Goal: Information Seeking & Learning: Learn about a topic

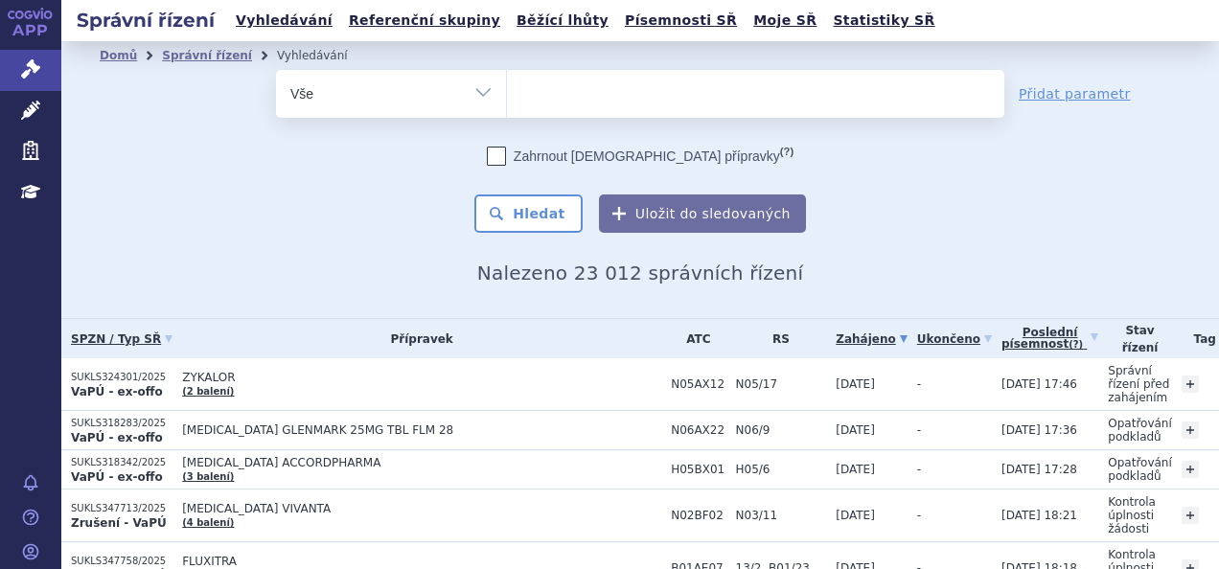
click at [669, 75] on ul at bounding box center [755, 90] width 497 height 40
click at [507, 75] on select at bounding box center [506, 93] width 1 height 48
click at [653, 94] on ul at bounding box center [755, 90] width 497 height 40
click at [507, 94] on select at bounding box center [506, 93] width 1 height 48
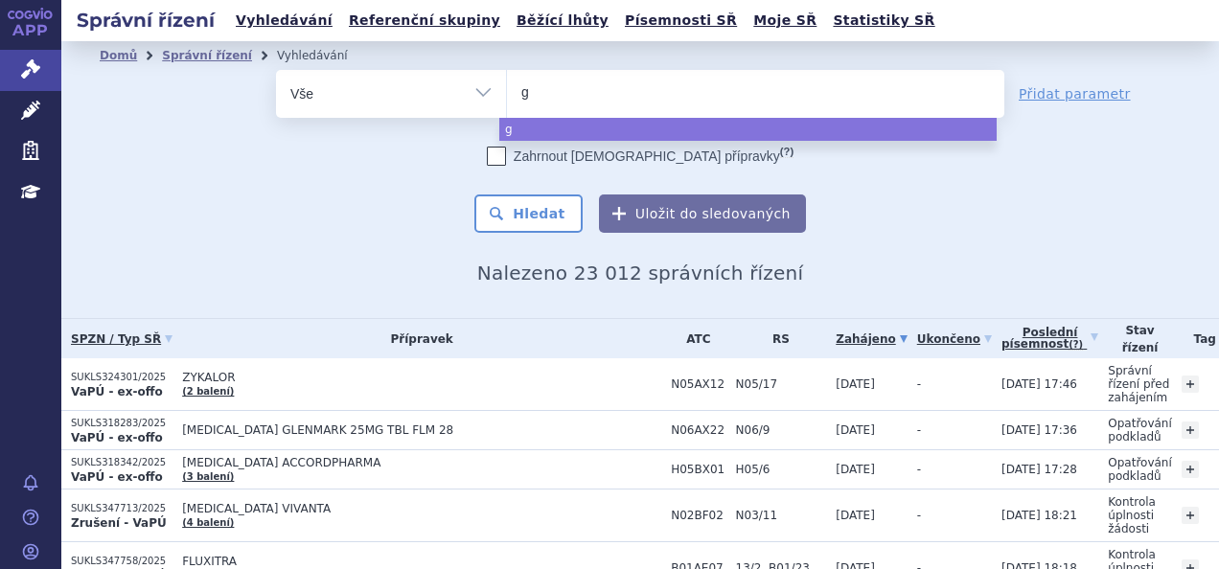
type input "gi"
type input "gil"
type input "gile"
type input "gilen"
type input "gileny"
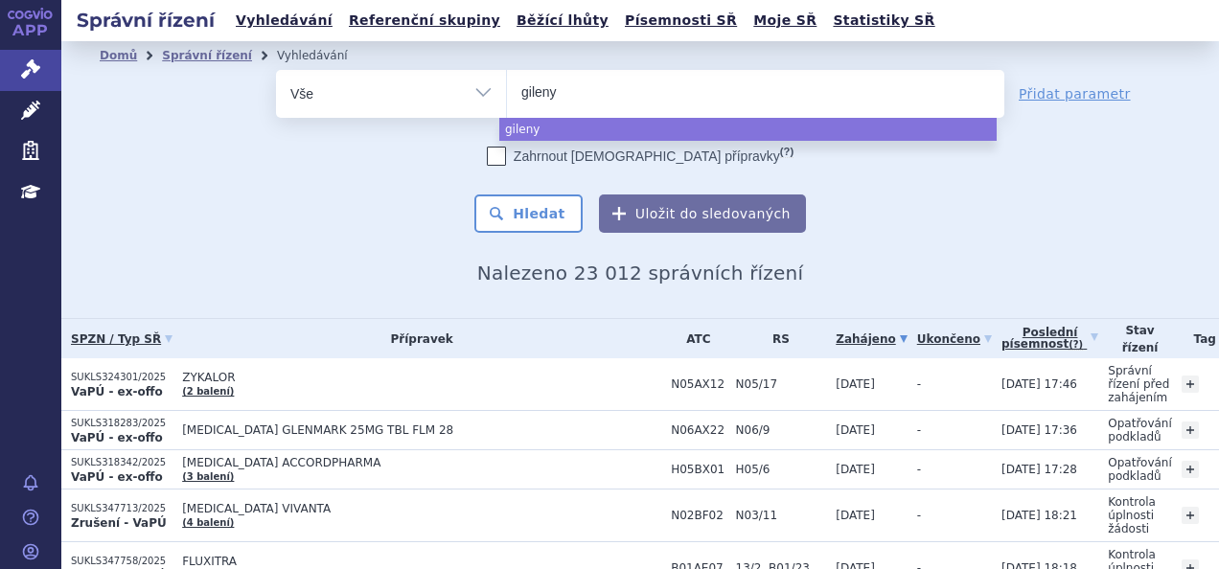
type input "gilenya"
select select "gilenya"
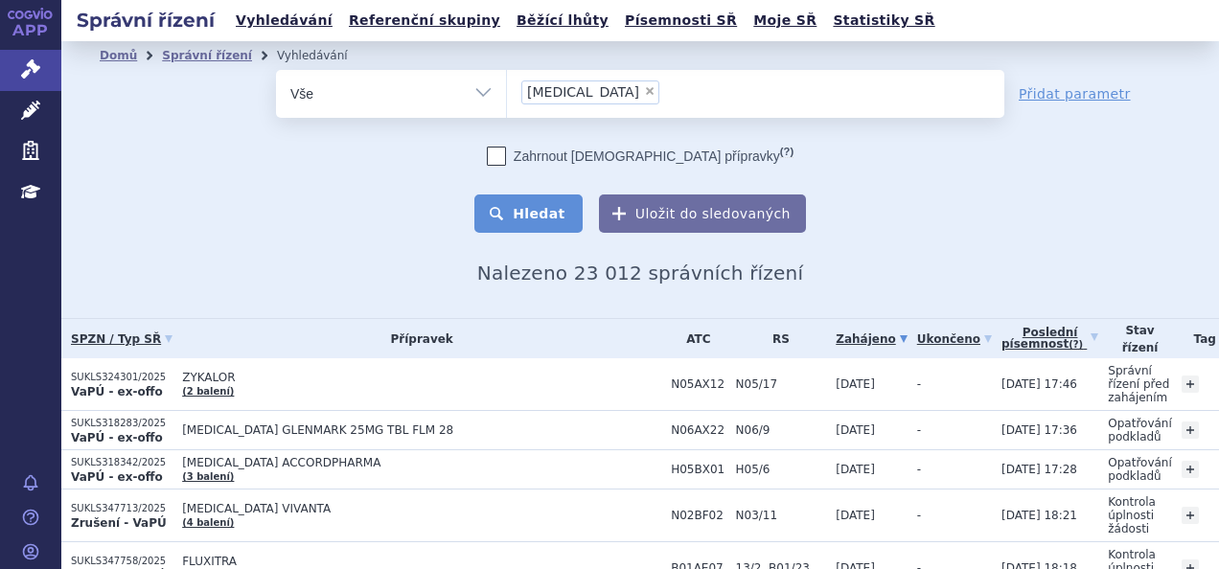
click at [512, 221] on button "Hledat" at bounding box center [528, 213] width 108 height 38
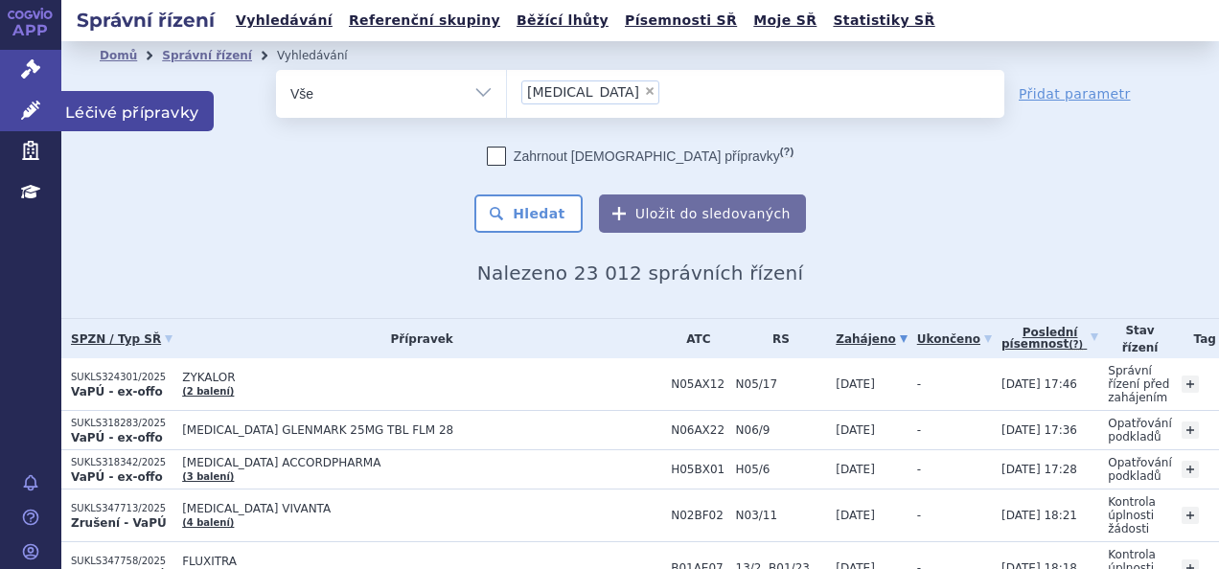
click at [27, 105] on icon at bounding box center [30, 110] width 19 height 19
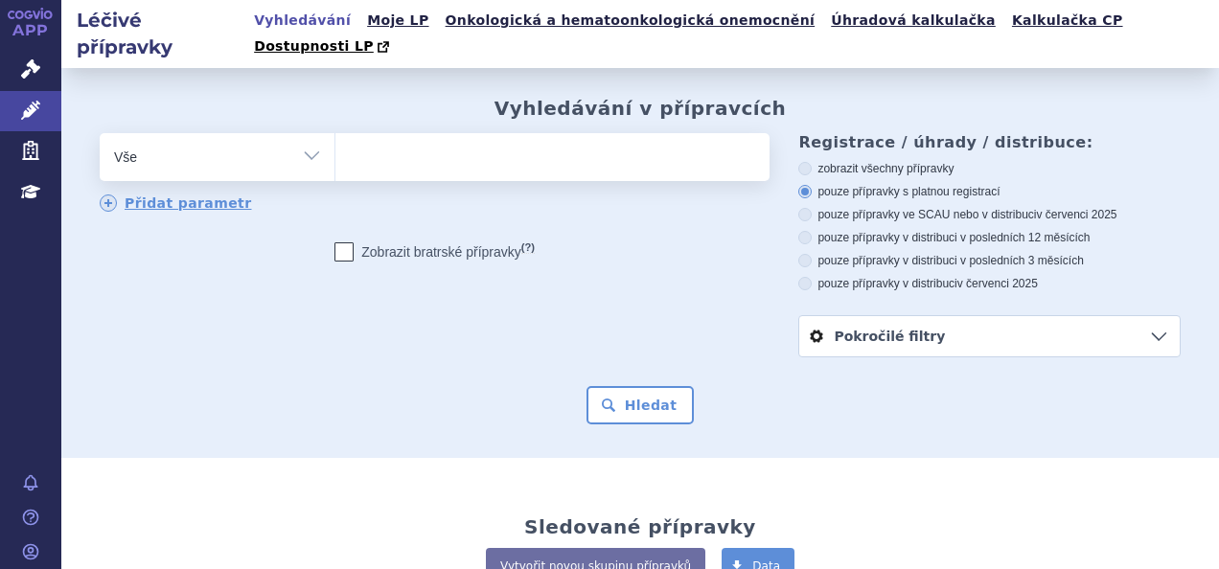
click at [431, 144] on ul at bounding box center [549, 153] width 429 height 40
click at [335, 144] on select at bounding box center [334, 156] width 1 height 48
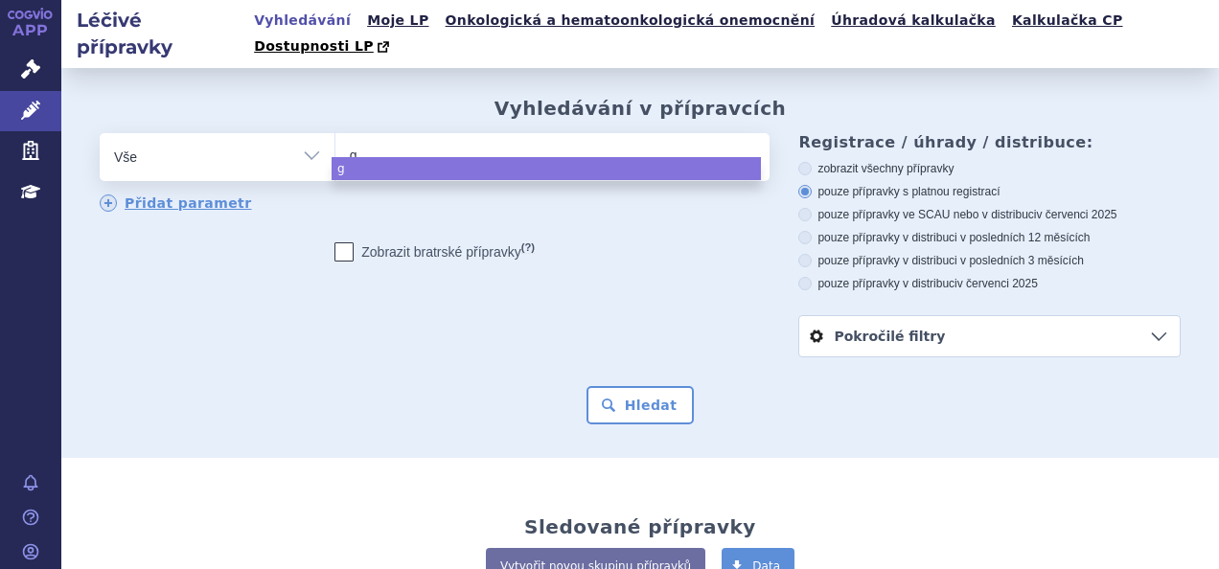
type input "gi"
type input "gil"
type input "gile"
type input "gilen"
type input "gileny"
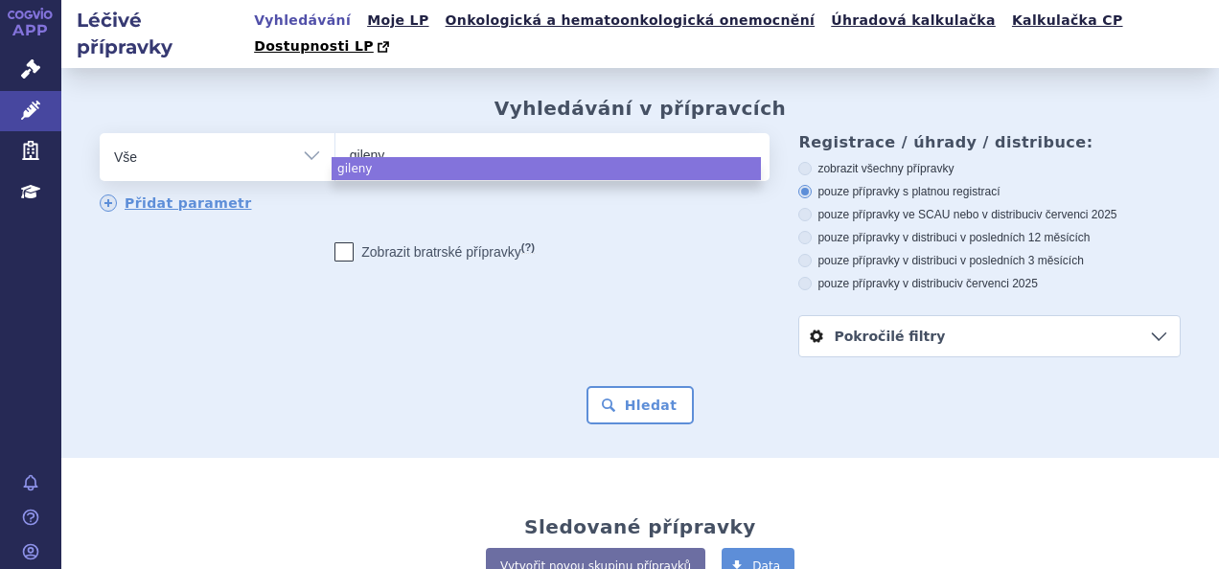
type input "gilenya"
select select "gilenya"
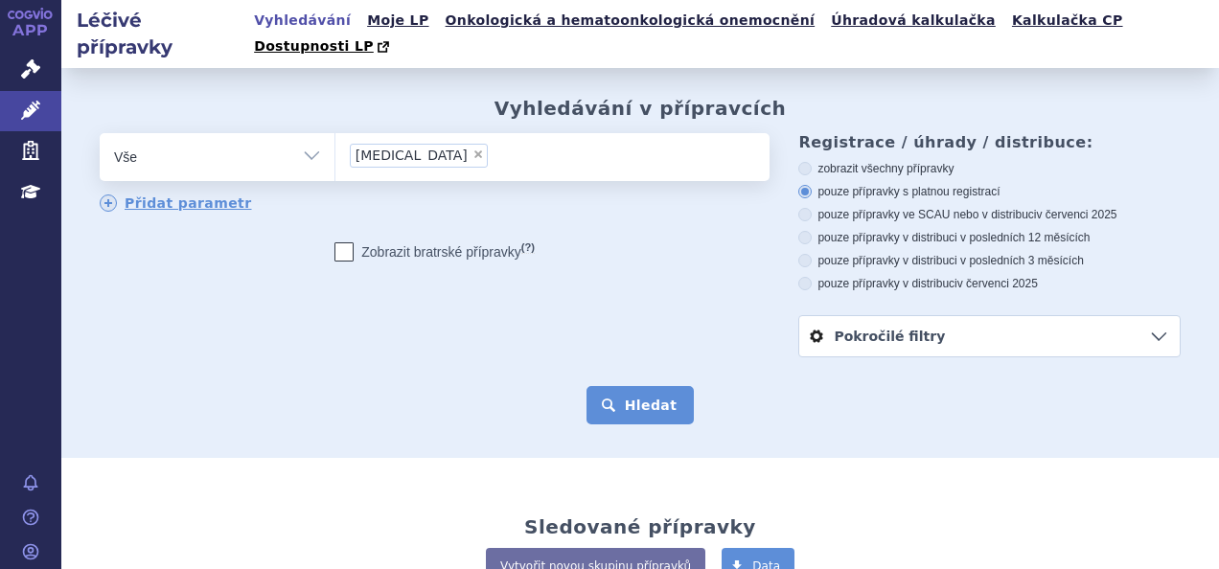
click at [605, 386] on button "Hledat" at bounding box center [640, 405] width 108 height 38
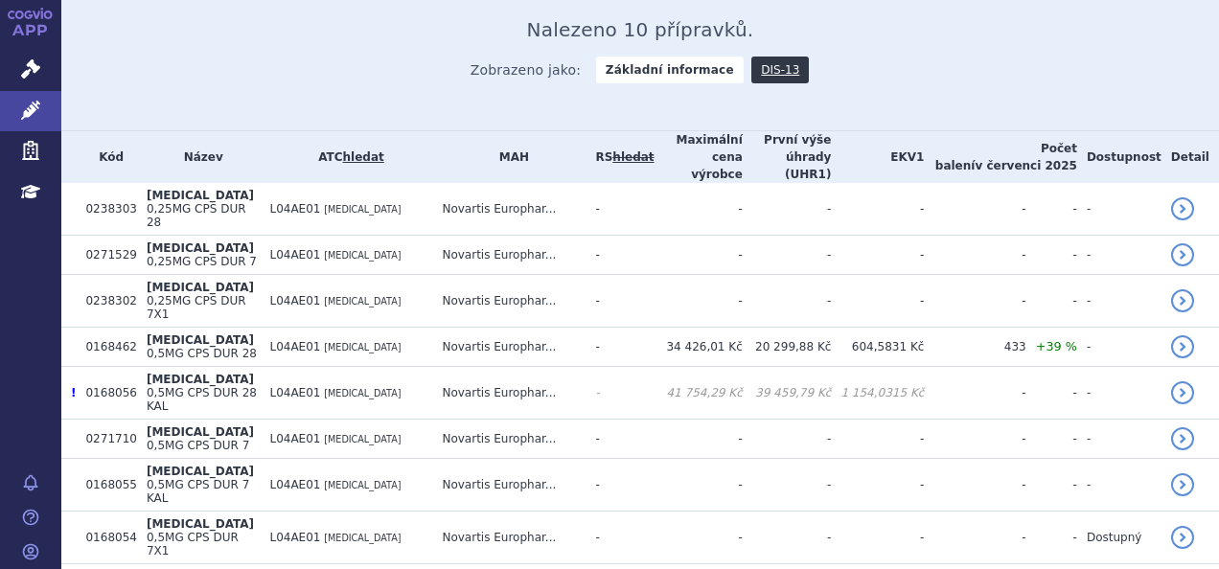
scroll to position [473, 0]
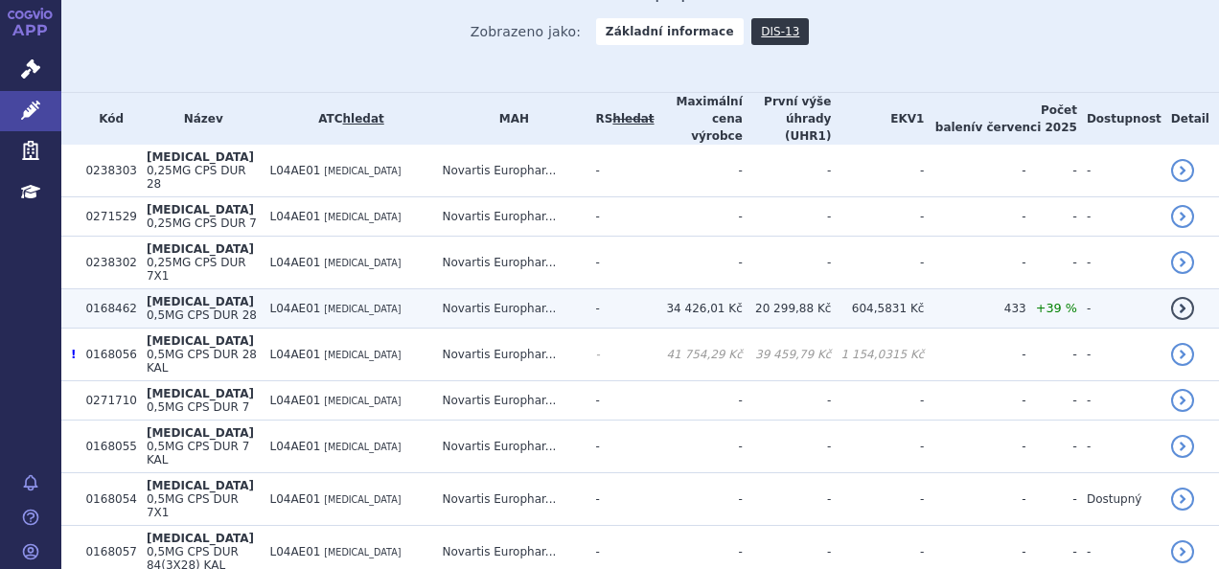
click at [558, 289] on td "Novartis Europhar..." at bounding box center [508, 308] width 153 height 39
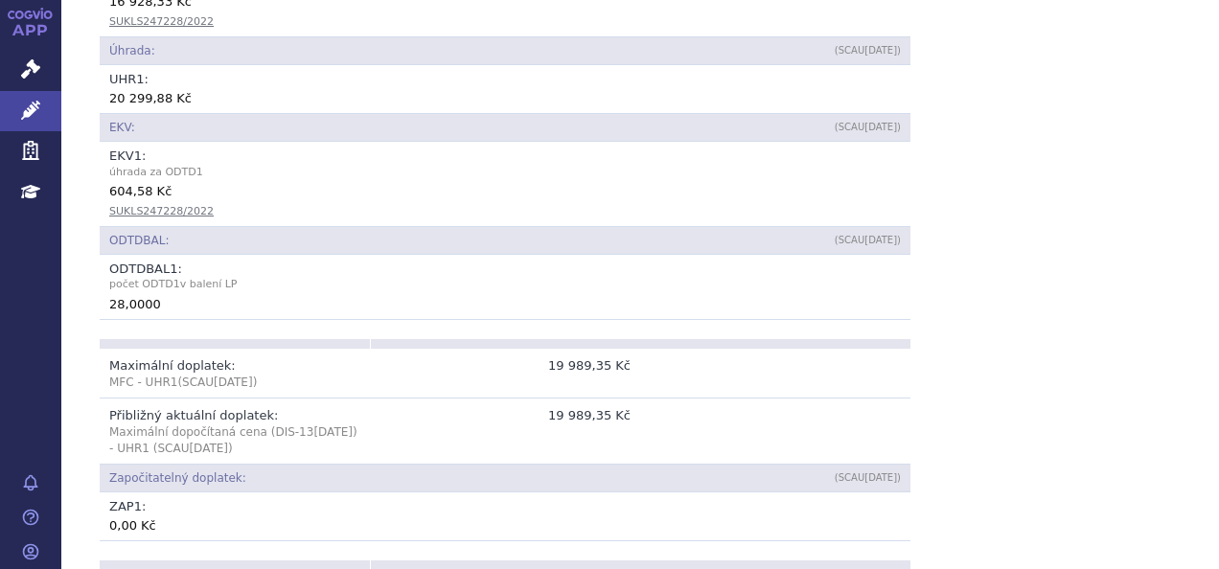
scroll to position [719, 0]
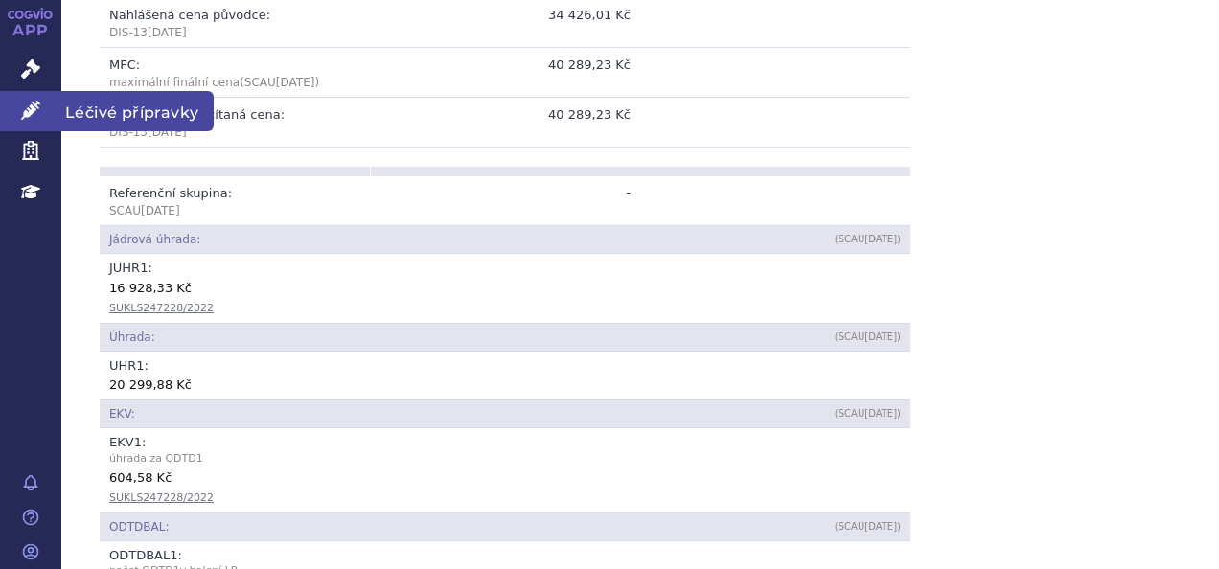
click at [37, 116] on icon at bounding box center [30, 110] width 19 height 19
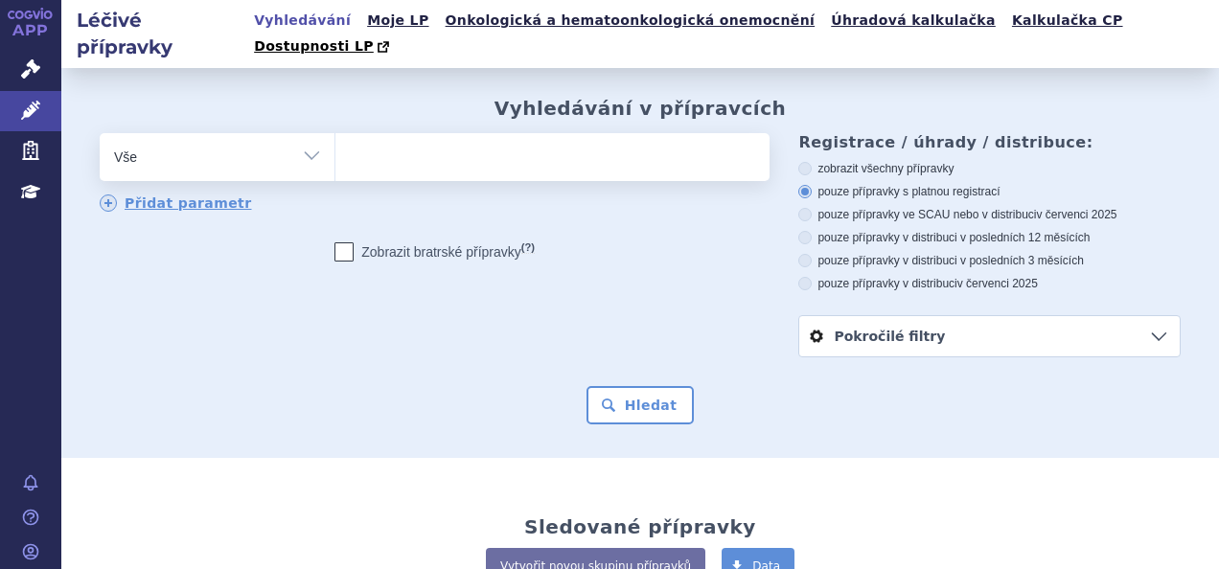
click at [475, 134] on ul at bounding box center [549, 153] width 429 height 40
click at [335, 134] on select at bounding box center [334, 156] width 1 height 48
type input "tr"
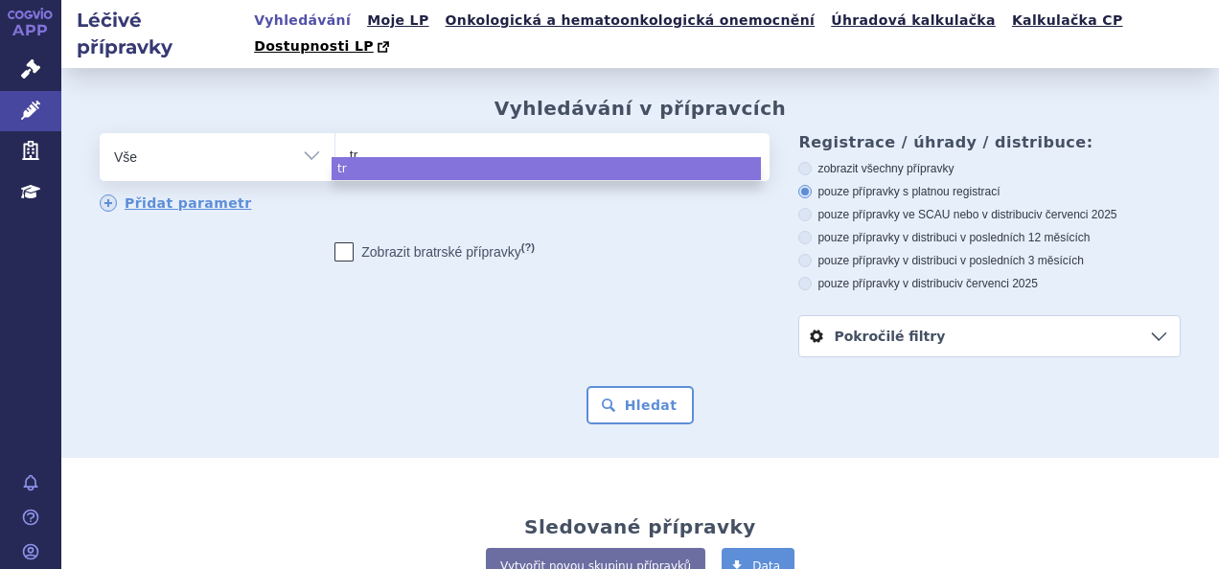
select select "tr"
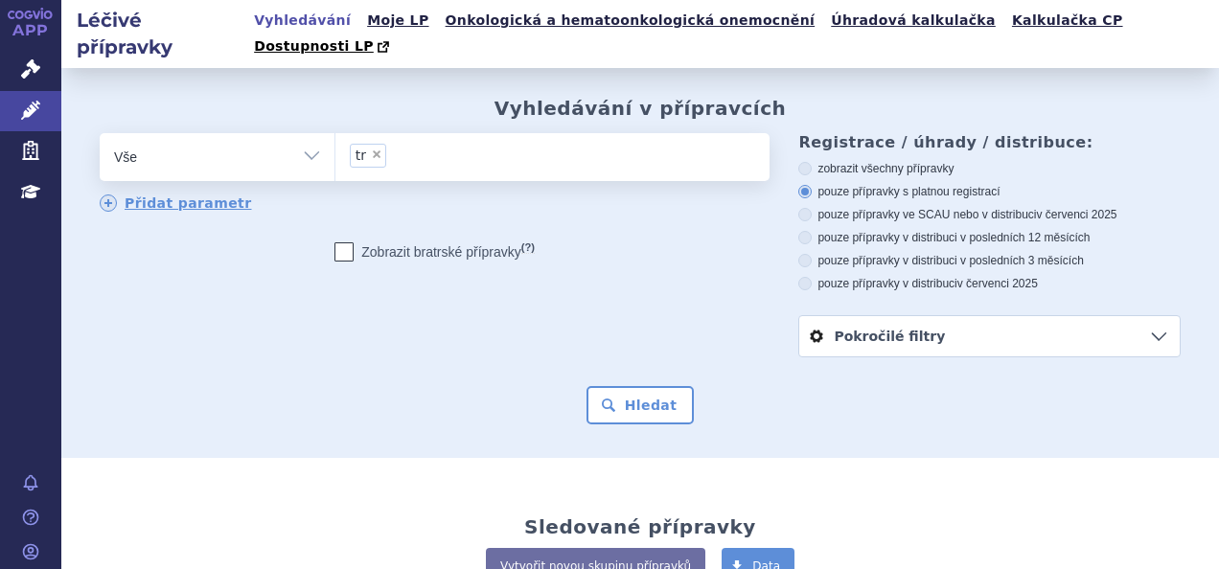
click at [371, 148] on span "×" at bounding box center [376, 153] width 11 height 11
click at [335, 132] on select "tr" at bounding box center [334, 156] width 1 height 48
select select
type input "t"
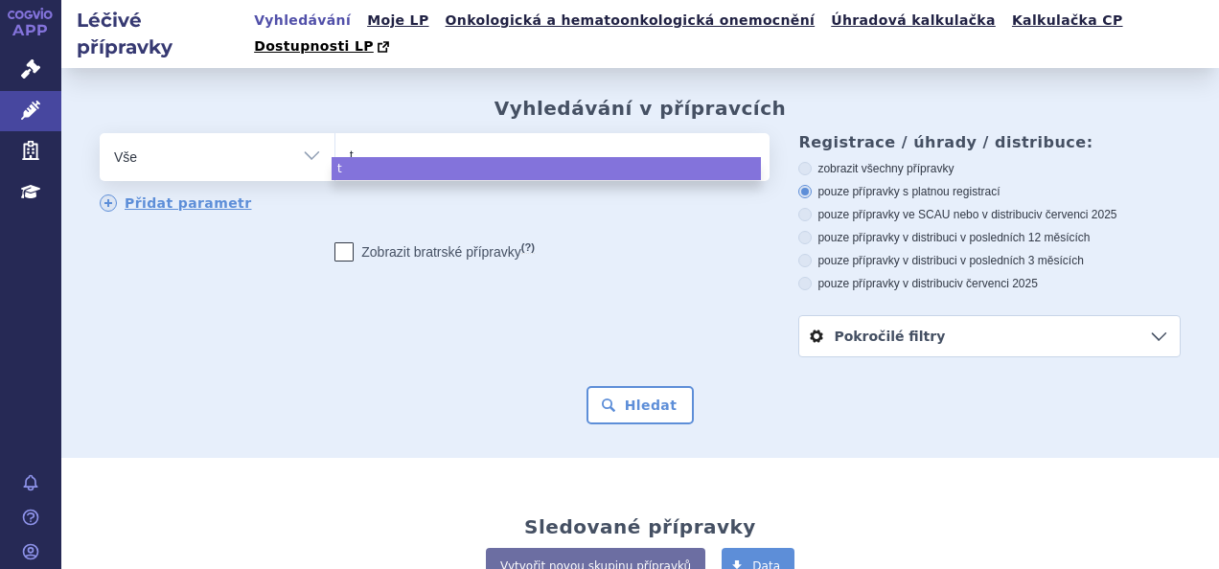
type input "tr"
type input "tre"
type input "trem"
type input "tremf"
type input "tremfy"
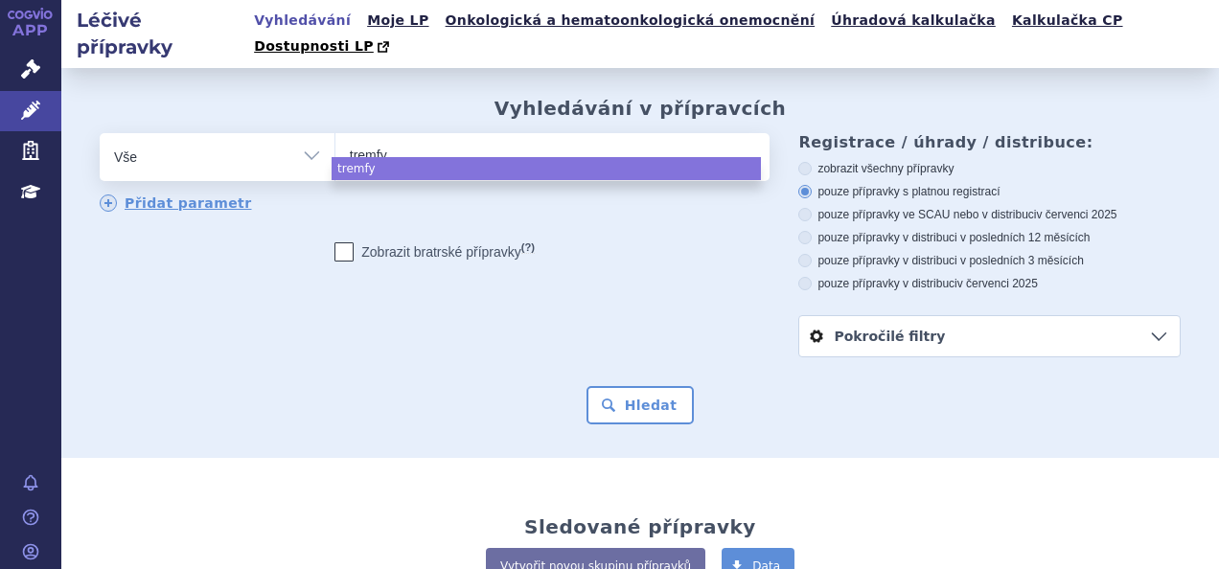
type input "[MEDICAL_DATA]"
select select "[MEDICAL_DATA]"
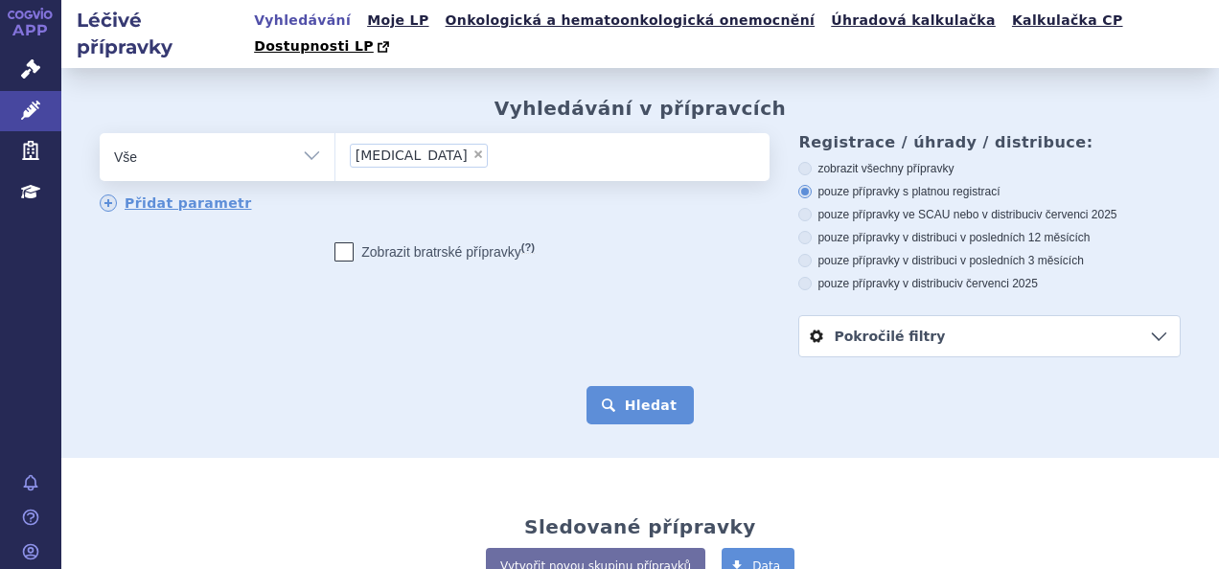
click at [620, 386] on button "Hledat" at bounding box center [640, 405] width 108 height 38
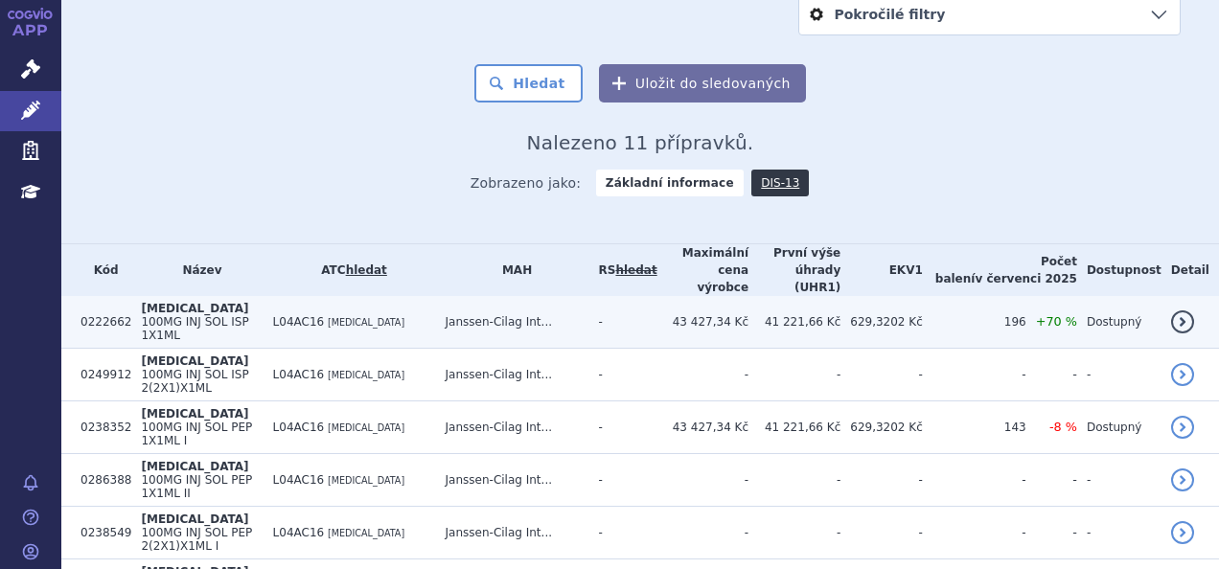
scroll to position [347, 0]
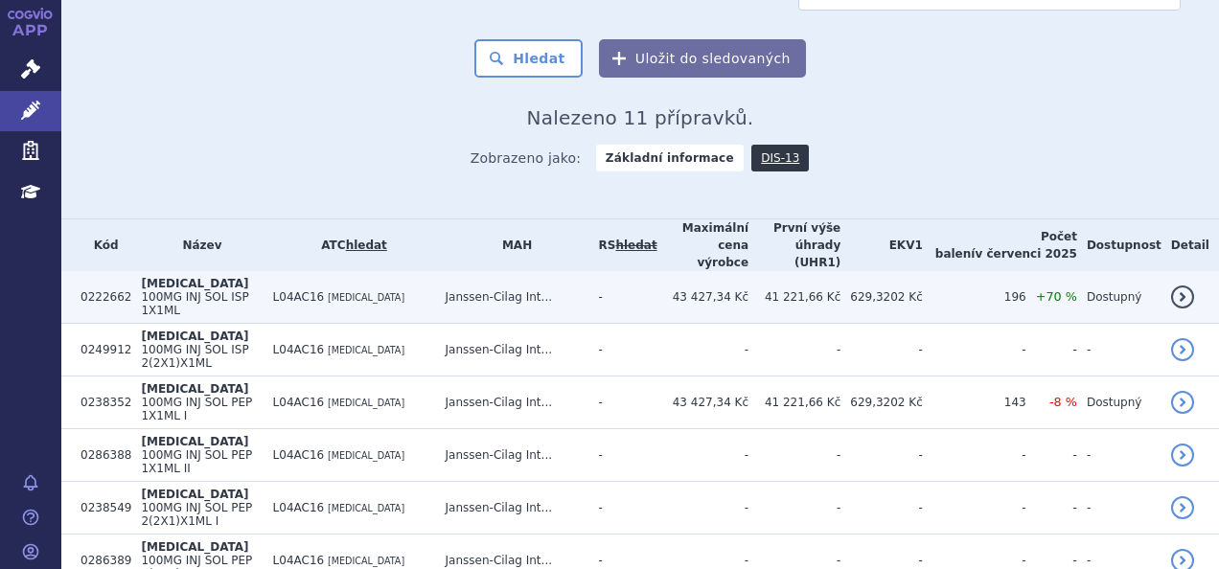
click at [427, 271] on td "L04AC16 [MEDICAL_DATA]" at bounding box center [349, 297] width 172 height 53
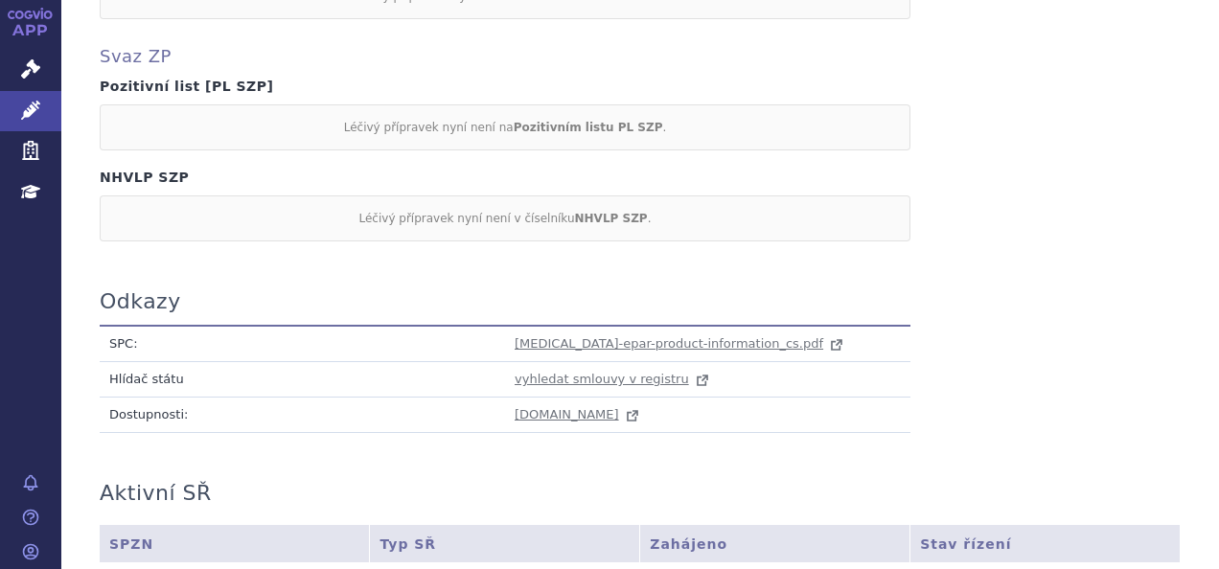
scroll to position [1766, 0]
click at [599, 335] on span "tremfya-epar-product-information_cs.pdf" at bounding box center [668, 342] width 308 height 14
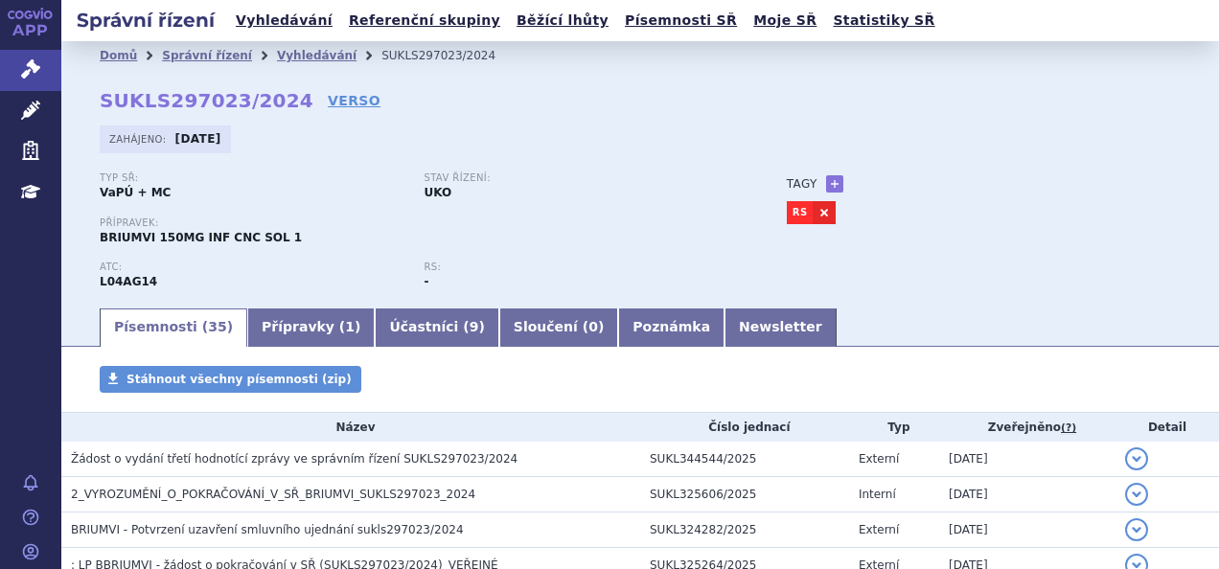
click at [290, 65] on li "Vyhledávání" at bounding box center [329, 55] width 104 height 29
click at [305, 54] on link "Vyhledávání" at bounding box center [317, 55] width 80 height 13
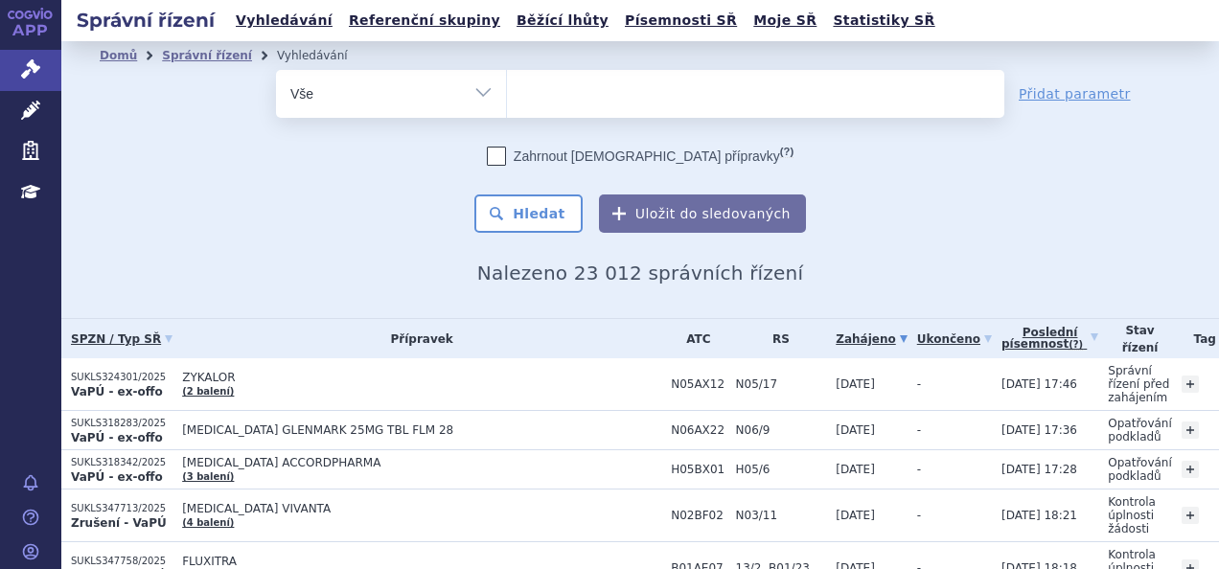
click at [528, 90] on ul at bounding box center [755, 90] width 497 height 40
click at [507, 90] on select at bounding box center [506, 93] width 1 height 48
type input "tre"
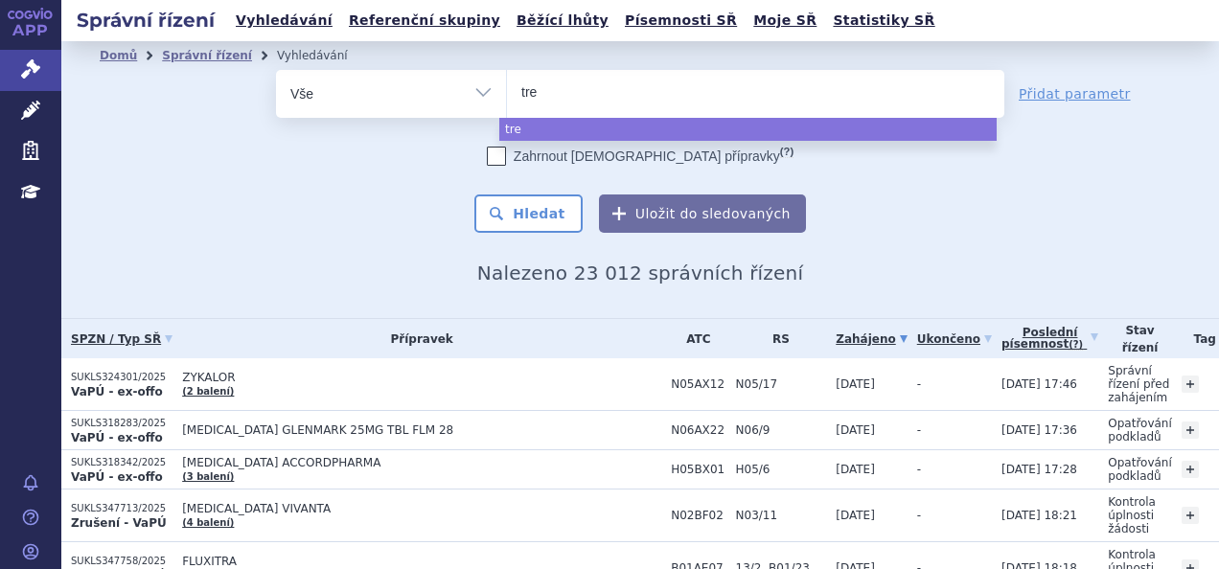
type input "trem"
type input "tremfy"
type input "tremfya"
select select "tremfya"
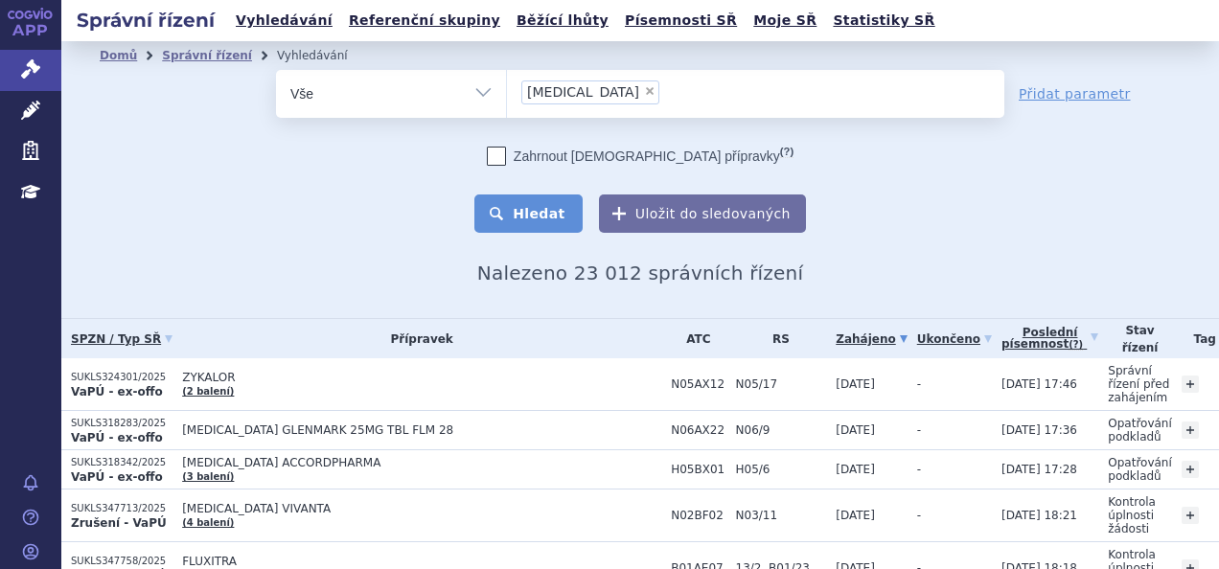
click at [558, 215] on button "Hledat" at bounding box center [528, 213] width 108 height 38
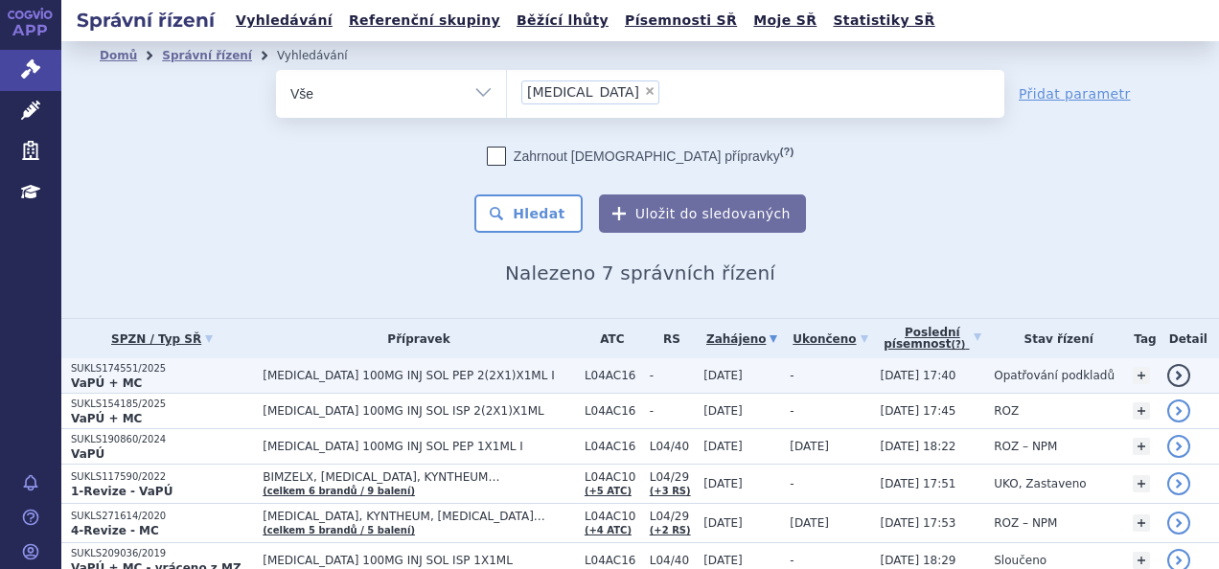
scroll to position [119, 0]
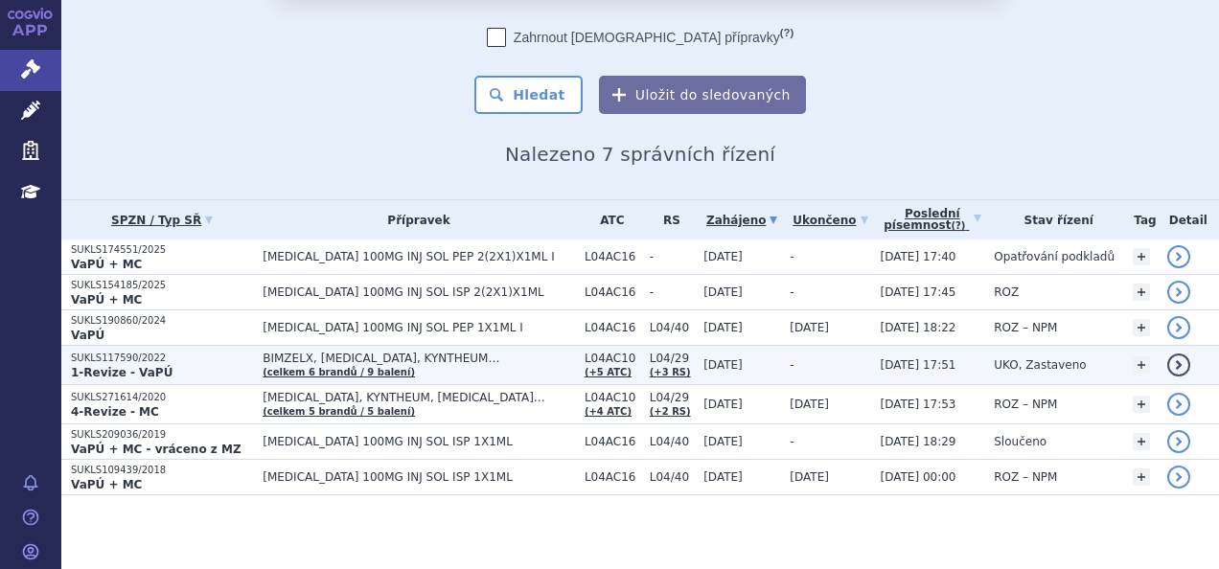
click at [473, 347] on td "BIMZELX, [MEDICAL_DATA], KYNTHEUM… (celkem 6 brandů / 9 balení)" at bounding box center [414, 365] width 322 height 39
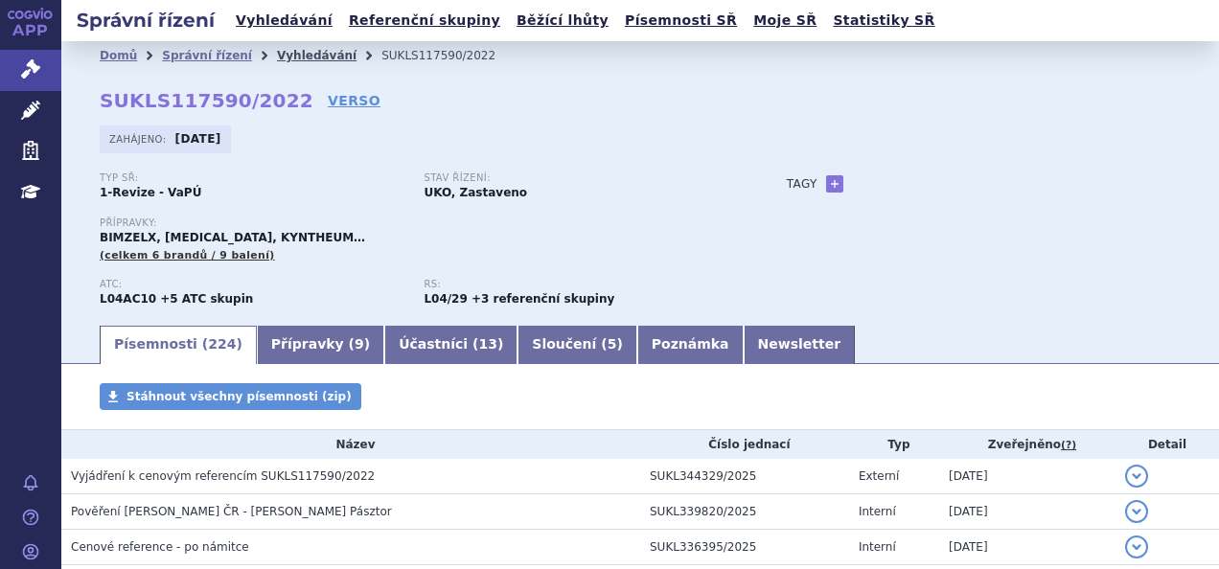
click at [300, 55] on link "Vyhledávání" at bounding box center [317, 55] width 80 height 13
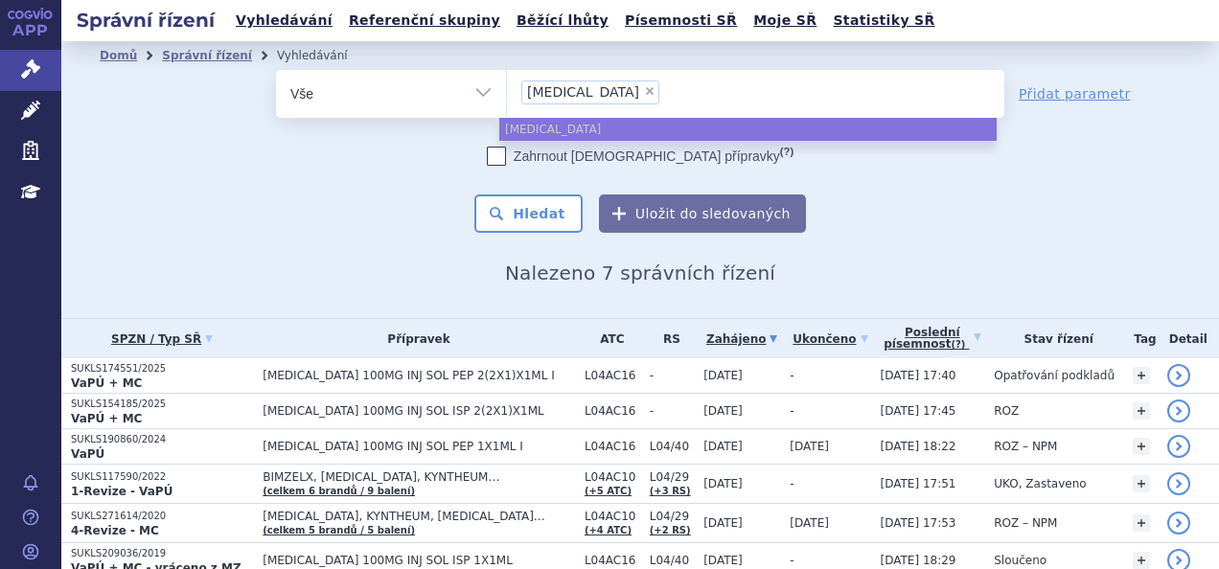
click at [644, 94] on span "×" at bounding box center [649, 90] width 11 height 11
click at [507, 94] on select "[MEDICAL_DATA]" at bounding box center [506, 93] width 1 height 48
type input "ly"
select select
type input "lyn"
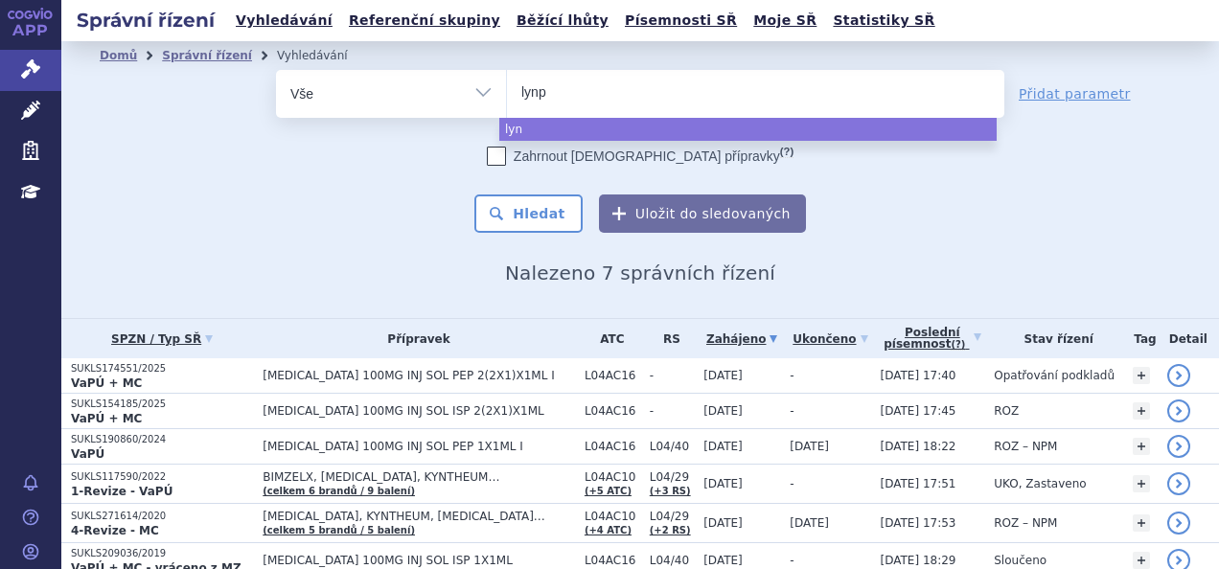
type input "lynpa"
type input "lynparz"
type input "[MEDICAL_DATA]"
select select "lynparza"
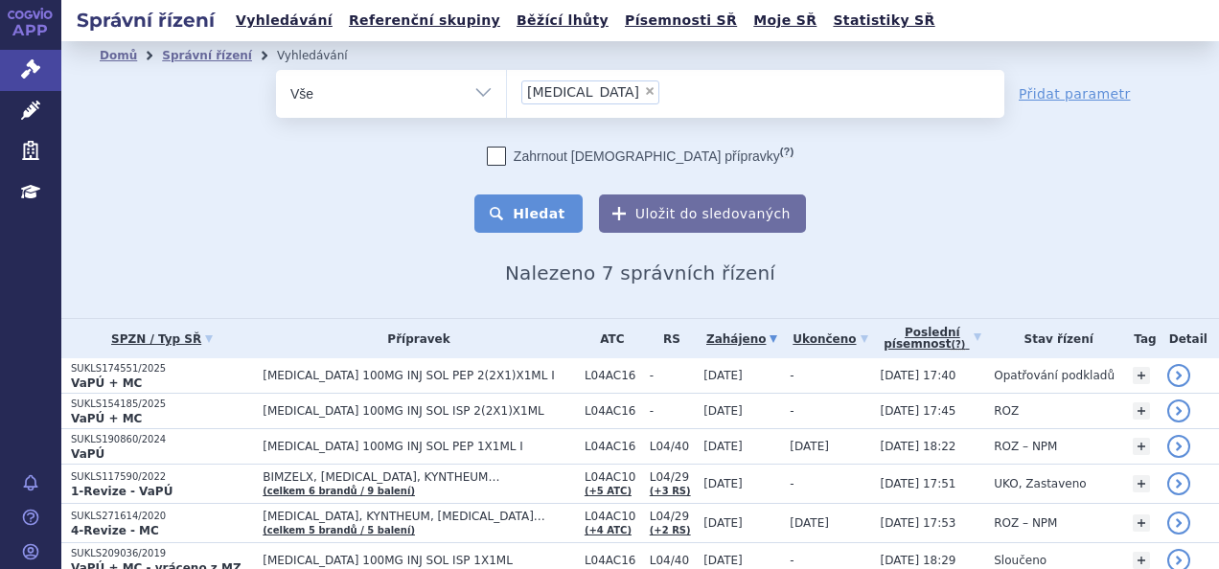
click at [536, 210] on button "Hledat" at bounding box center [528, 213] width 108 height 38
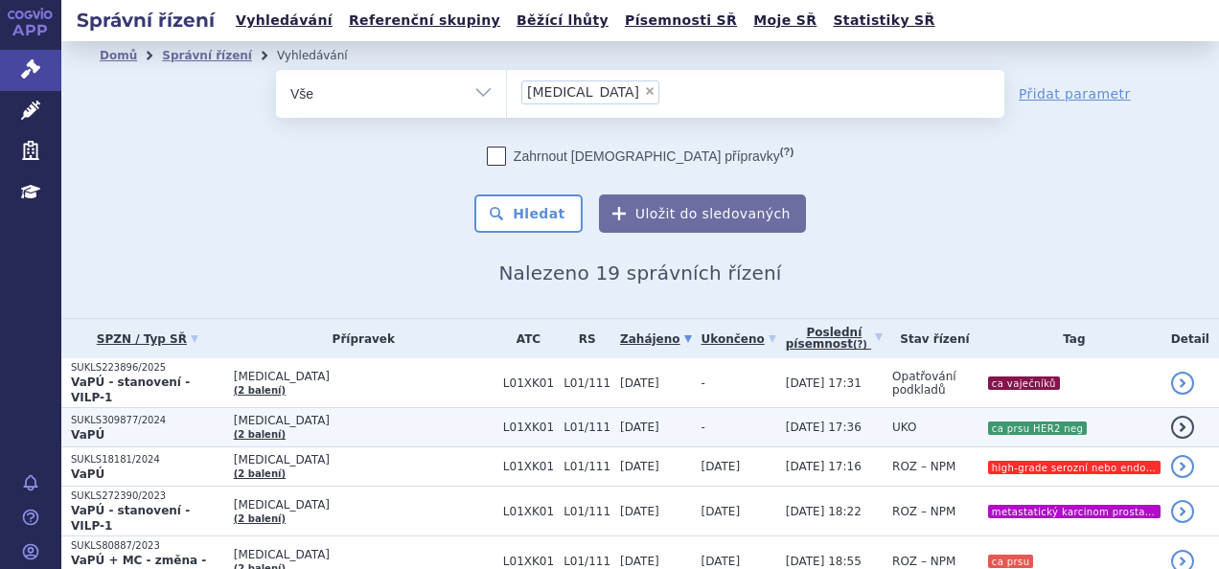
click at [460, 414] on span "[MEDICAL_DATA]" at bounding box center [364, 420] width 260 height 13
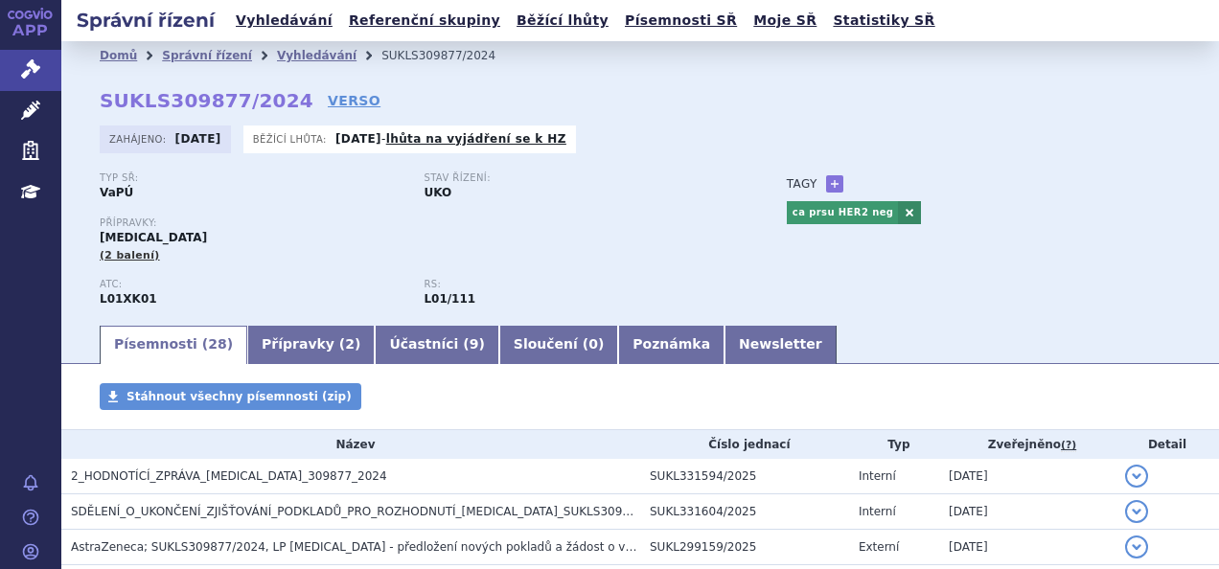
click at [287, 64] on li "Vyhledávání" at bounding box center [329, 55] width 104 height 29
click at [283, 56] on link "Vyhledávání" at bounding box center [317, 55] width 80 height 13
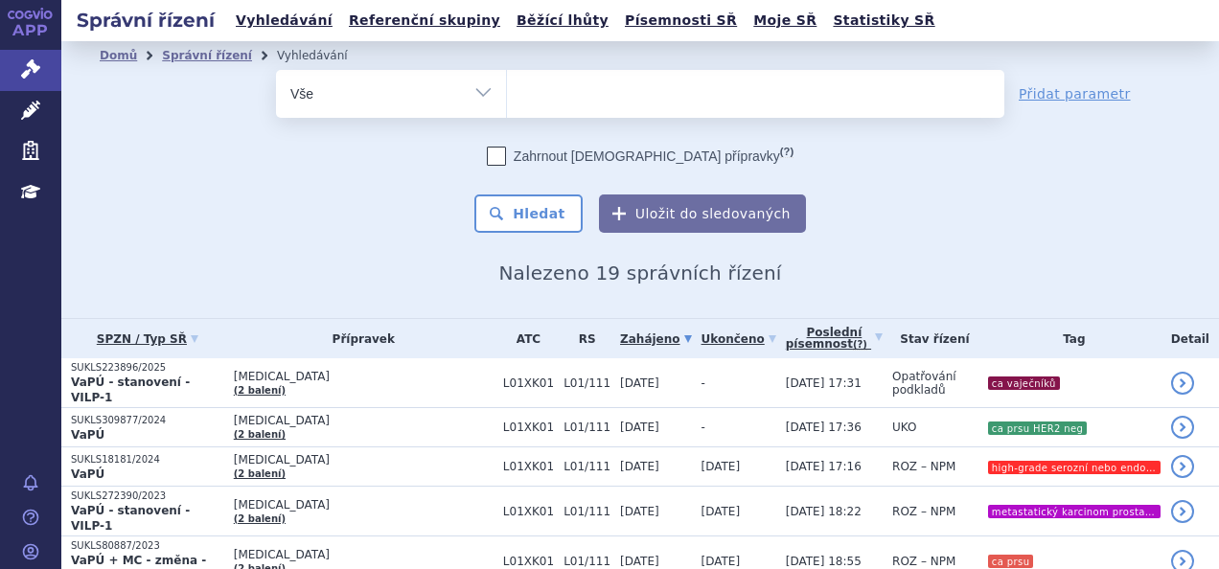
select select
click at [582, 95] on ul at bounding box center [755, 90] width 497 height 40
click at [507, 95] on select "lynparza" at bounding box center [506, 93] width 1 height 48
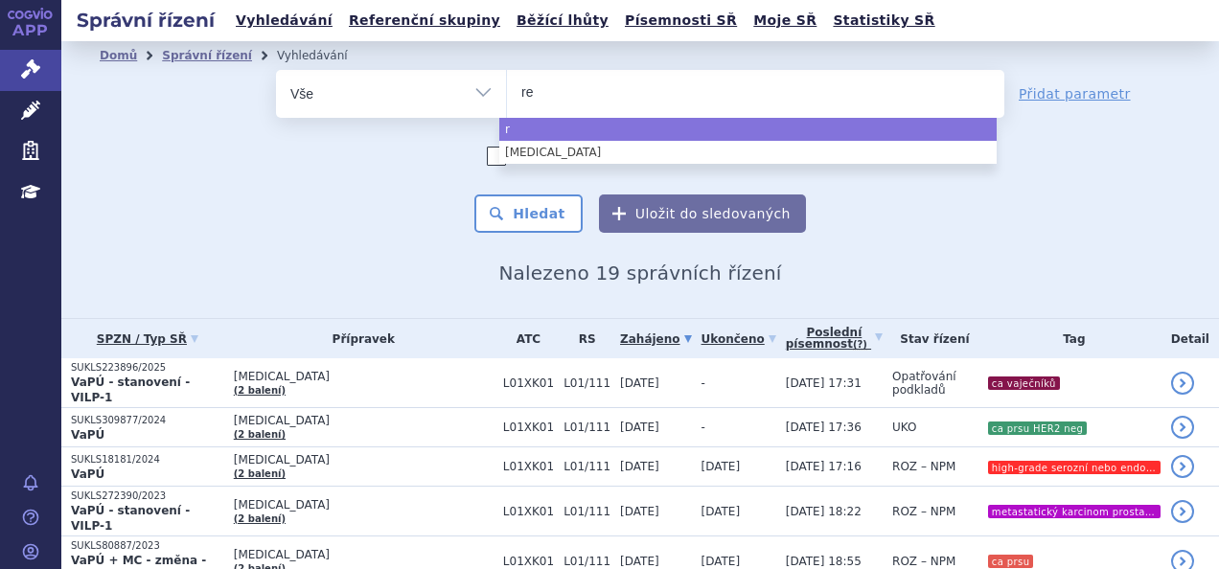
type input "ret"
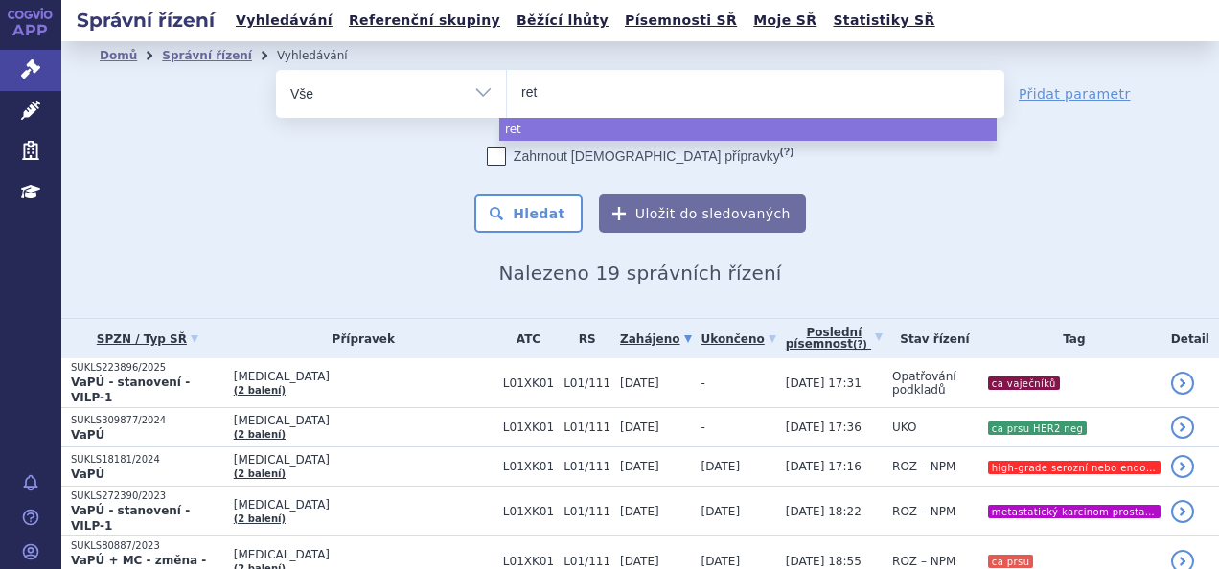
type input "rets"
type input "retse"
type input "retsev"
type input "retsevmo"
select select "retsevmo"
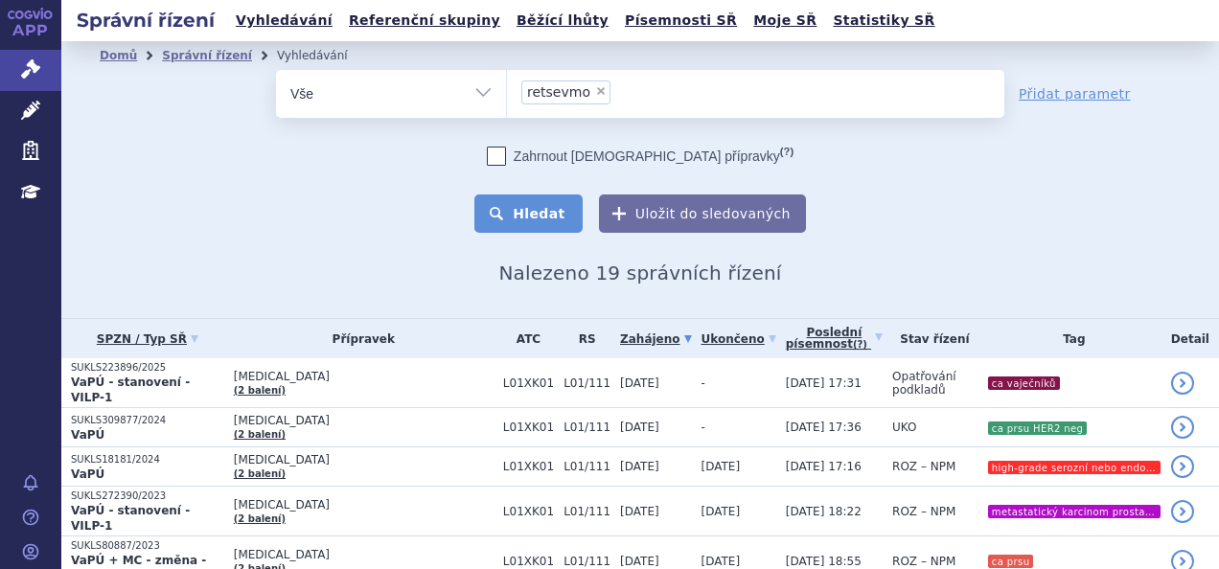
click at [533, 203] on button "Hledat" at bounding box center [528, 213] width 108 height 38
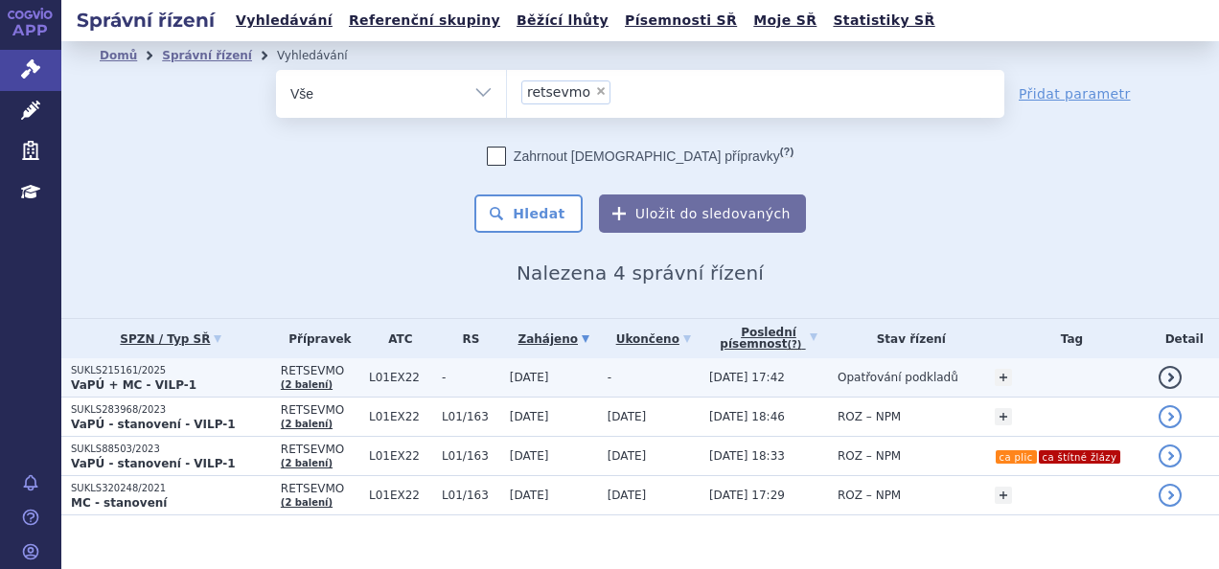
click at [222, 386] on p "VaPÚ + MC - VILP-1" at bounding box center [171, 384] width 200 height 15
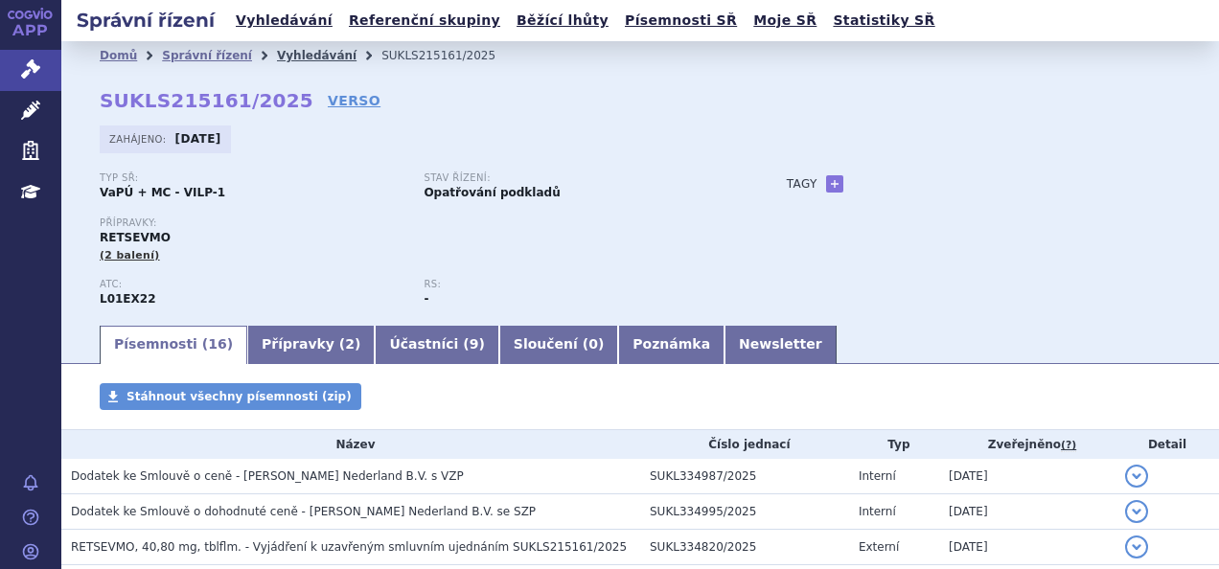
click at [285, 57] on link "Vyhledávání" at bounding box center [317, 55] width 80 height 13
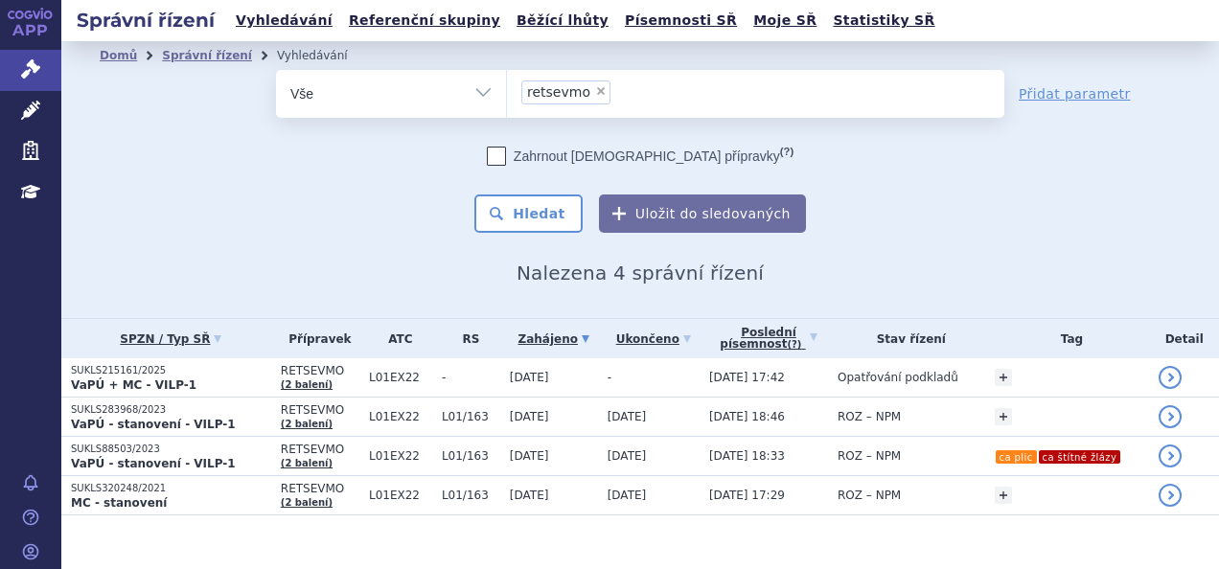
click at [595, 88] on span "×" at bounding box center [600, 90] width 11 height 11
click at [507, 88] on select "retsevmo" at bounding box center [506, 93] width 1 height 48
select select
click at [584, 93] on ul at bounding box center [755, 90] width 497 height 40
click at [507, 93] on select "retsevmo" at bounding box center [506, 93] width 1 height 48
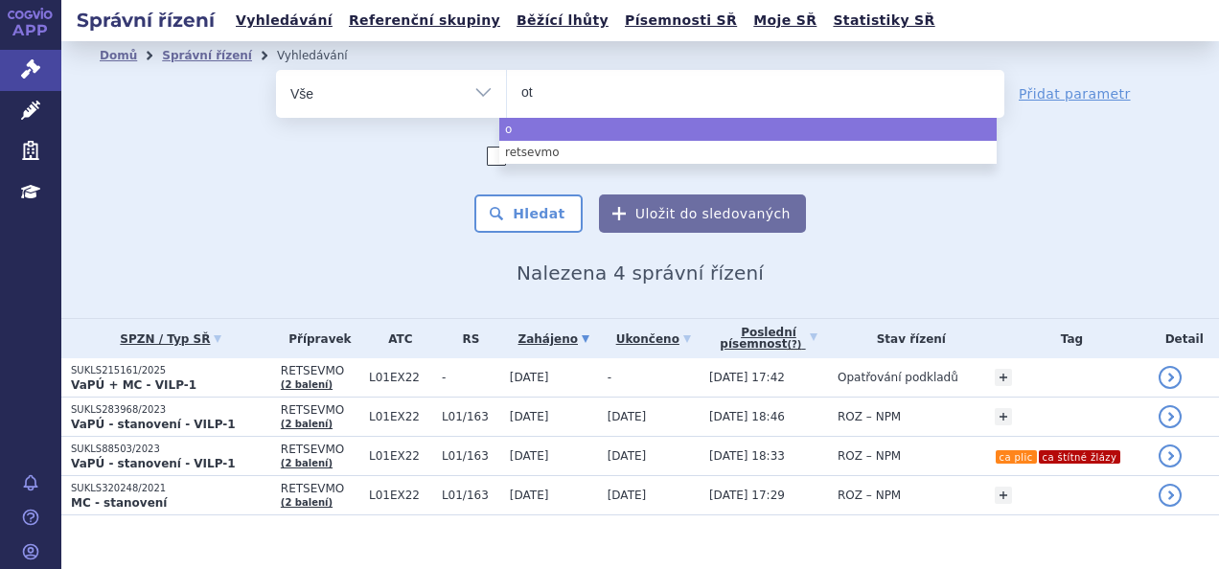
type input "ote"
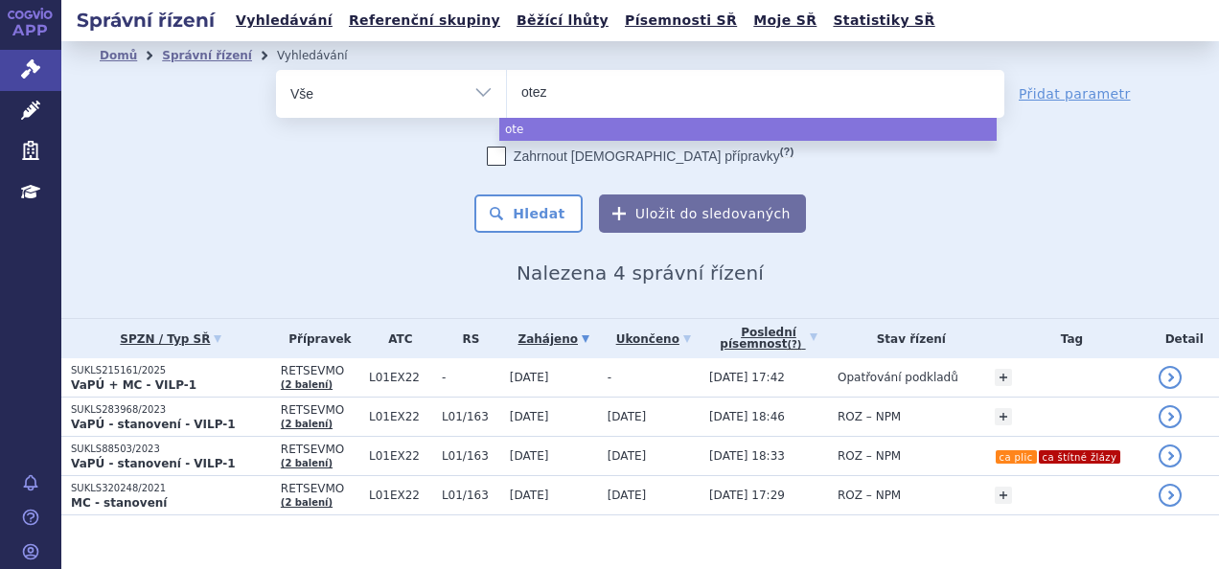
type input "otezl"
type input "[MEDICAL_DATA]"
select select "[MEDICAL_DATA]"
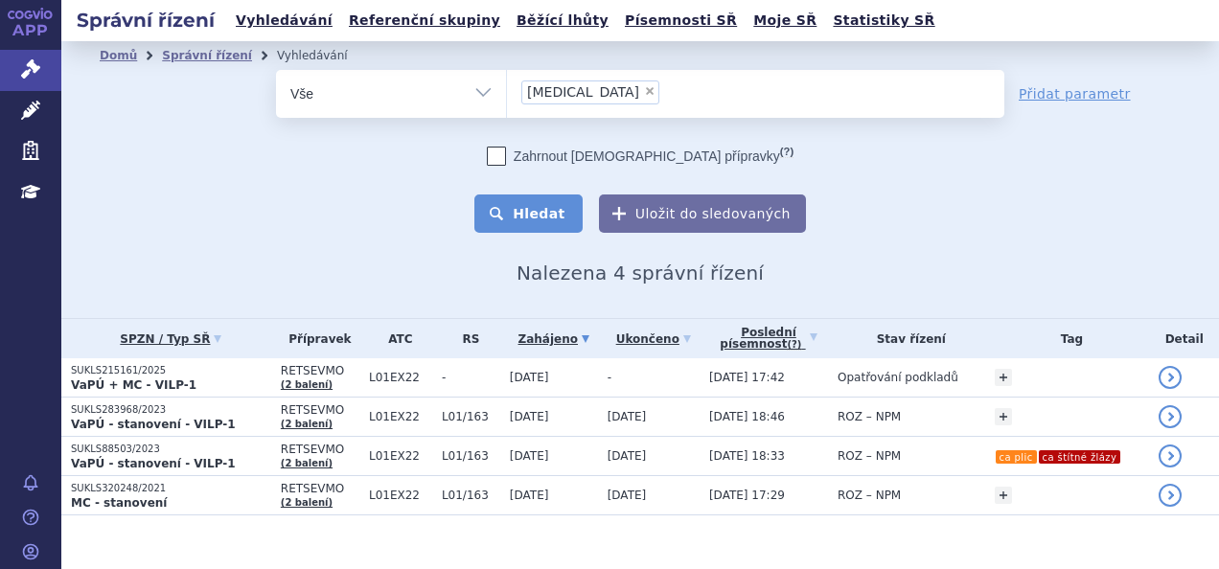
click at [527, 222] on button "Hledat" at bounding box center [528, 213] width 108 height 38
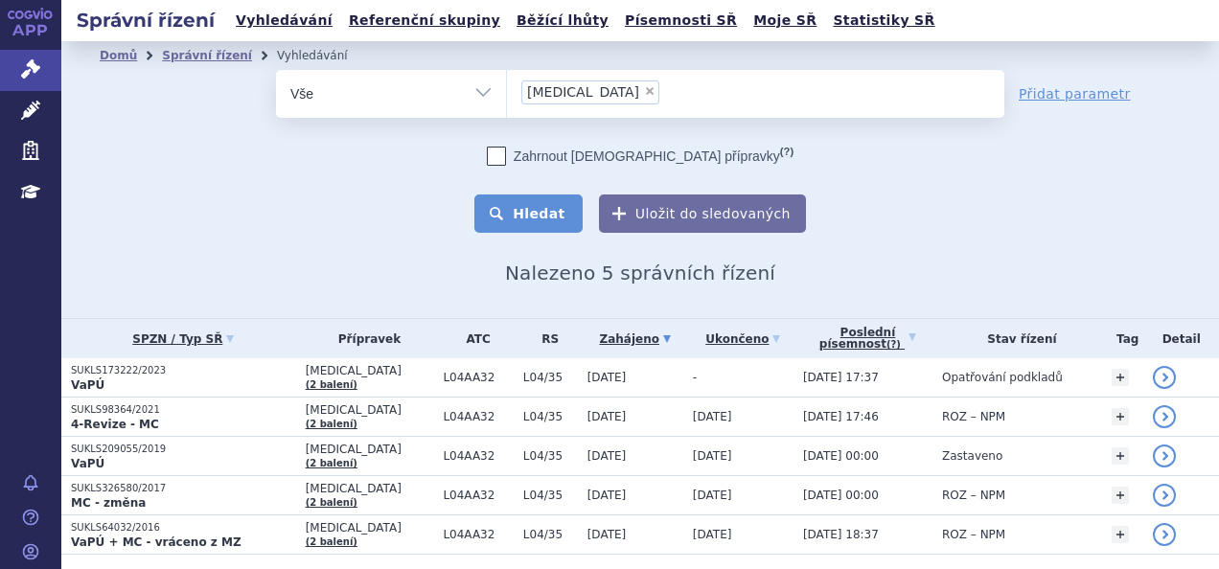
click at [530, 224] on button "Hledat" at bounding box center [528, 213] width 108 height 38
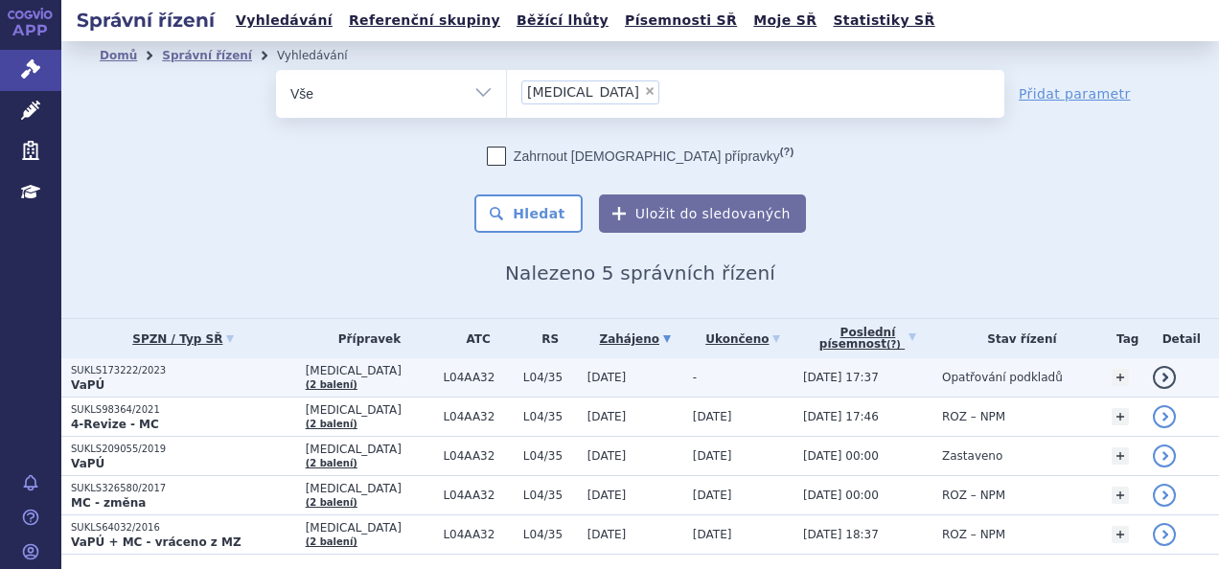
click at [234, 374] on p "SUKLS173222/2023" at bounding box center [183, 370] width 225 height 13
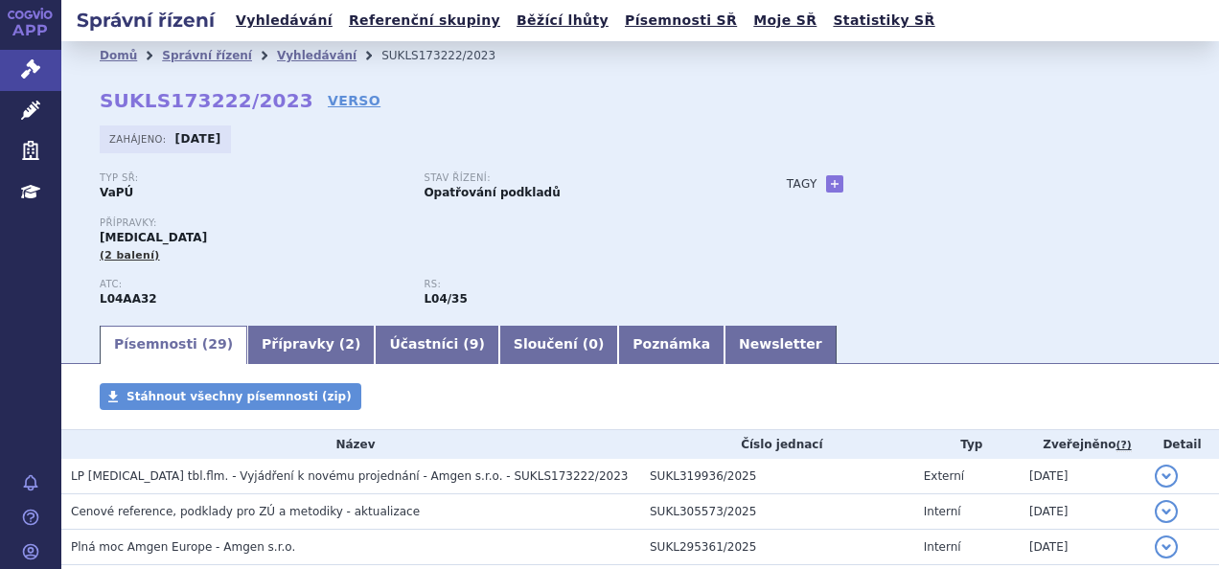
scroll to position [19, 0]
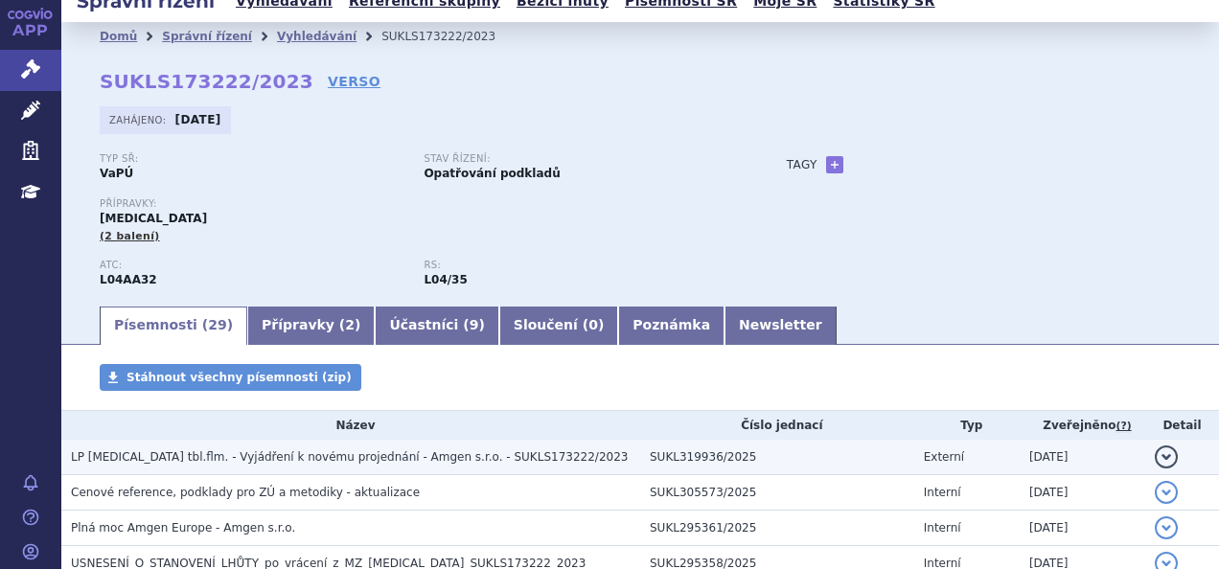
click at [318, 462] on span "LP OTEZLA tbl.flm. - Vyjádření k novému projednání - Amgen s.r.o. - SUKLS173222…" at bounding box center [349, 456] width 557 height 13
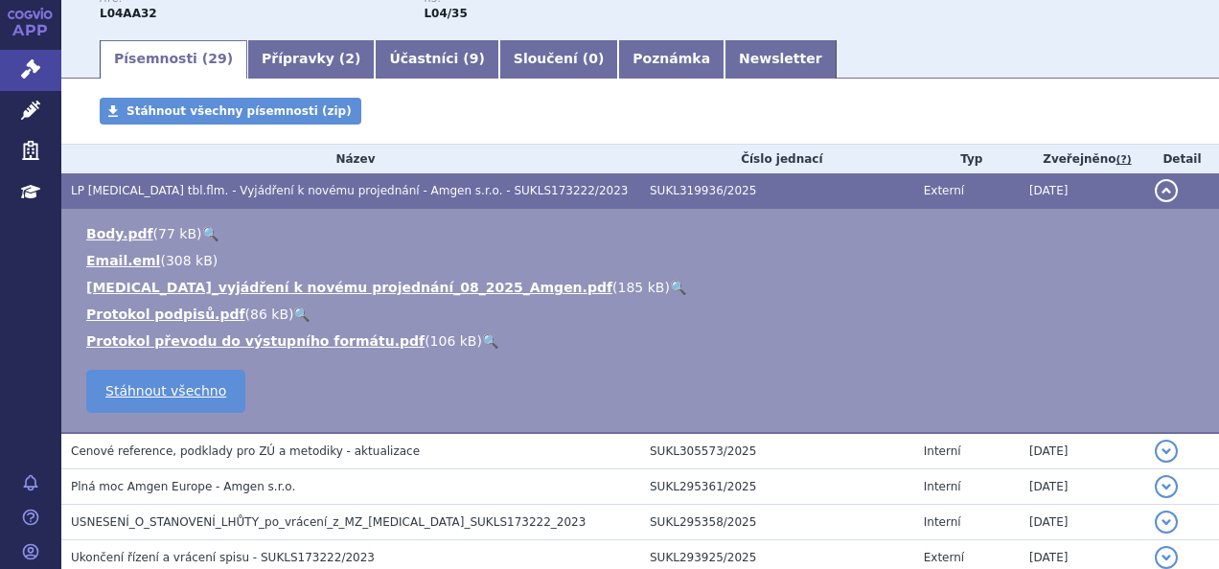
scroll to position [0, 0]
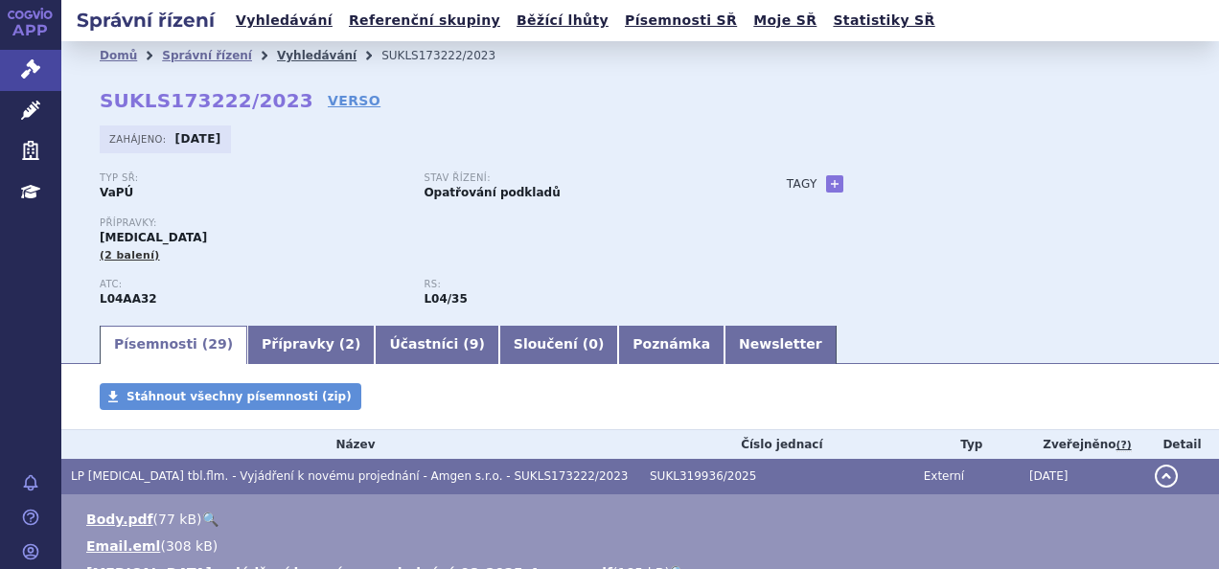
click at [301, 57] on link "Vyhledávání" at bounding box center [317, 55] width 80 height 13
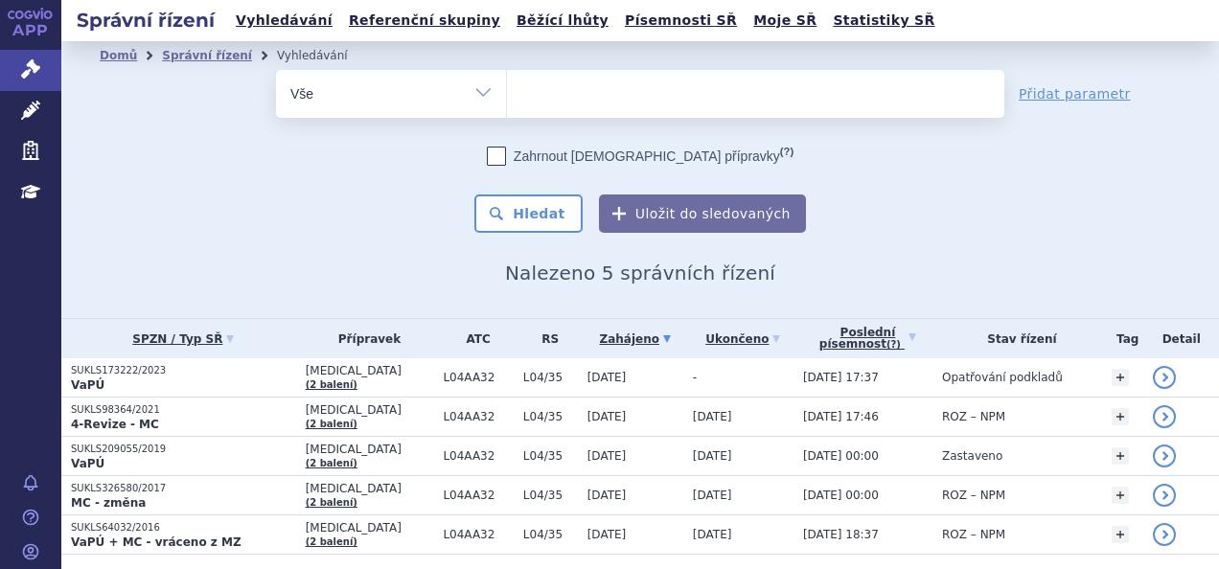
select select
type input "up"
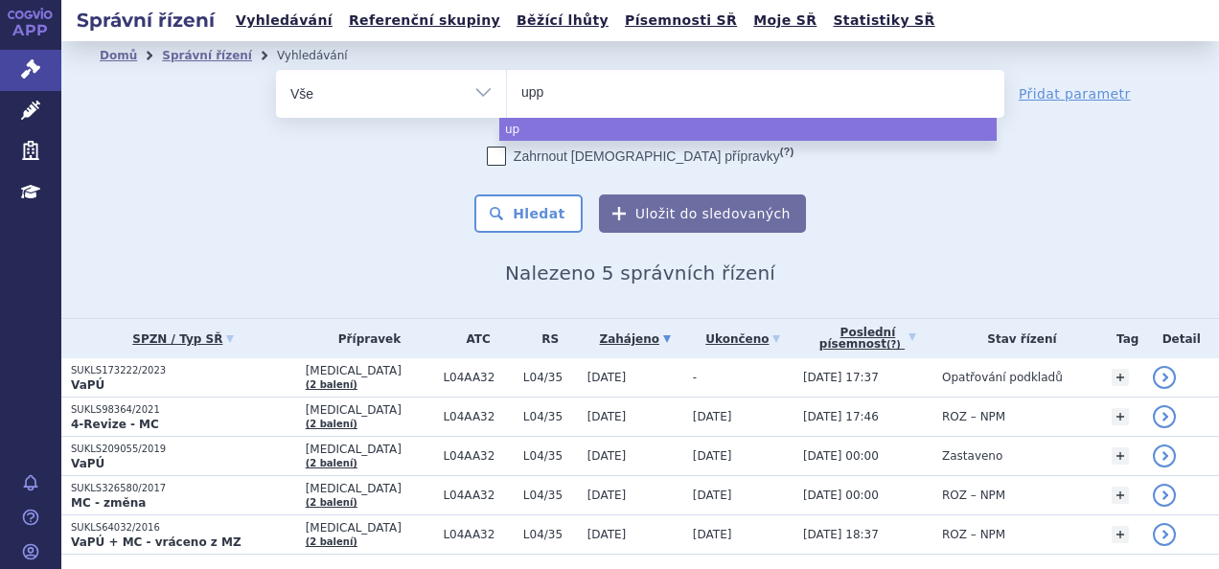
type input "uppi"
type input "uppizn"
type input "uppizna"
type input "uppizn"
type input "uppi"
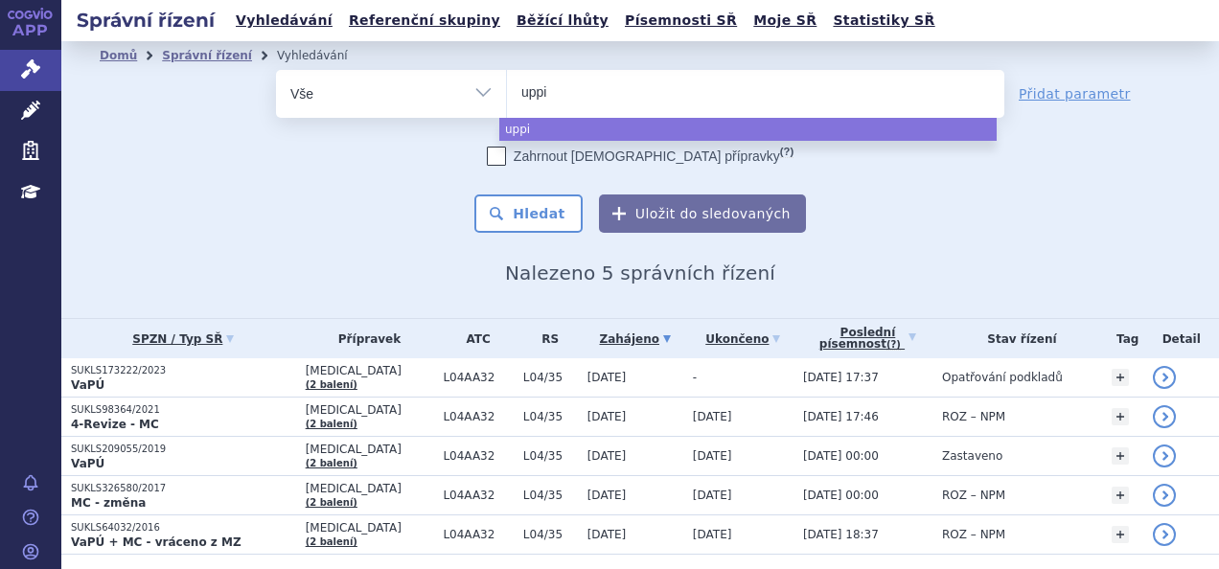
type input "upp"
type input "up"
type input "upl"
type input "upli"
type input "uplizn"
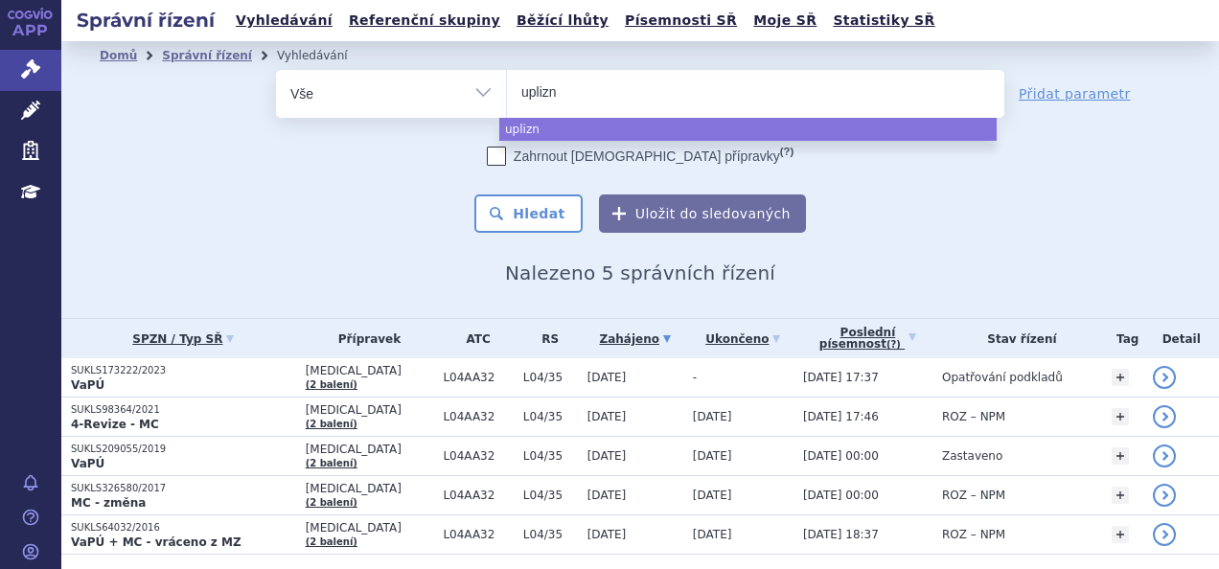
type input "uplizna"
select select "uplizna"
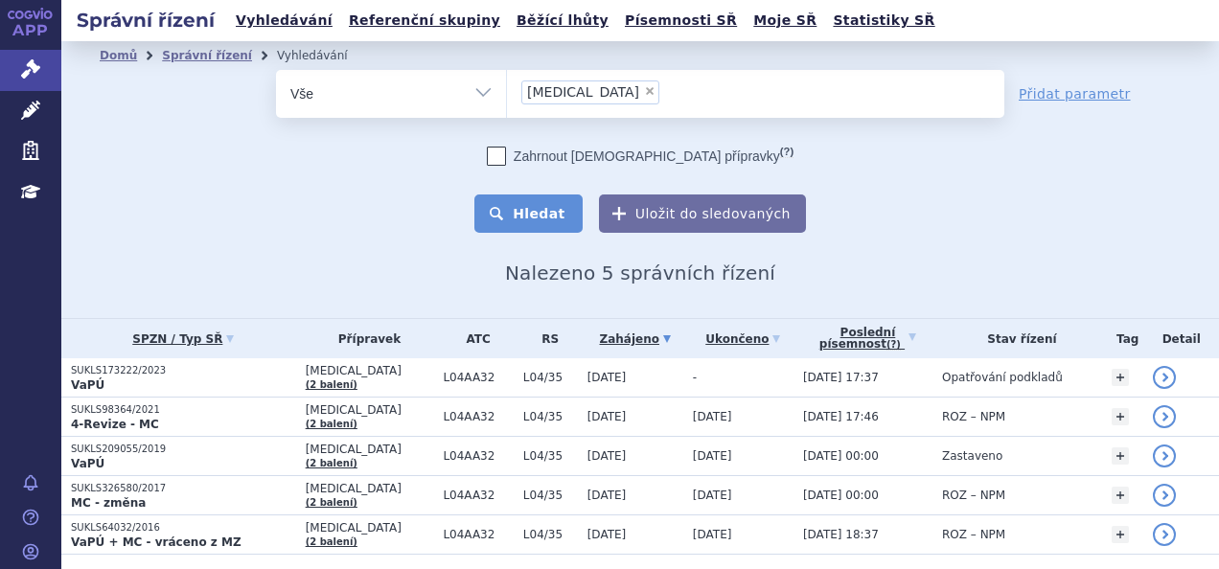
click at [535, 224] on button "Hledat" at bounding box center [528, 213] width 108 height 38
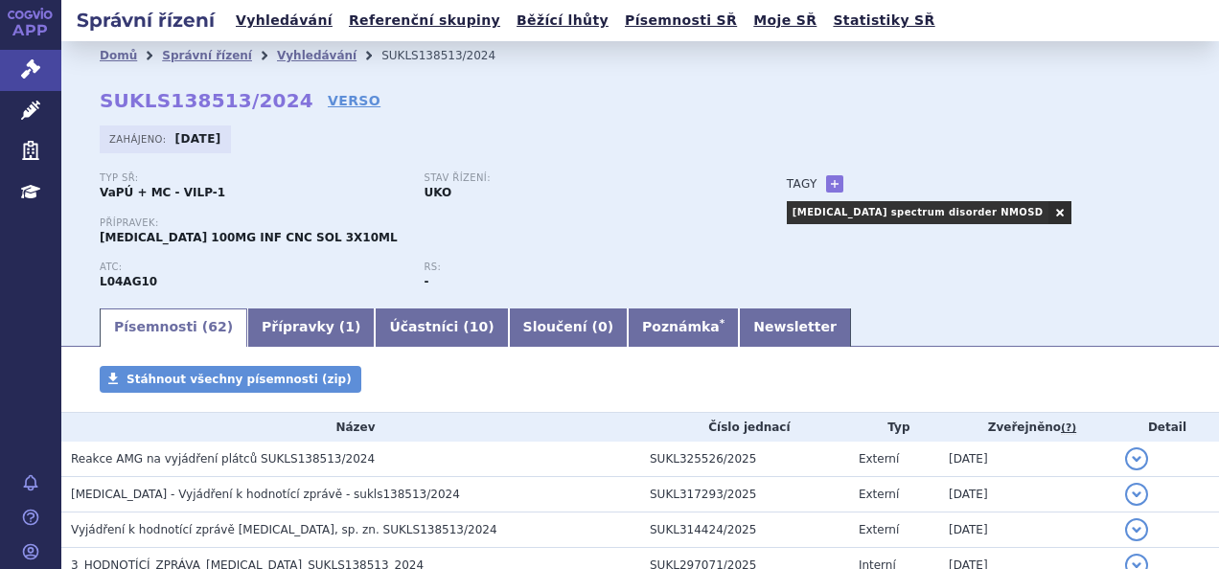
click at [42, 26] on link "APP" at bounding box center [30, 25] width 61 height 50
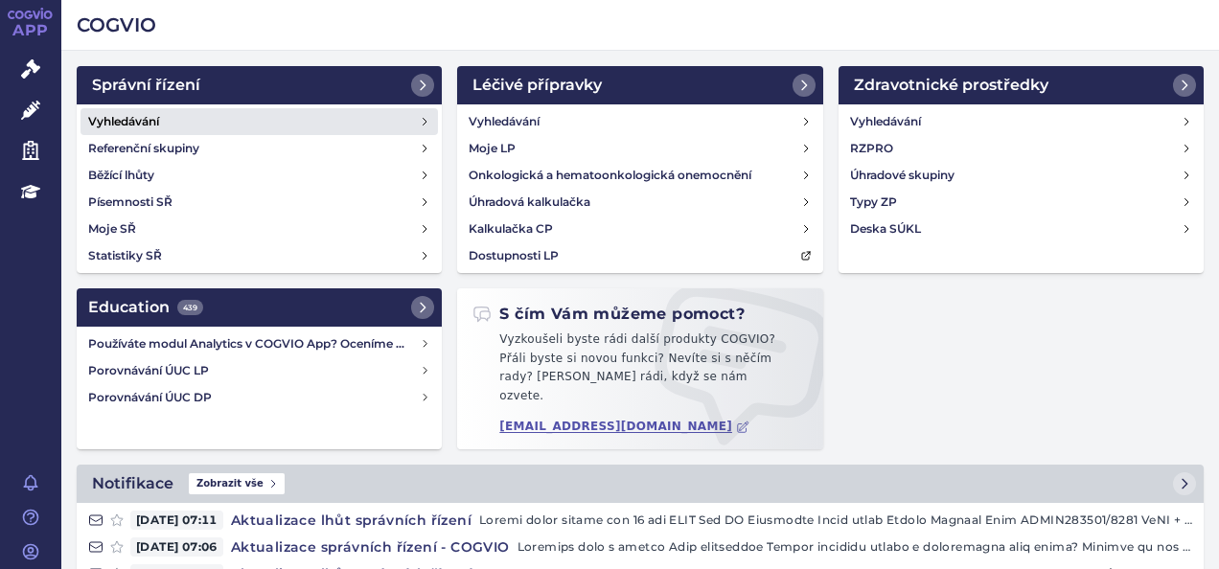
click at [236, 114] on link "Vyhledávání" at bounding box center [258, 121] width 357 height 27
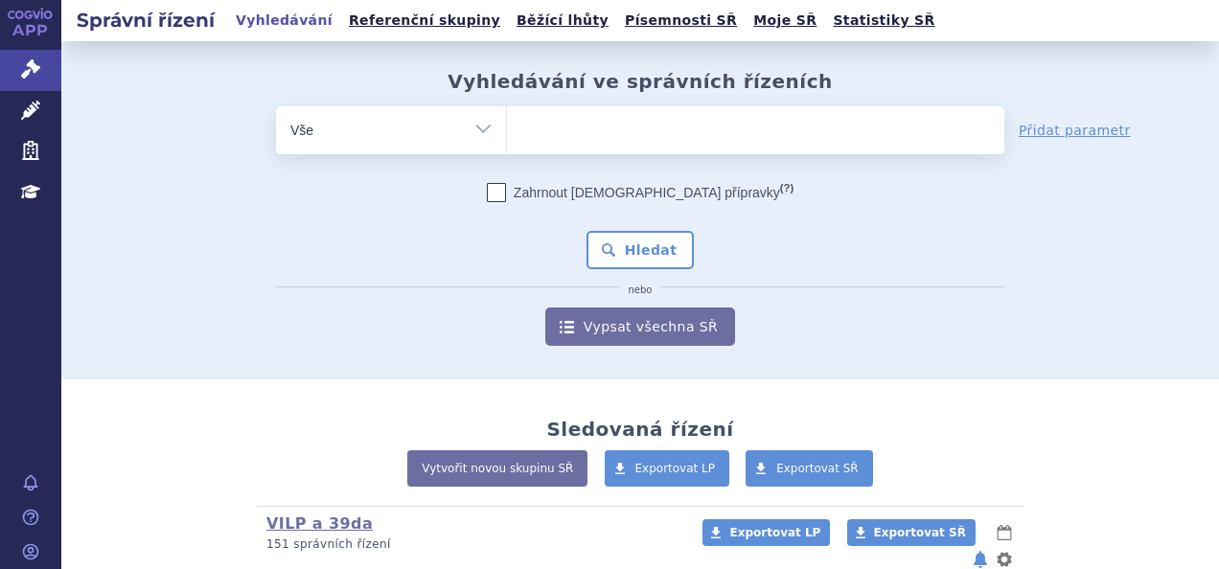
click at [567, 125] on ul at bounding box center [755, 126] width 497 height 40
click at [507, 125] on select at bounding box center [506, 129] width 1 height 48
click at [280, 520] on link "VILP a 39da" at bounding box center [319, 523] width 106 height 18
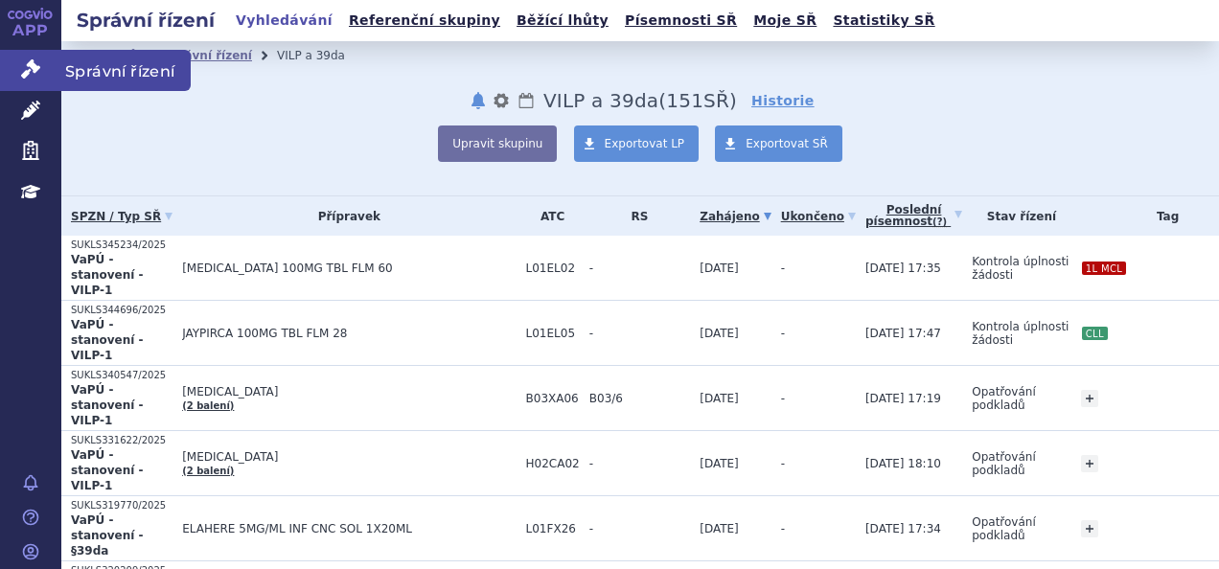
click at [40, 58] on link "Správní řízení" at bounding box center [30, 70] width 61 height 40
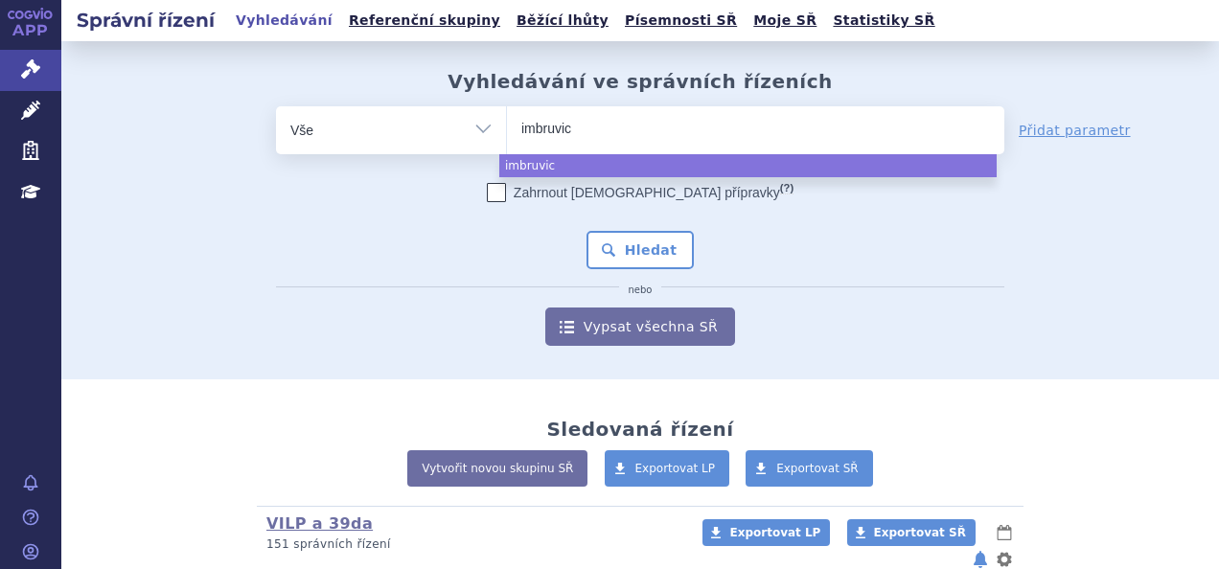
select select
type input "imbruvica"
select select "imbruvica"
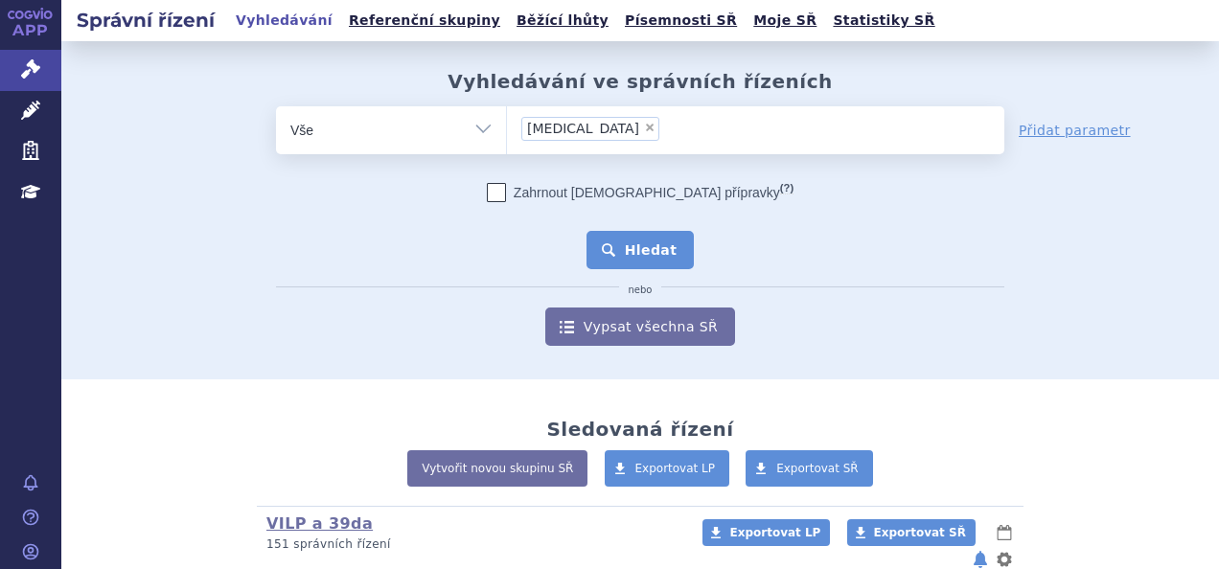
click at [625, 244] on button "Hledat" at bounding box center [640, 250] width 108 height 38
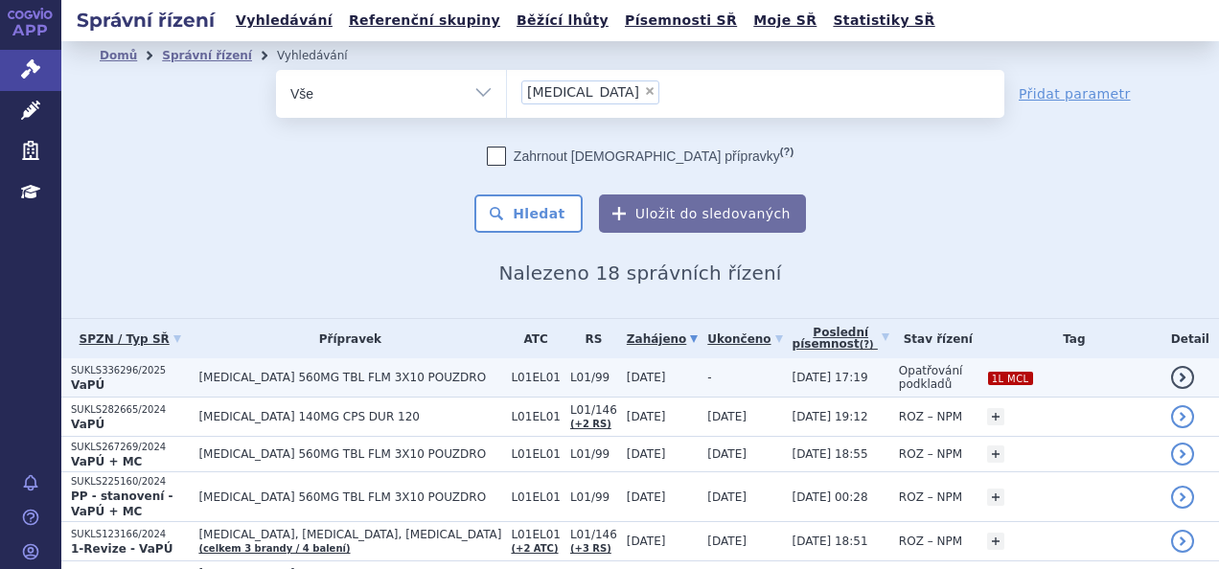
click at [385, 381] on span "[MEDICAL_DATA] 560MG TBL FLM 3X10 POUZDRO" at bounding box center [349, 377] width 303 height 13
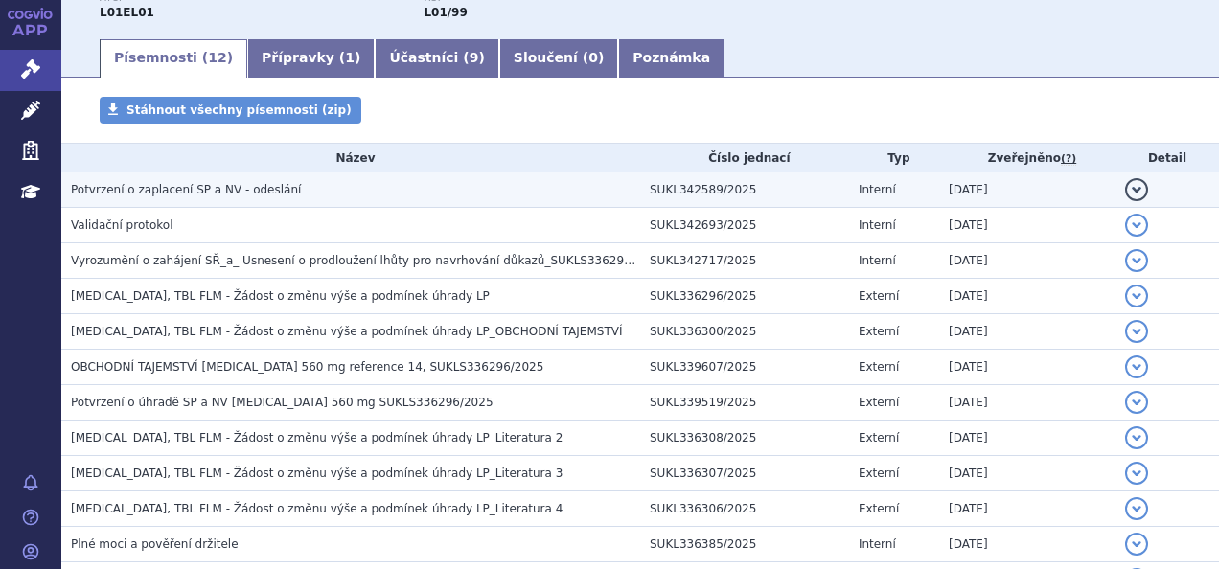
scroll to position [270, 0]
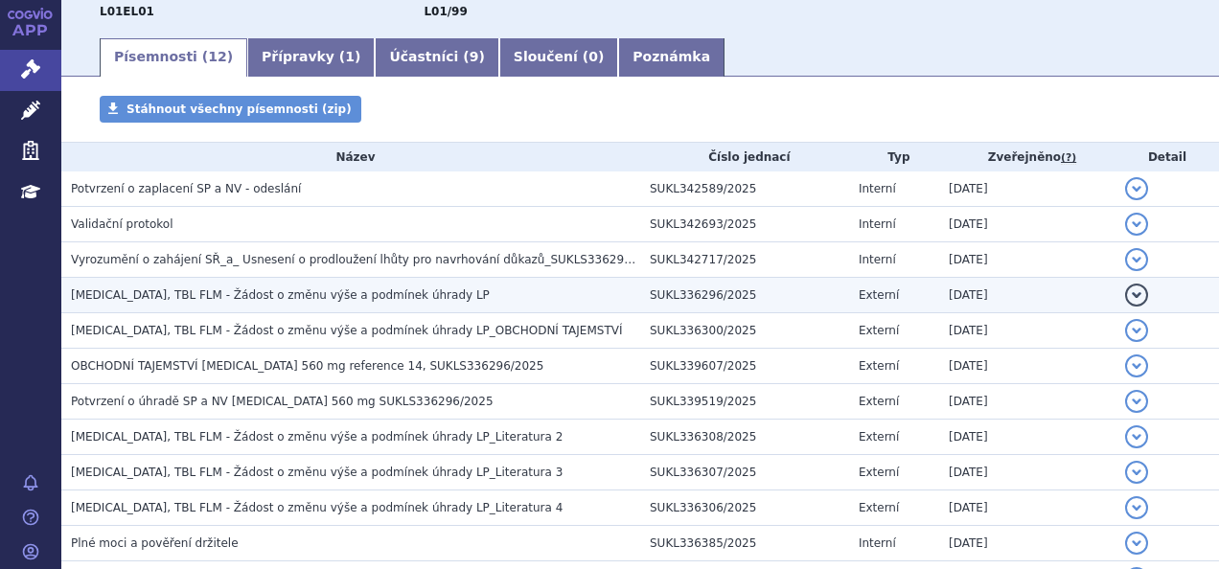
click at [399, 293] on span "[MEDICAL_DATA], TBL FLM - Žádost o změnu výše a podmínek úhrady LP" at bounding box center [280, 294] width 419 height 13
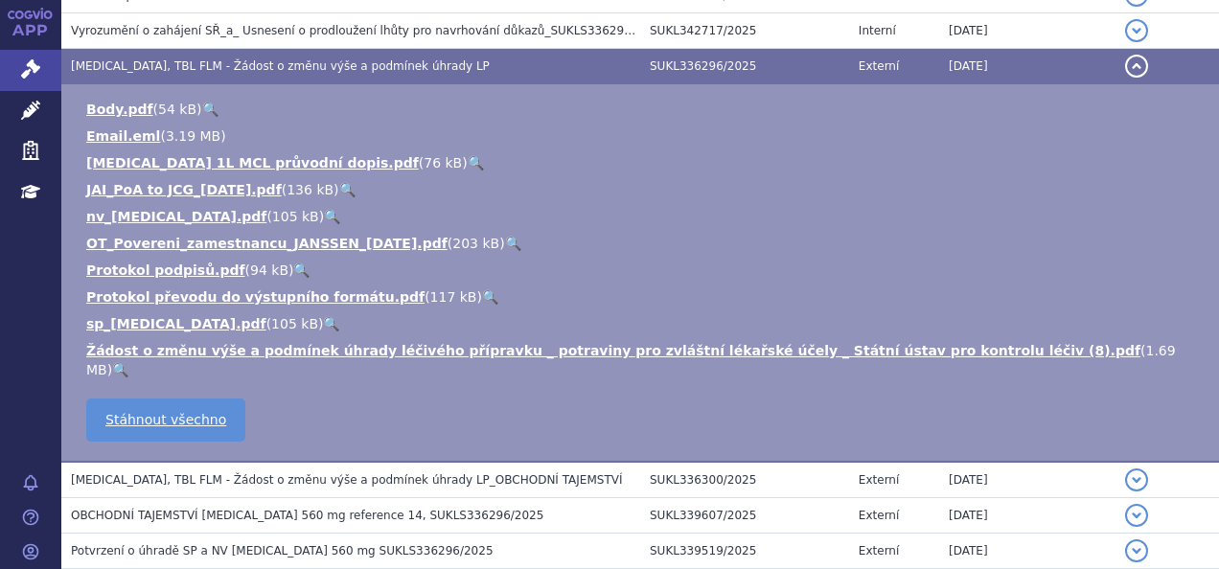
scroll to position [501, 0]
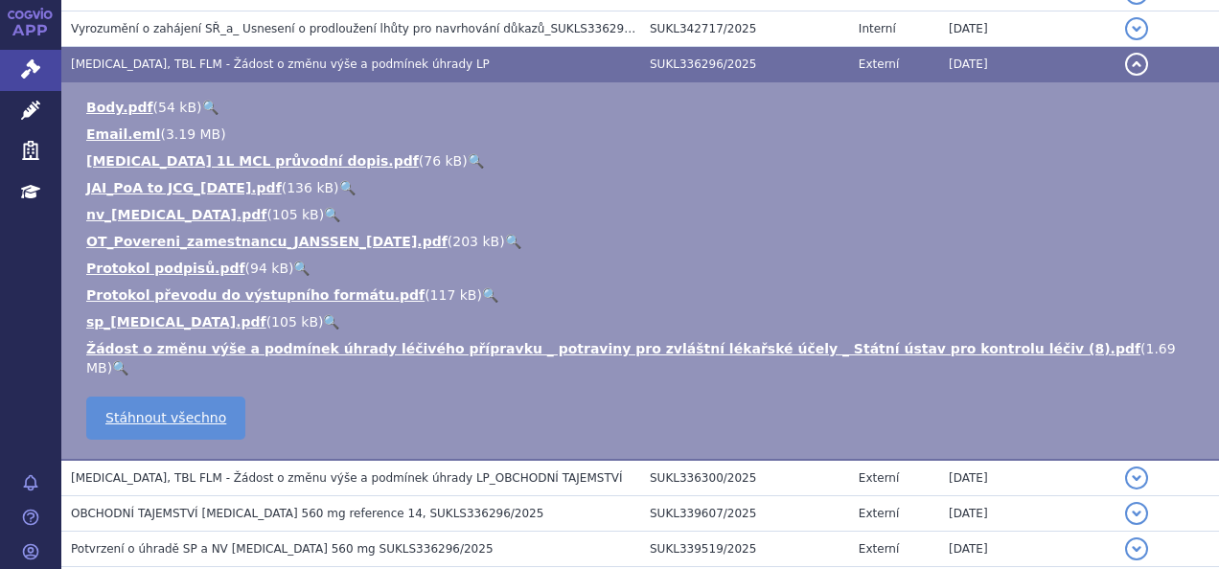
click at [323, 322] on link "🔍" at bounding box center [331, 321] width 16 height 15
click at [324, 216] on link "🔍" at bounding box center [332, 214] width 16 height 15
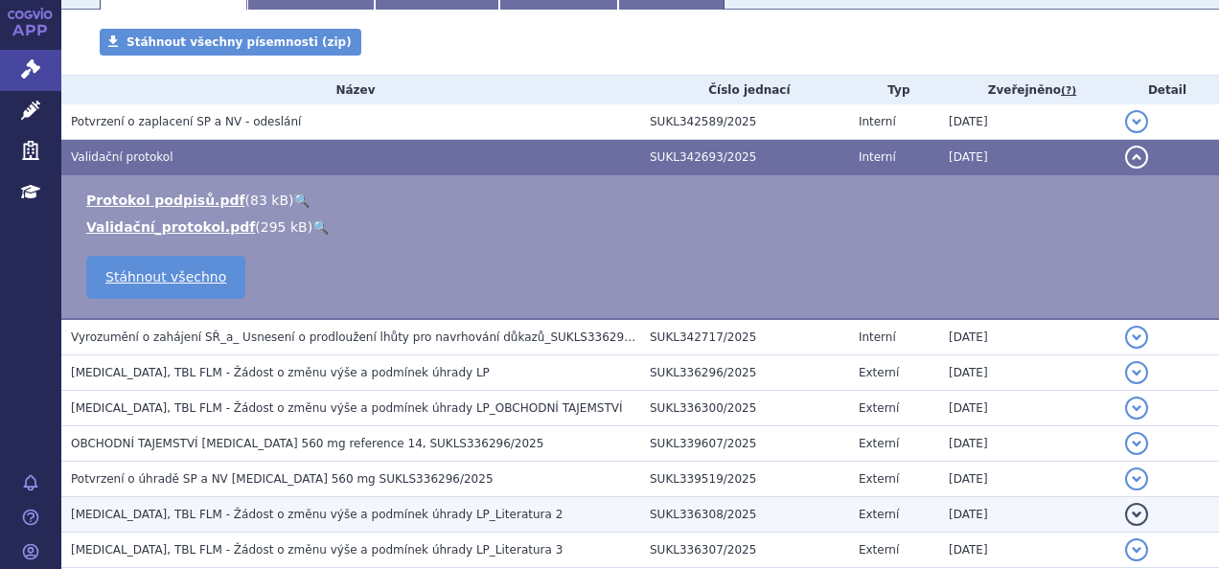
scroll to position [336, 0]
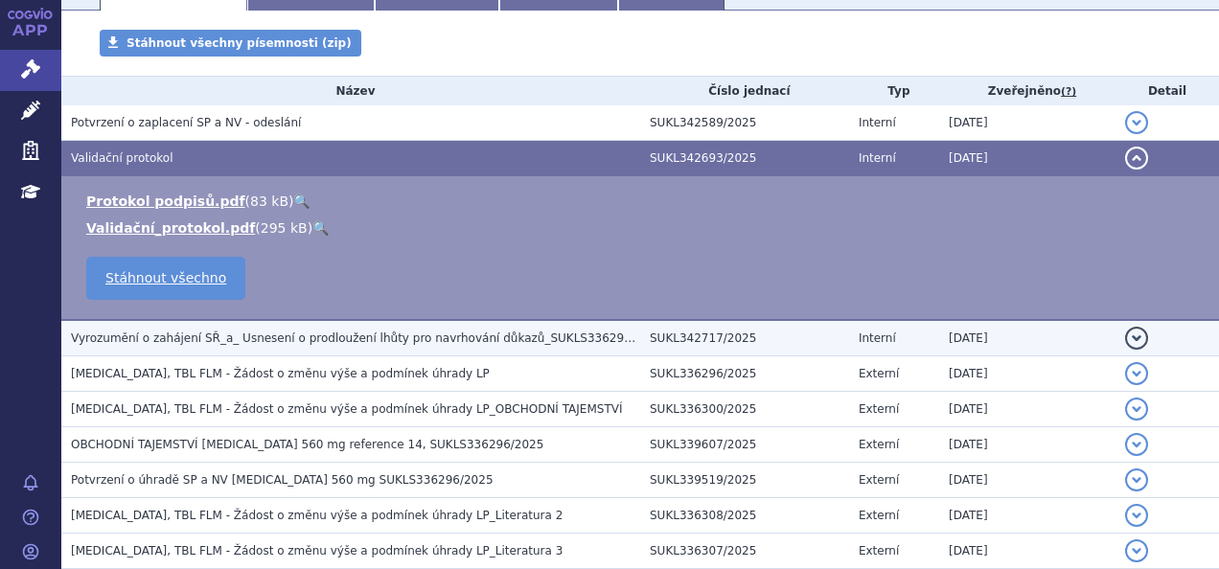
click at [387, 340] on span "Vyrozumění o zahájení SŘ_a_ Usnesení o prodloužení lhůty pro navrhování důkazů_…" at bounding box center [368, 337] width 595 height 13
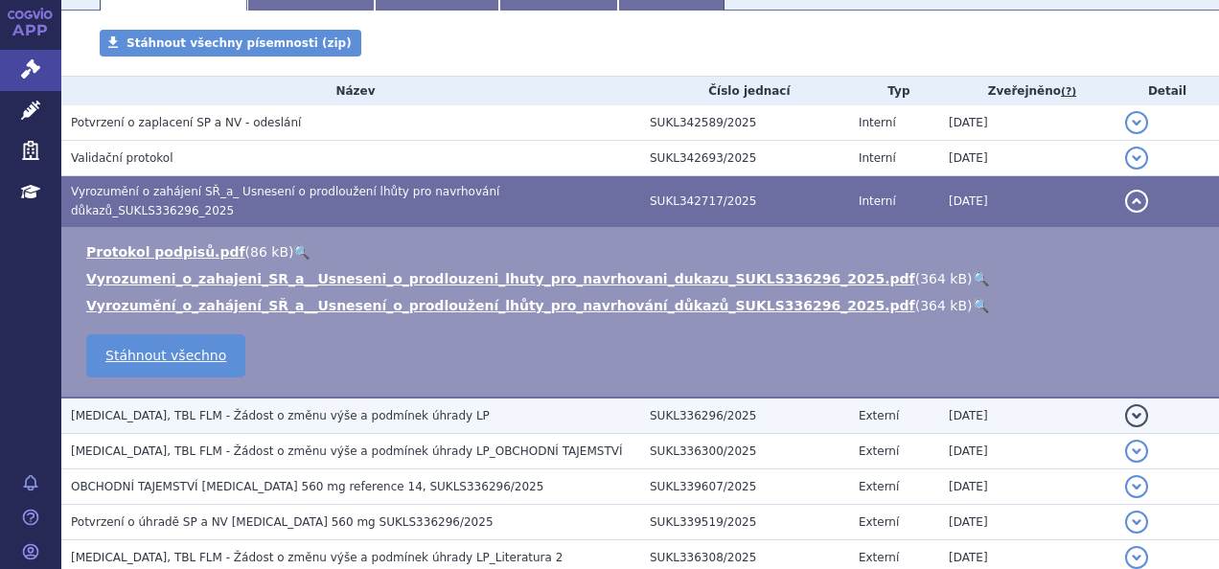
click at [404, 409] on span "IMBRUVICA, TBL FLM - Žádost o změnu výše a podmínek úhrady LP" at bounding box center [280, 415] width 419 height 13
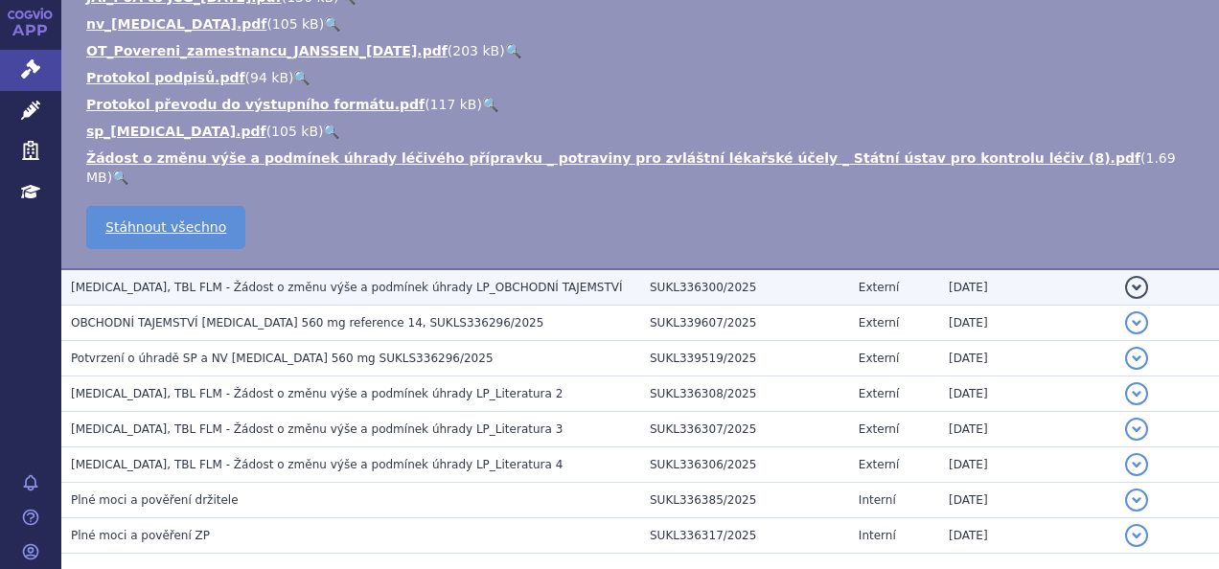
click at [400, 281] on span "IMBRUVICA, TBL FLM - Žádost o změnu výše a podmínek úhrady LP_OBCHODNÍ TAJEMSTVÍ" at bounding box center [347, 287] width 552 height 13
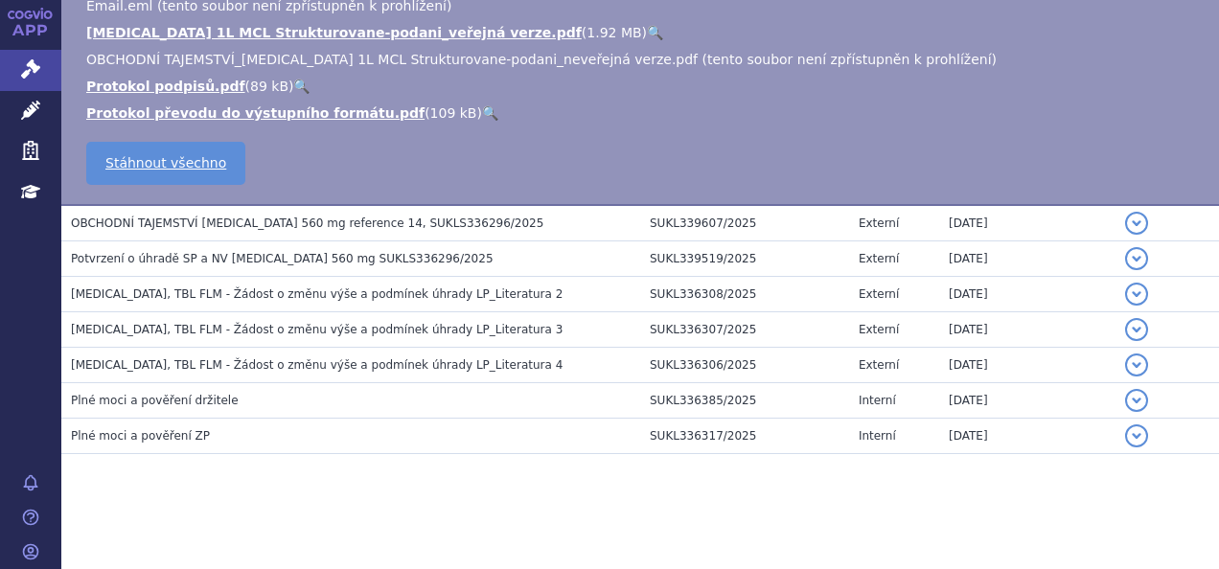
scroll to position [332, 0]
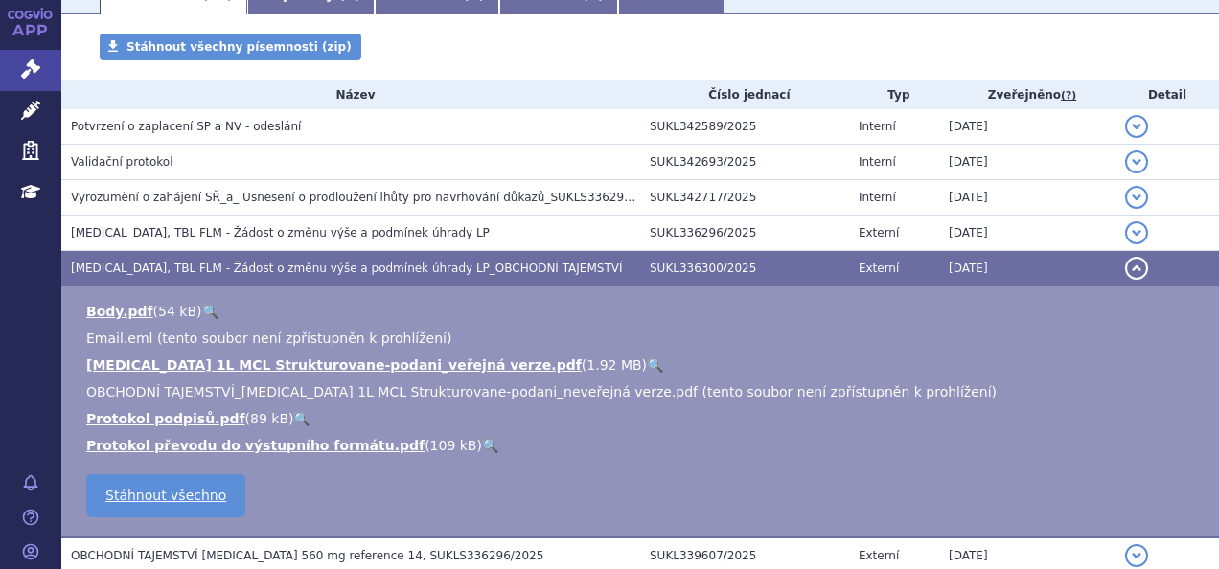
click at [647, 360] on link "🔍" at bounding box center [655, 364] width 16 height 15
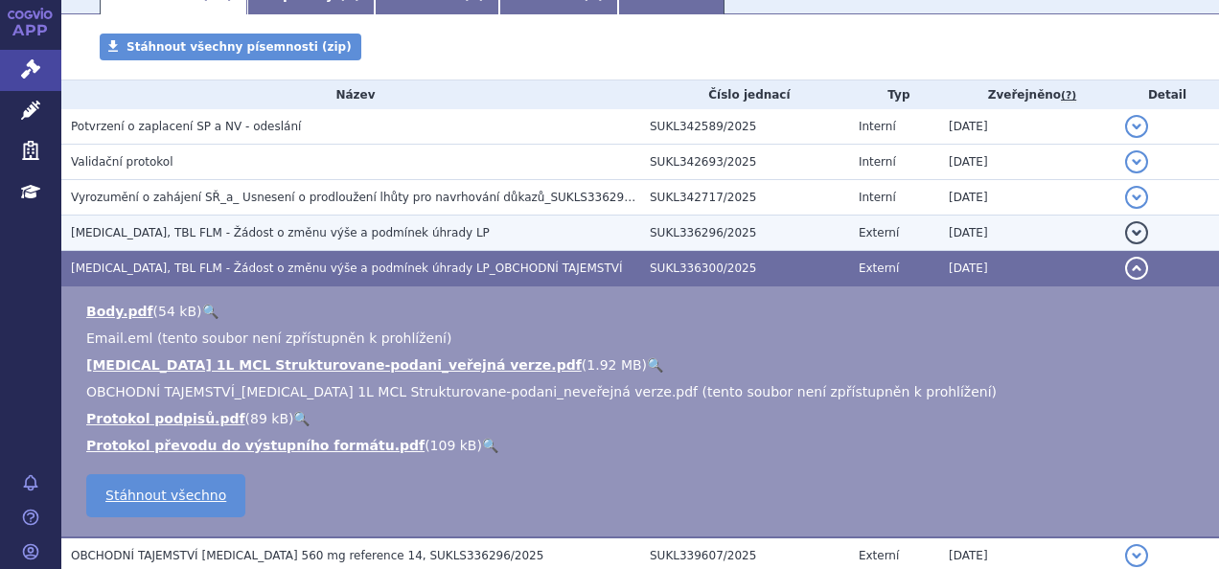
scroll to position [0, 0]
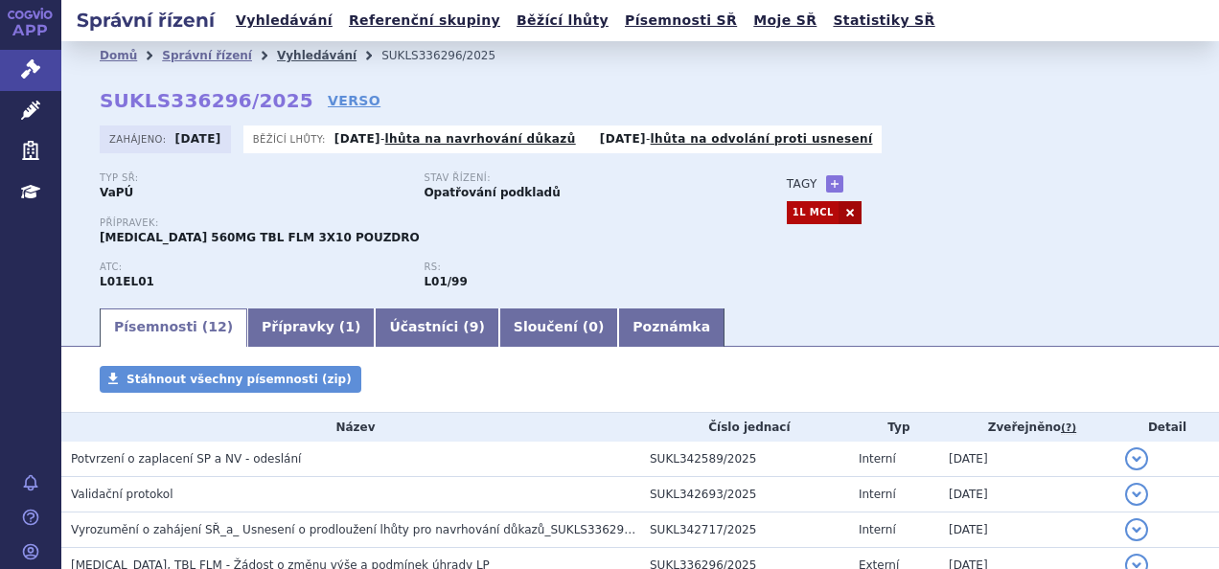
click at [312, 54] on link "Vyhledávání" at bounding box center [317, 55] width 80 height 13
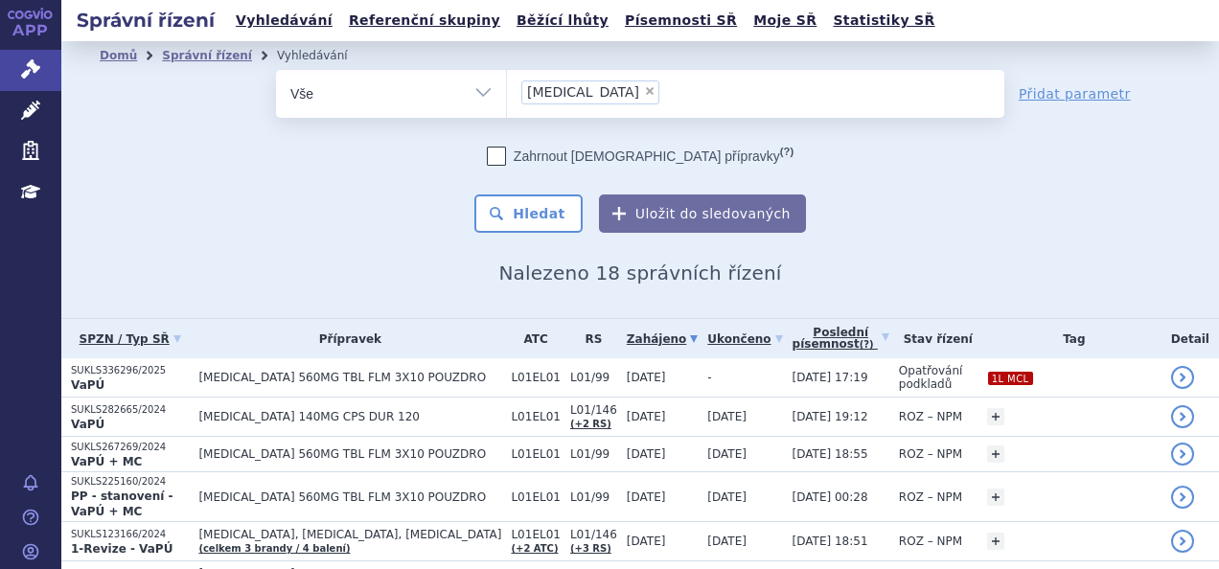
click at [644, 95] on span "×" at bounding box center [649, 90] width 11 height 11
click at [507, 95] on select "imbruvica" at bounding box center [506, 93] width 1 height 48
type input "ja"
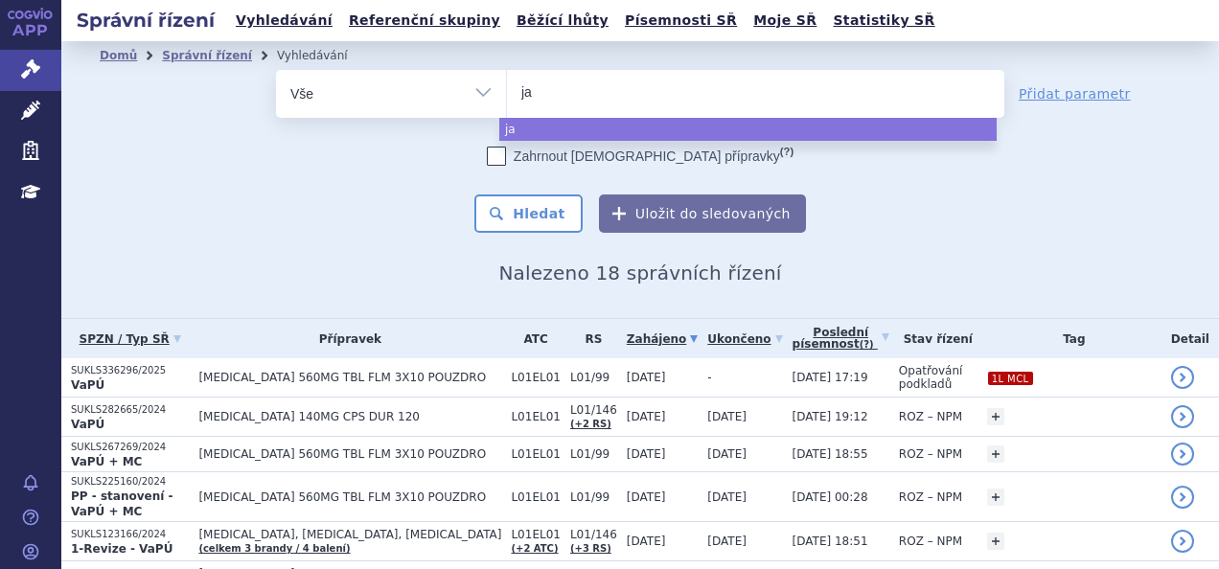
select select
type input "jay"
type input "jaypi"
type input "jaypir"
type input "jaypirca"
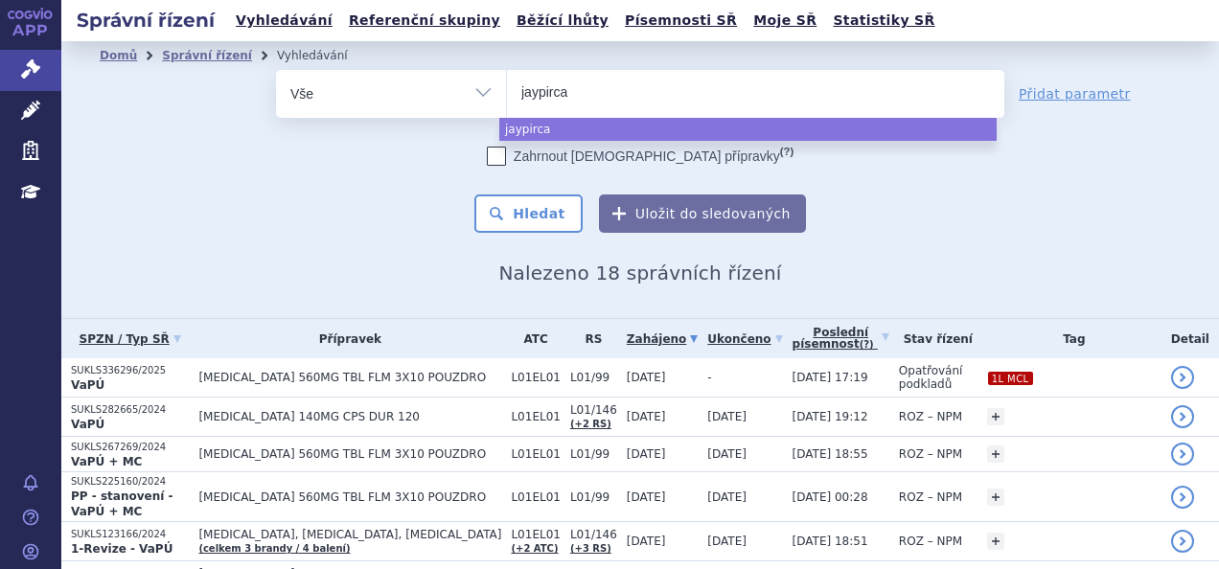
select select "jaypirca"
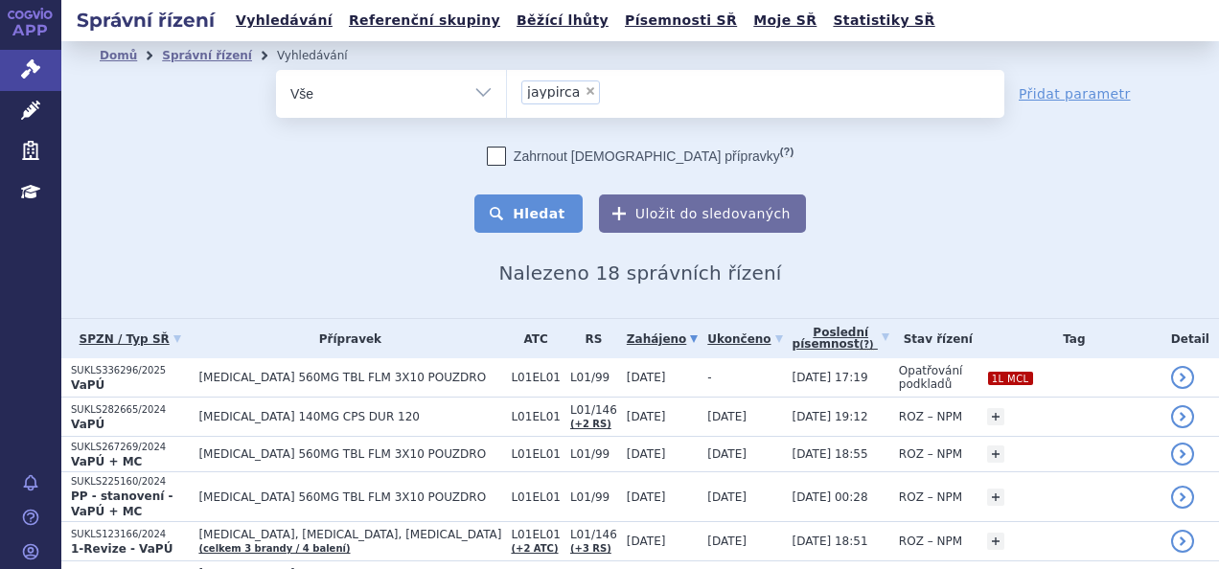
click at [519, 201] on button "Hledat" at bounding box center [528, 213] width 108 height 38
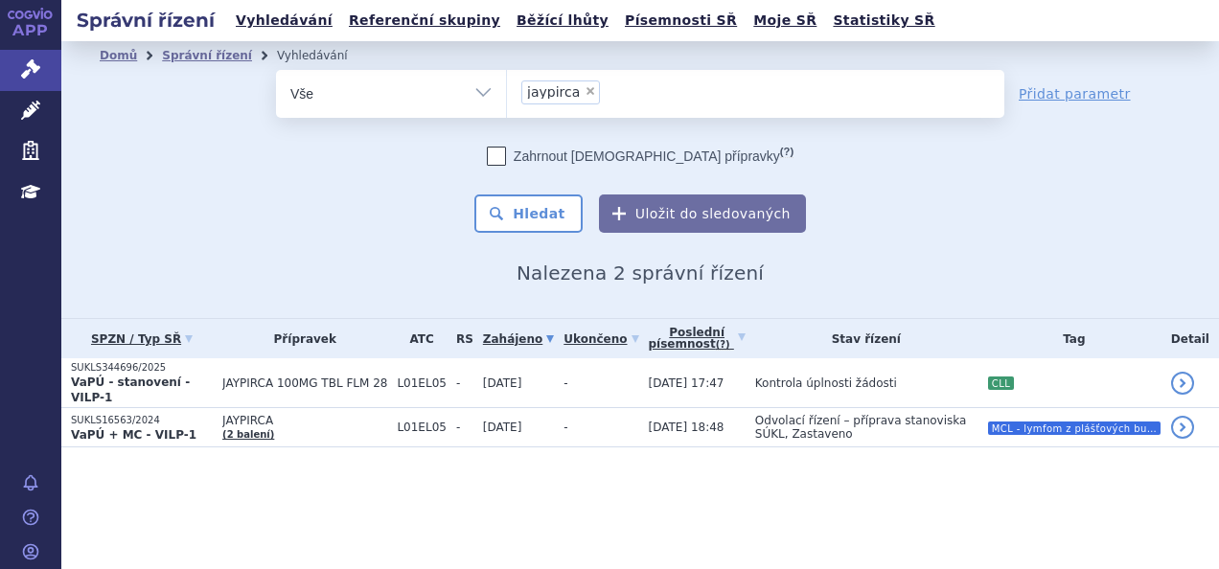
click at [238, 377] on span "JAYPIRCA 100MG TBL FLM 28" at bounding box center [304, 382] width 165 height 13
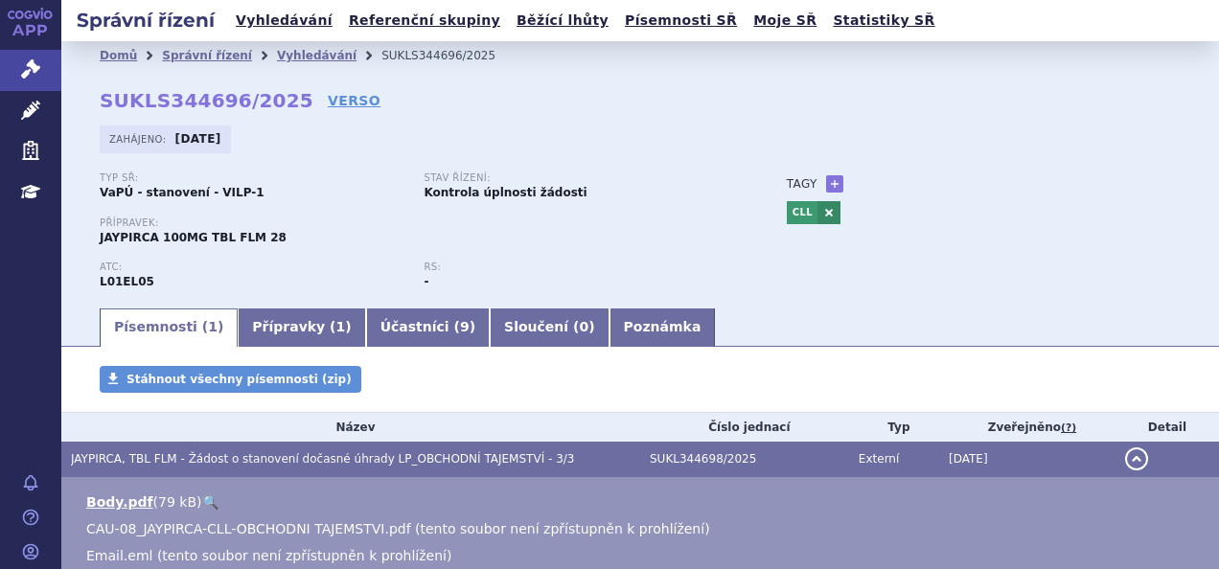
scroll to position [275, 0]
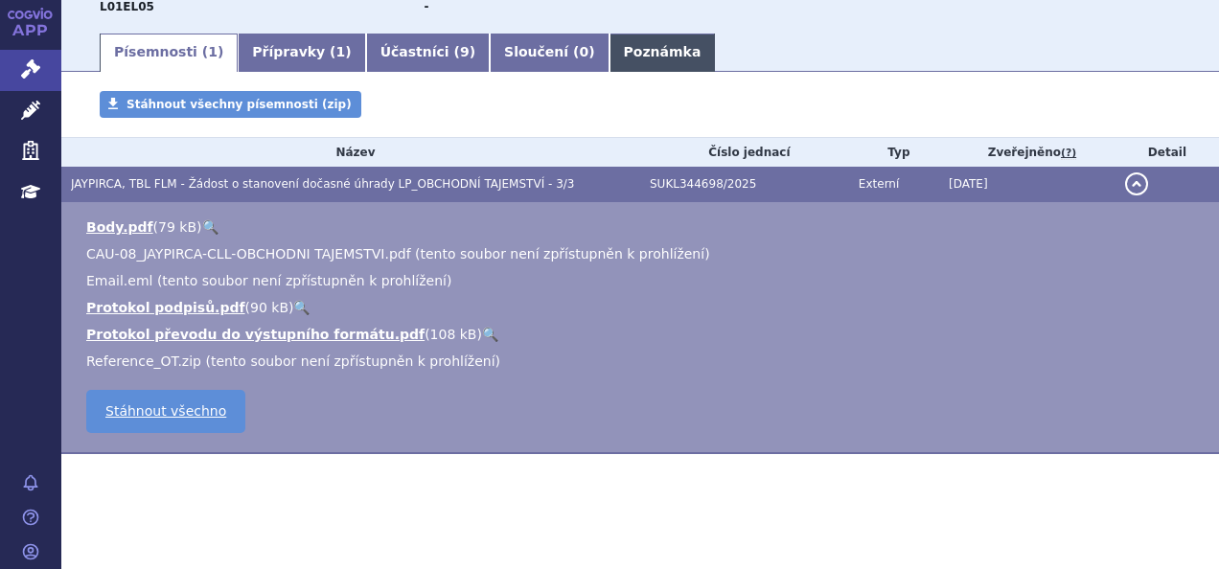
click at [609, 51] on link "Poznámka" at bounding box center [662, 53] width 106 height 38
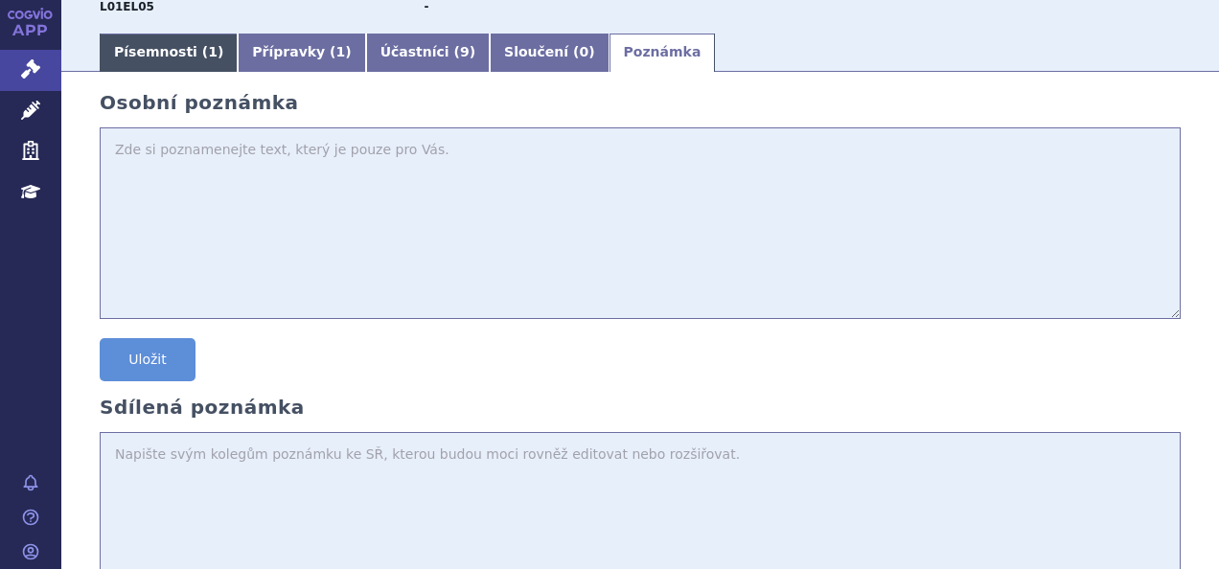
click at [120, 65] on link "Písemnosti ( 1 )" at bounding box center [169, 53] width 138 height 38
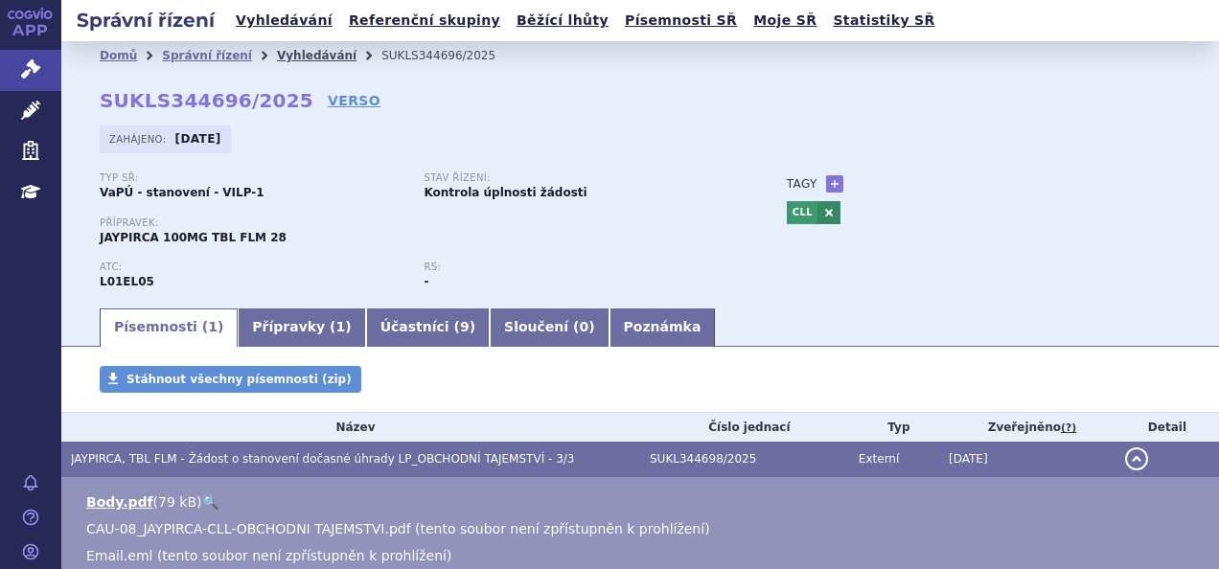
click at [299, 57] on link "Vyhledávání" at bounding box center [317, 55] width 80 height 13
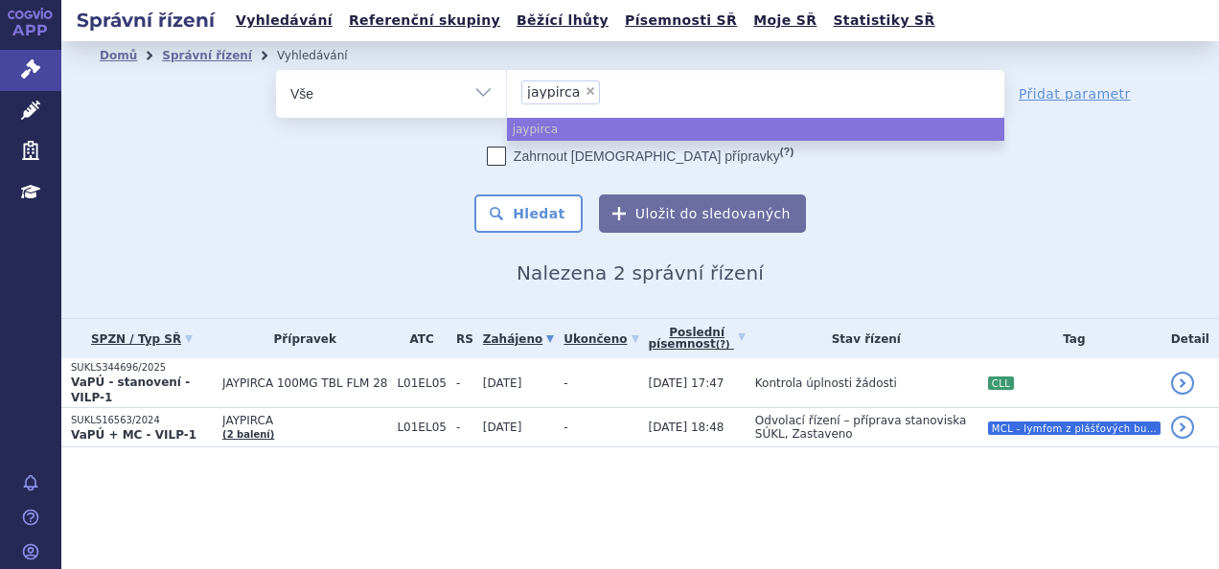
click at [584, 93] on span "×" at bounding box center [589, 90] width 11 height 11
click at [507, 93] on select "jaypirca" at bounding box center [506, 93] width 1 height 48
select select
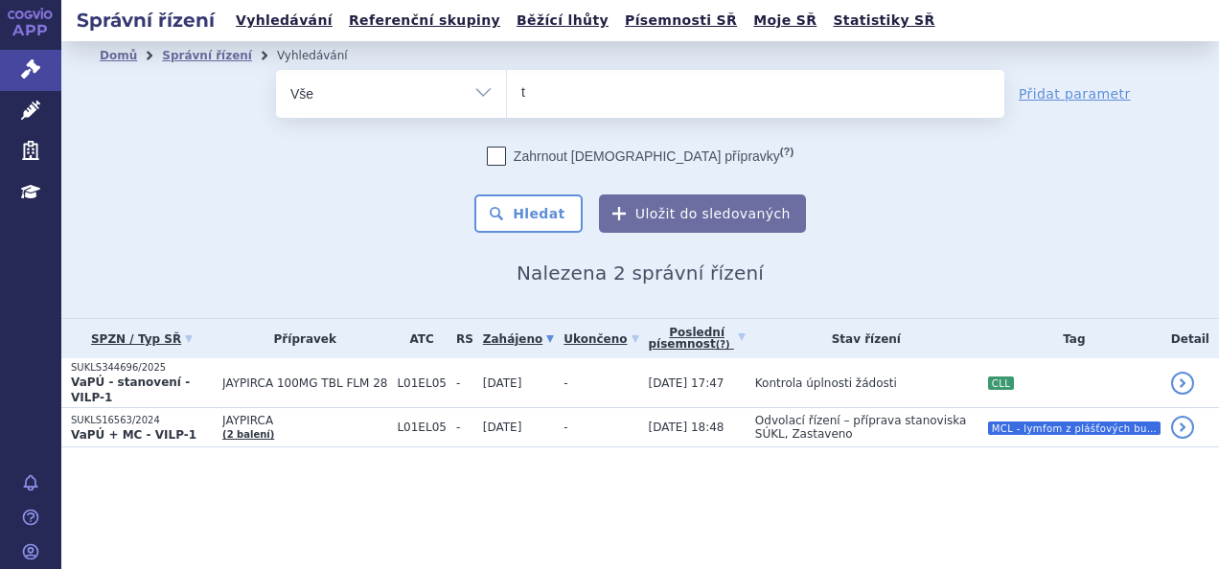
type input "ta"
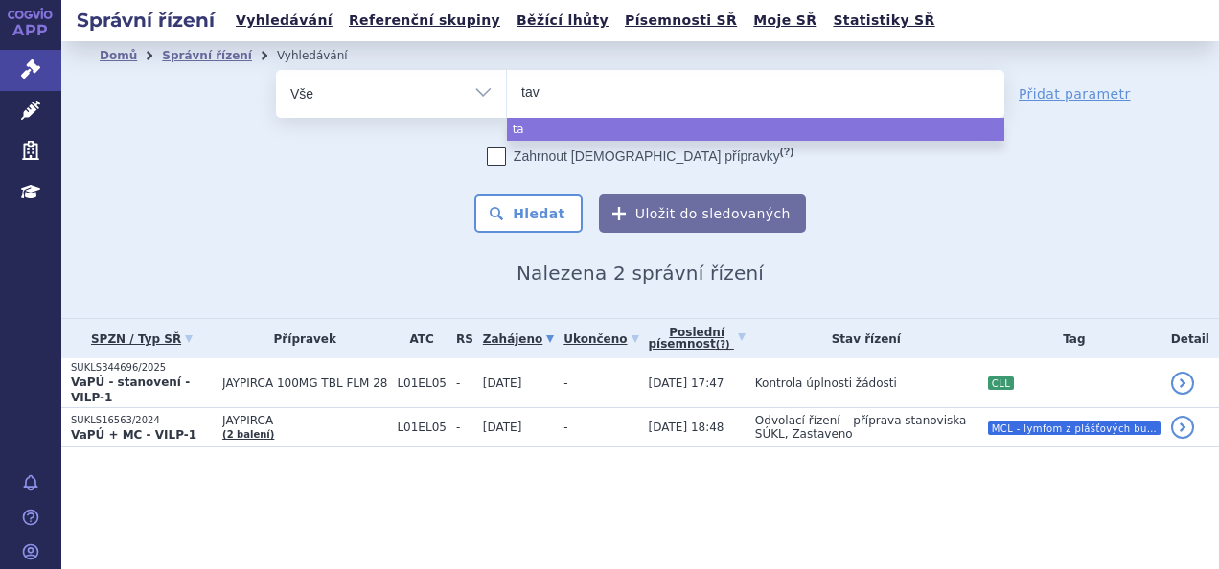
type input "tavn"
type input "tavneo"
type input "tavneos"
select select "tavneos"
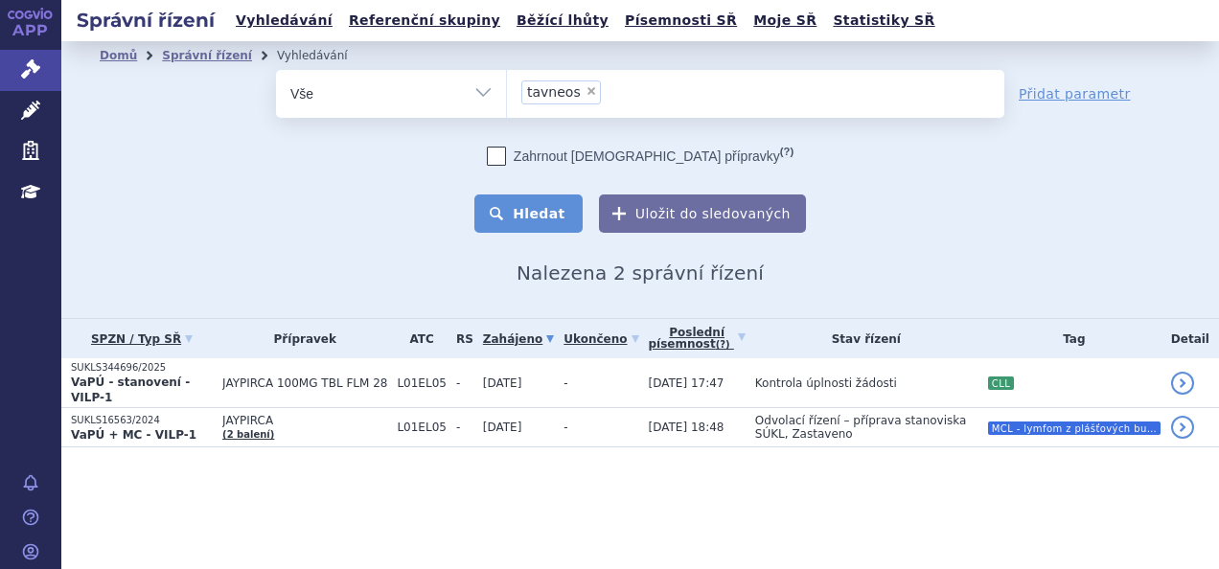
click at [536, 221] on button "Hledat" at bounding box center [528, 213] width 108 height 38
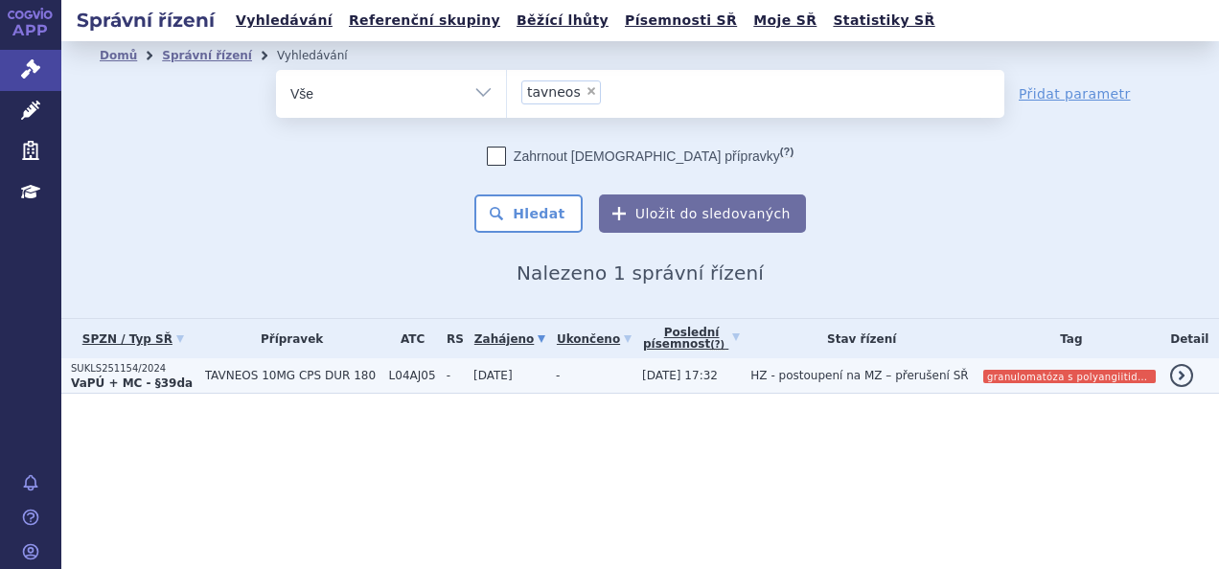
click at [173, 376] on strong "VaPÚ + MC - §39da" at bounding box center [132, 382] width 122 height 13
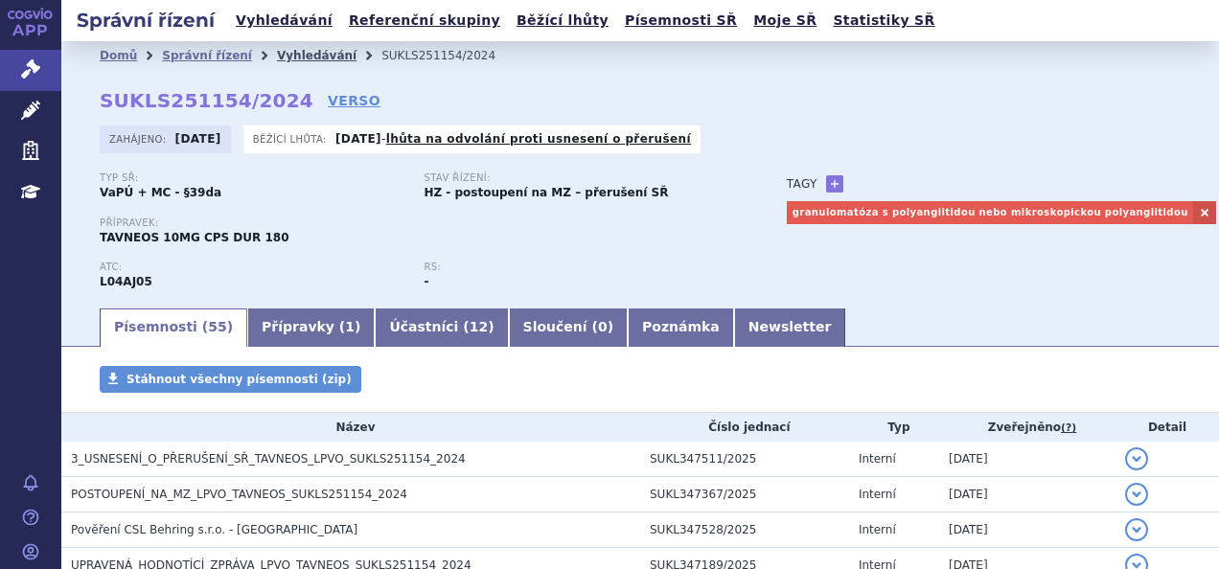
click at [285, 59] on link "Vyhledávání" at bounding box center [317, 55] width 80 height 13
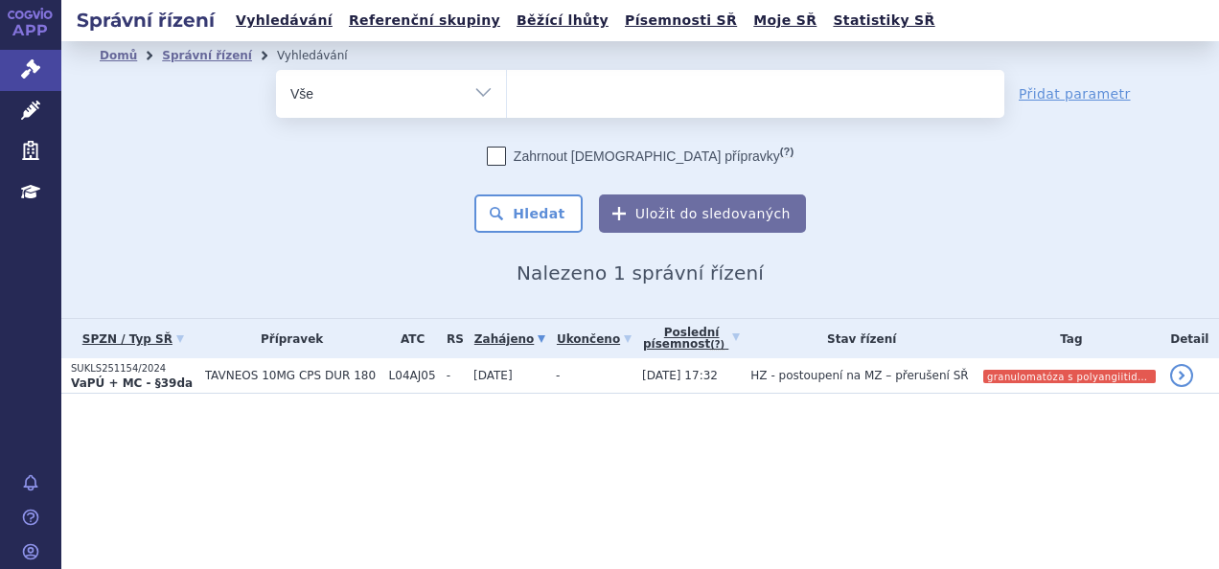
select select
type input "ja"
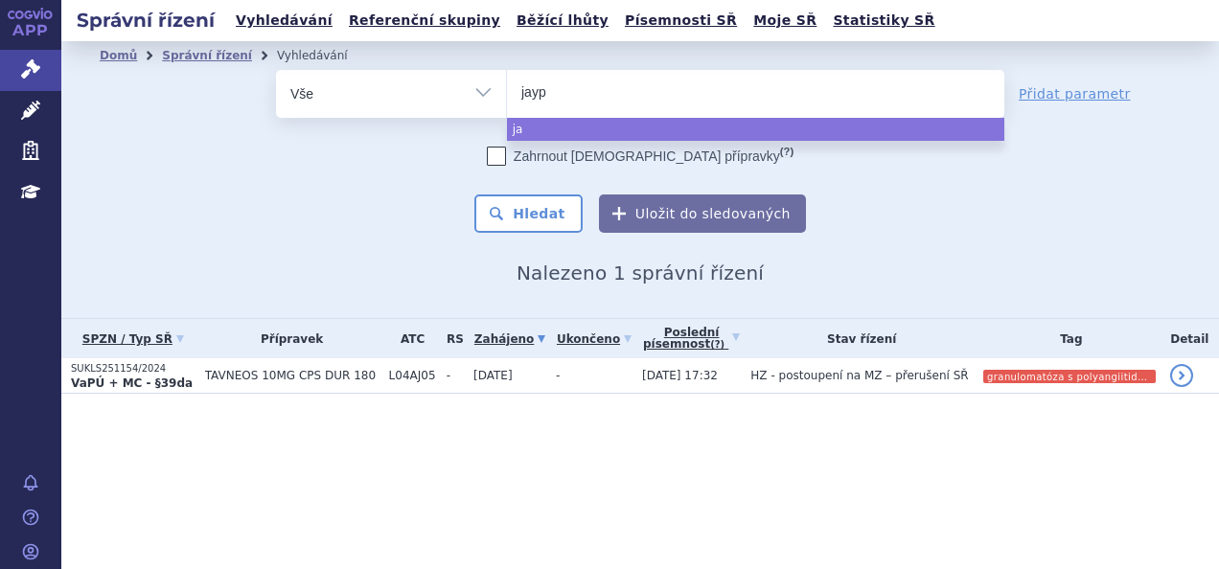
type input "jaypi"
type input "jaypir"
type input "jaypirca"
select select "jaypirca"
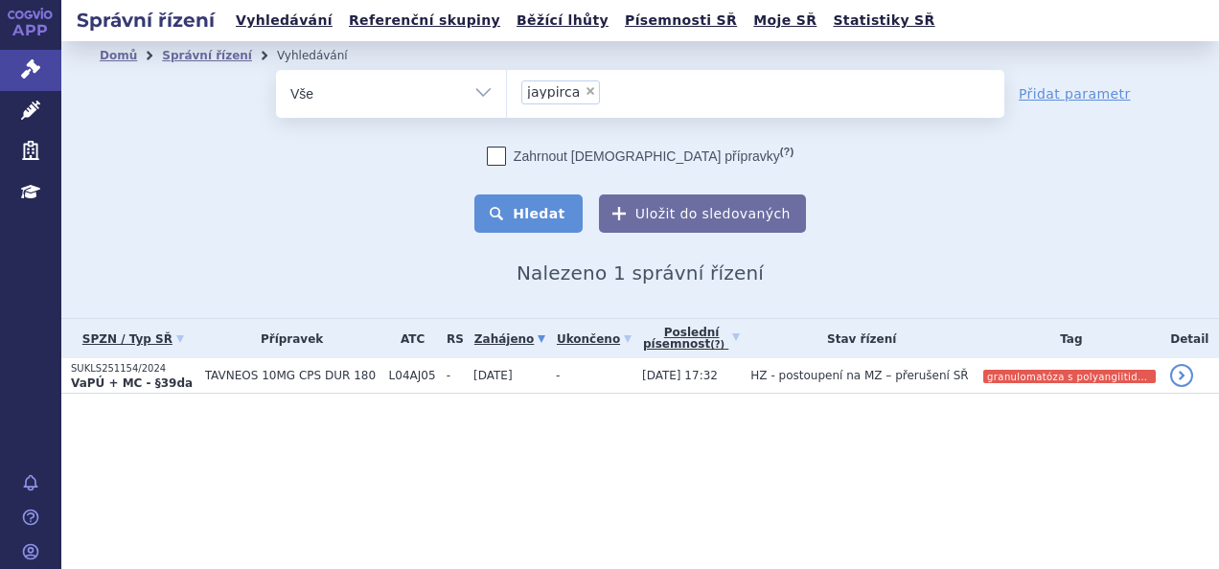
click at [540, 215] on button "Hledat" at bounding box center [528, 213] width 108 height 38
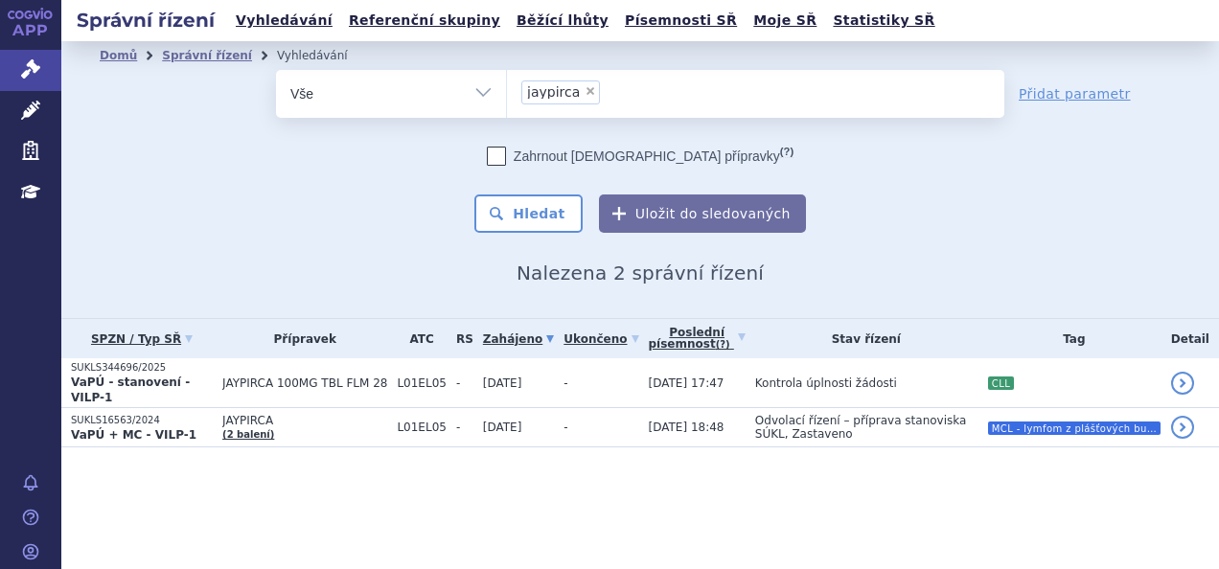
click at [584, 90] on span "×" at bounding box center [589, 90] width 11 height 11
click at [507, 90] on select "jaypirca" at bounding box center [506, 93] width 1 height 48
select select
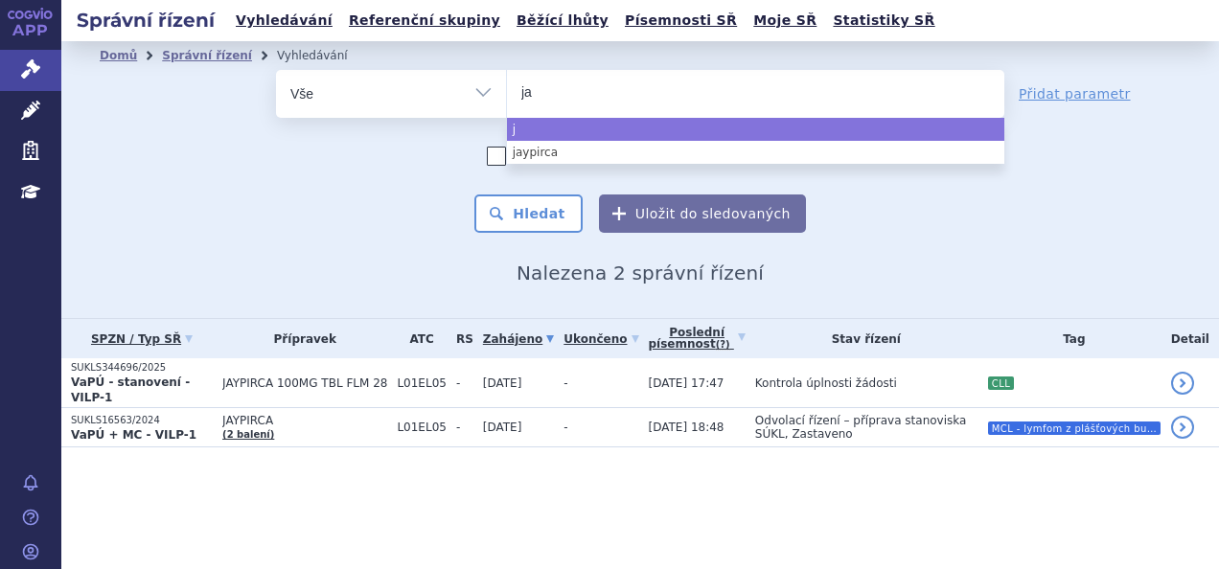
type input "jar"
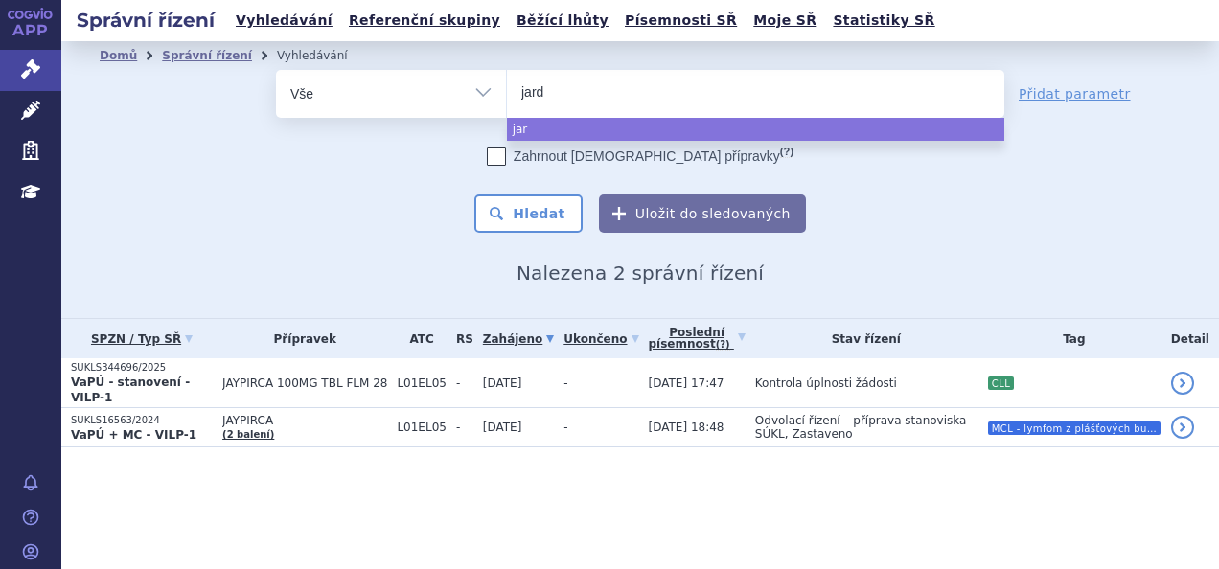
type input "jardi"
type input "jardian"
type input "[MEDICAL_DATA]"
select select "[MEDICAL_DATA]"
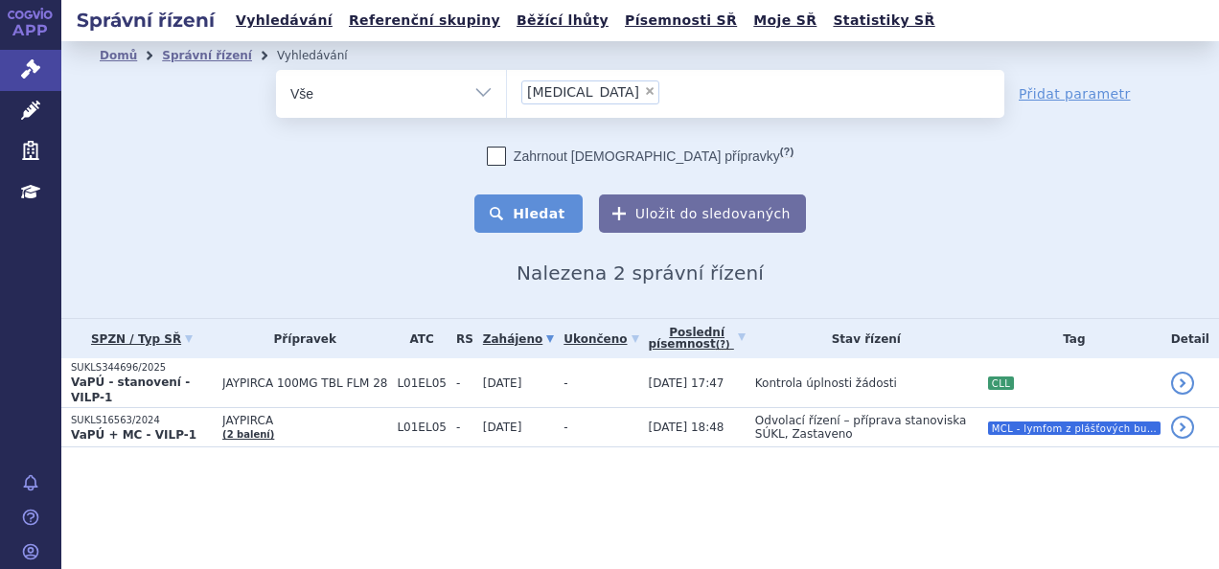
click at [561, 208] on button "Hledat" at bounding box center [528, 213] width 108 height 38
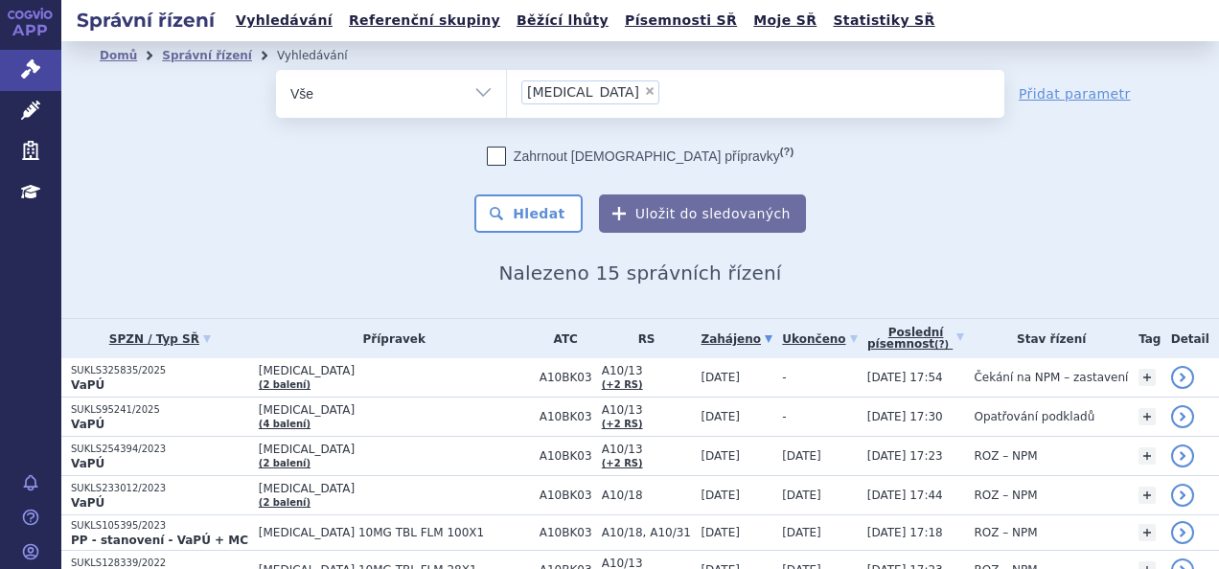
click at [644, 96] on span "×" at bounding box center [649, 90] width 11 height 11
click at [507, 96] on select "[MEDICAL_DATA]" at bounding box center [506, 93] width 1 height 48
select select
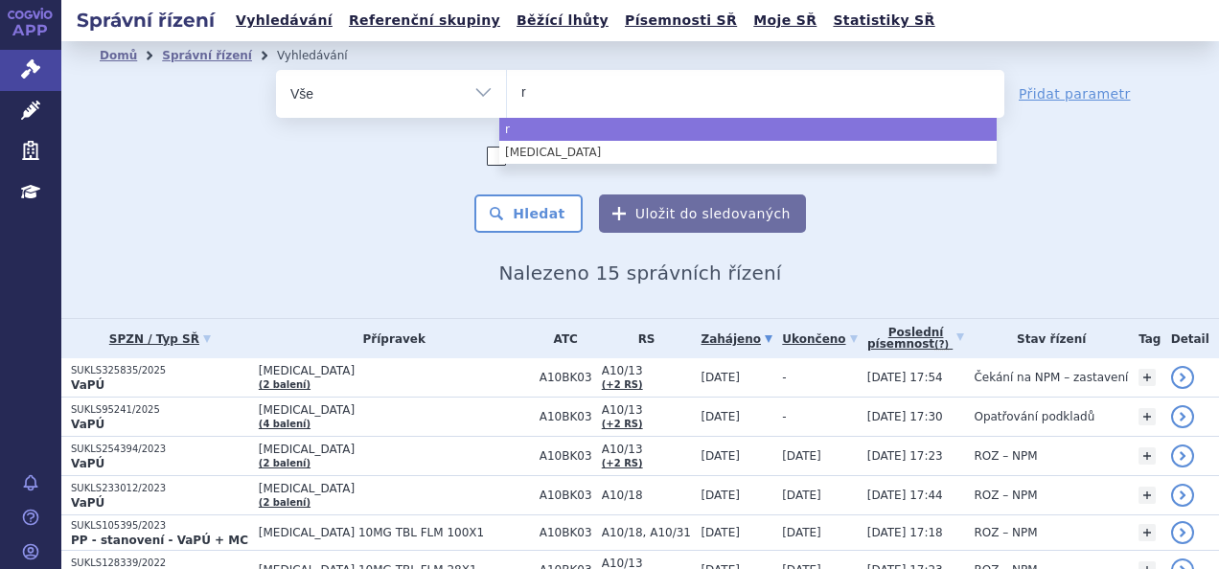
type input "ry"
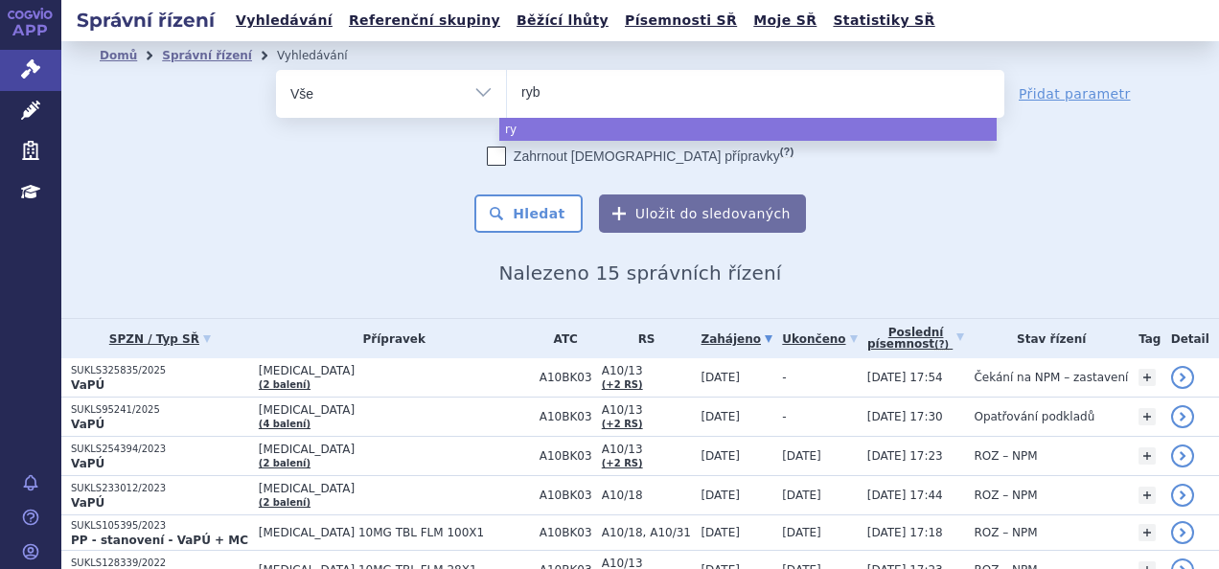
type input "rybr"
type input "rybre"
type input "rybrevan"
type input "[MEDICAL_DATA]"
drag, startPoint x: 587, startPoint y: 81, endPoint x: 376, endPoint y: 79, distance: 211.7
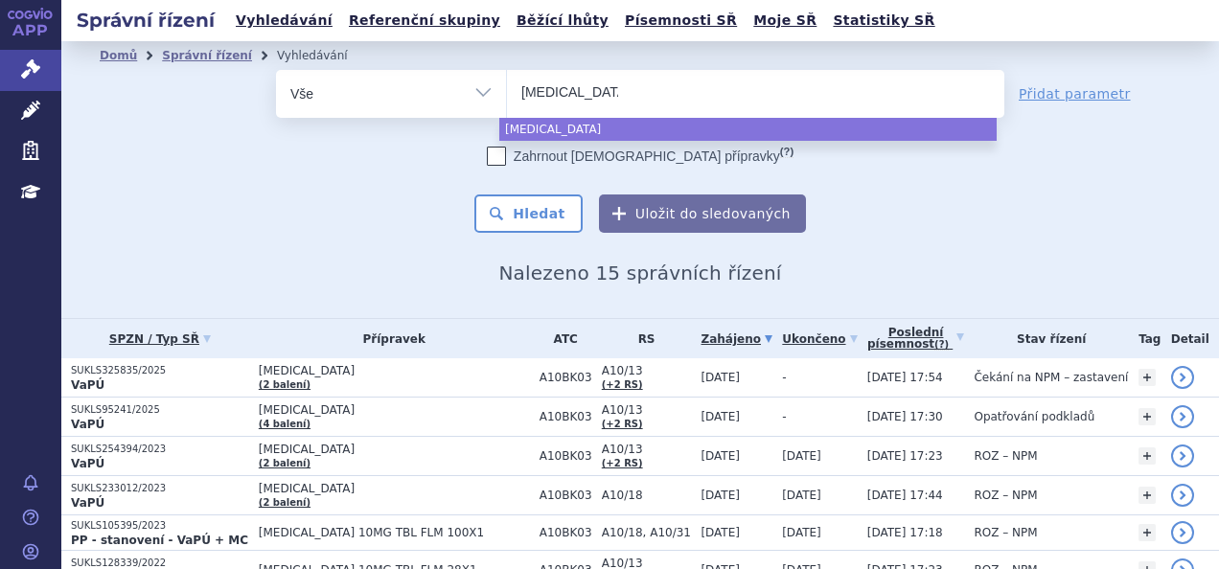
click at [376, 79] on div "odstranit Vše Spisová značka Typ SŘ Přípravek/SUKL kód" at bounding box center [640, 94] width 728 height 48
type input "p"
type input "pp"
select select "pp"
click at [475, 91] on select "Vše Spisová značka Typ SŘ Přípravek/SUKL kód Účastník/Držitel" at bounding box center [391, 91] width 230 height 43
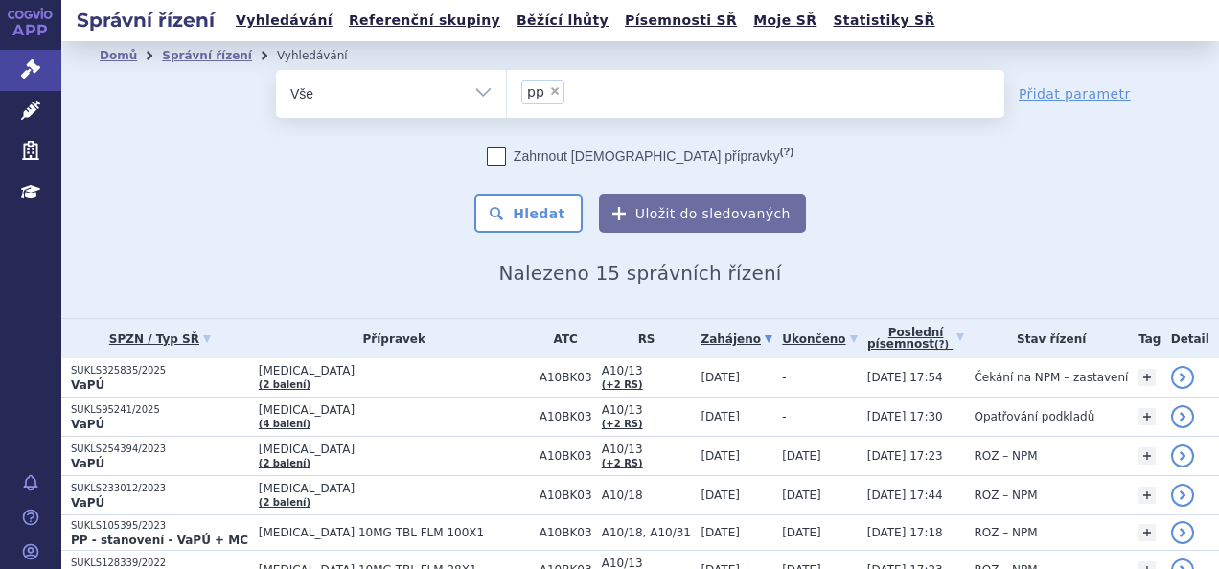
click at [469, 92] on select "Vše Spisová značka Typ SŘ Přípravek/SUKL kód Účastník/Držitel" at bounding box center [391, 91] width 230 height 43
select select "filter-procedure-type"
click at [276, 70] on select "Vše Spisová značka Typ SŘ Přípravek/SUKL kód Účastník/Držitel" at bounding box center [391, 91] width 230 height 43
